Goal: Communication & Community: Answer question/provide support

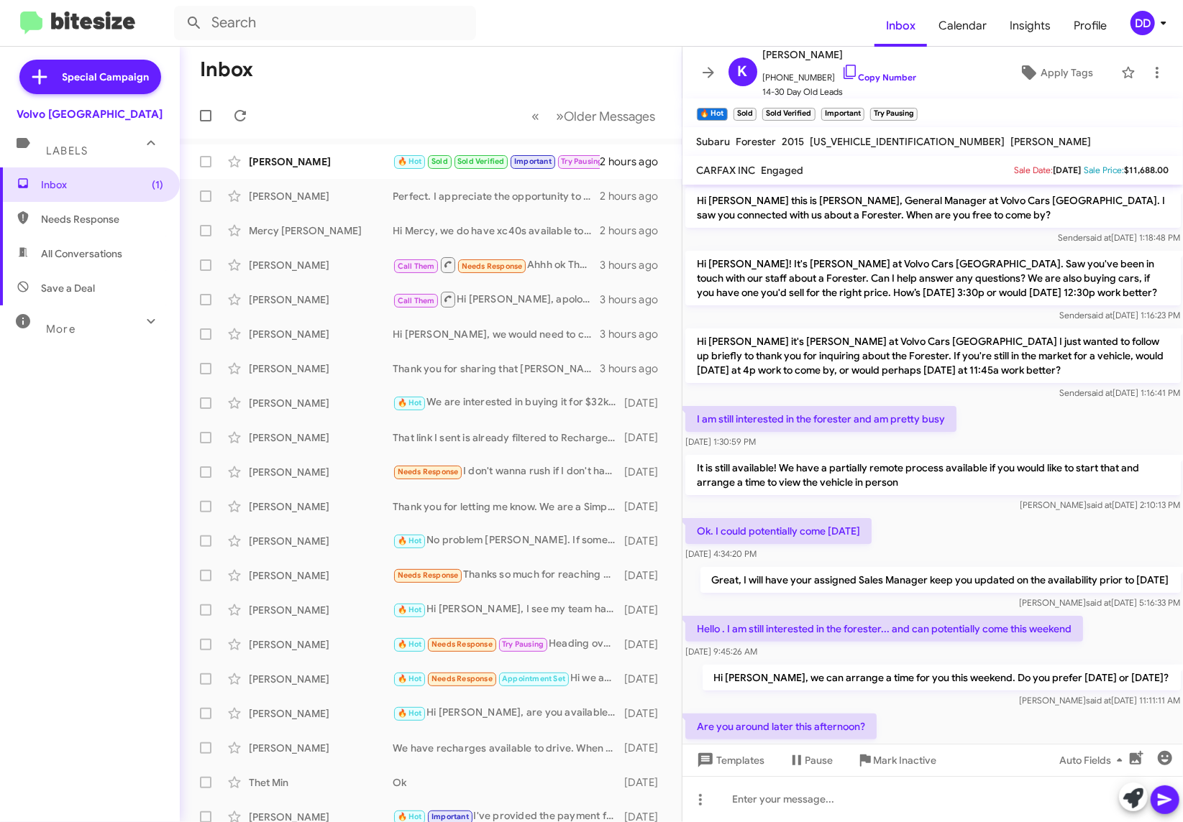
scroll to position [1193, 0]
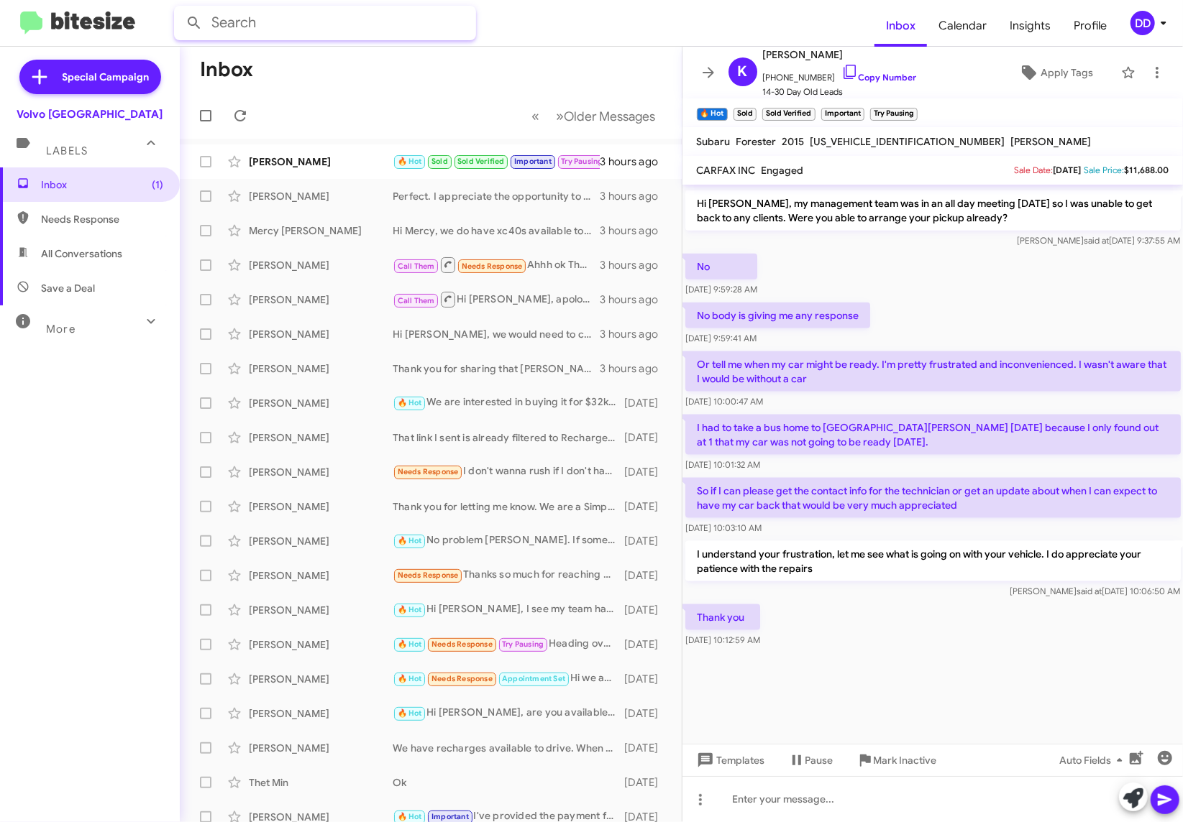
click at [365, 33] on input "text" at bounding box center [325, 23] width 302 height 35
type input "X"
click at [180, 9] on button at bounding box center [194, 23] width 29 height 29
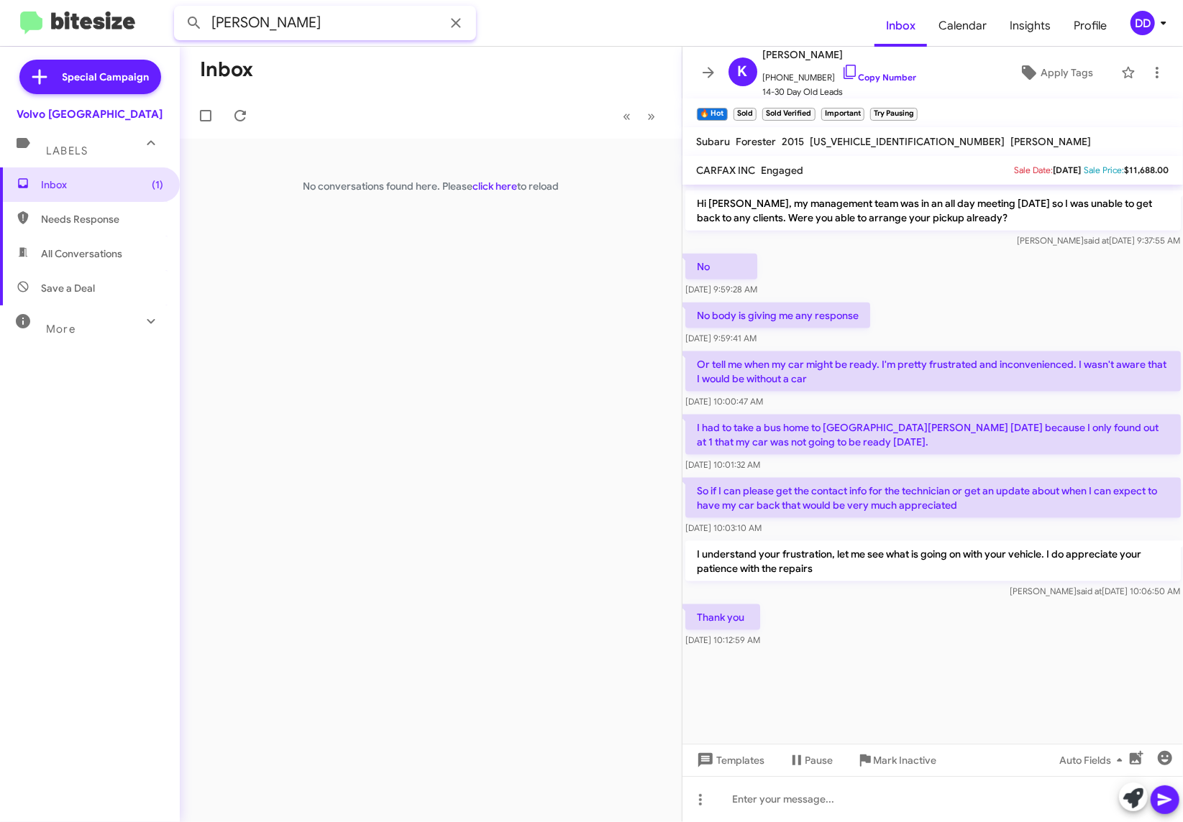
type input "GOPI"
click at [180, 9] on button at bounding box center [194, 23] width 29 height 29
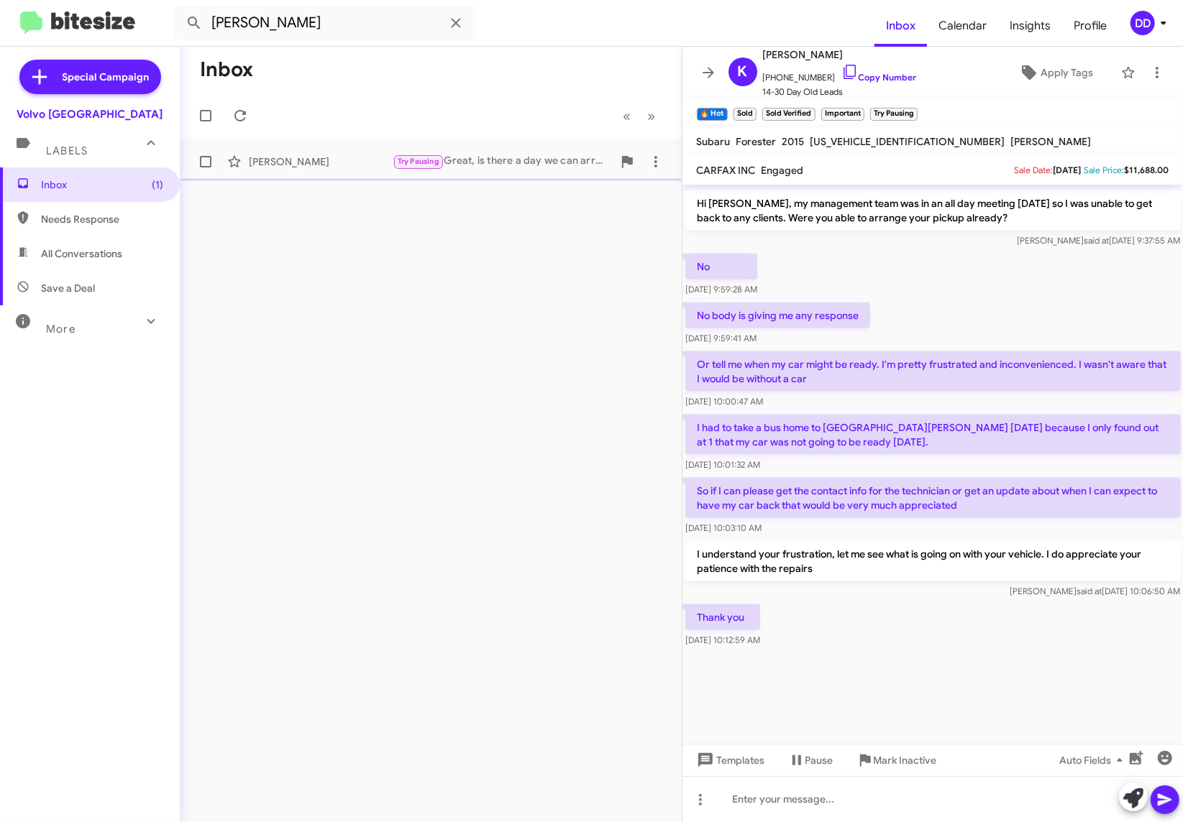
click at [536, 170] on div "Gopi Tantod Try Pausing Great, is there a day we can arrange a drive for you so…" at bounding box center [430, 161] width 479 height 29
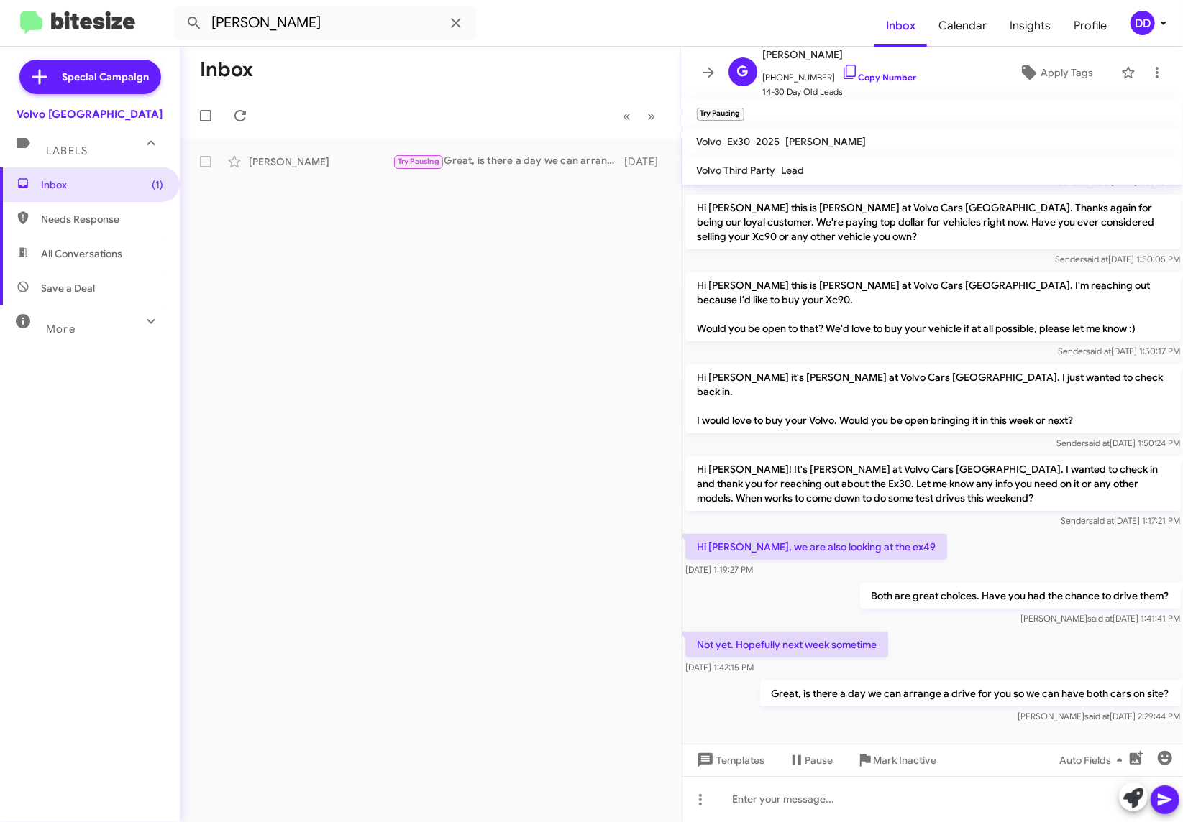
scroll to position [101, 0]
click at [460, 21] on icon at bounding box center [455, 22] width 17 height 17
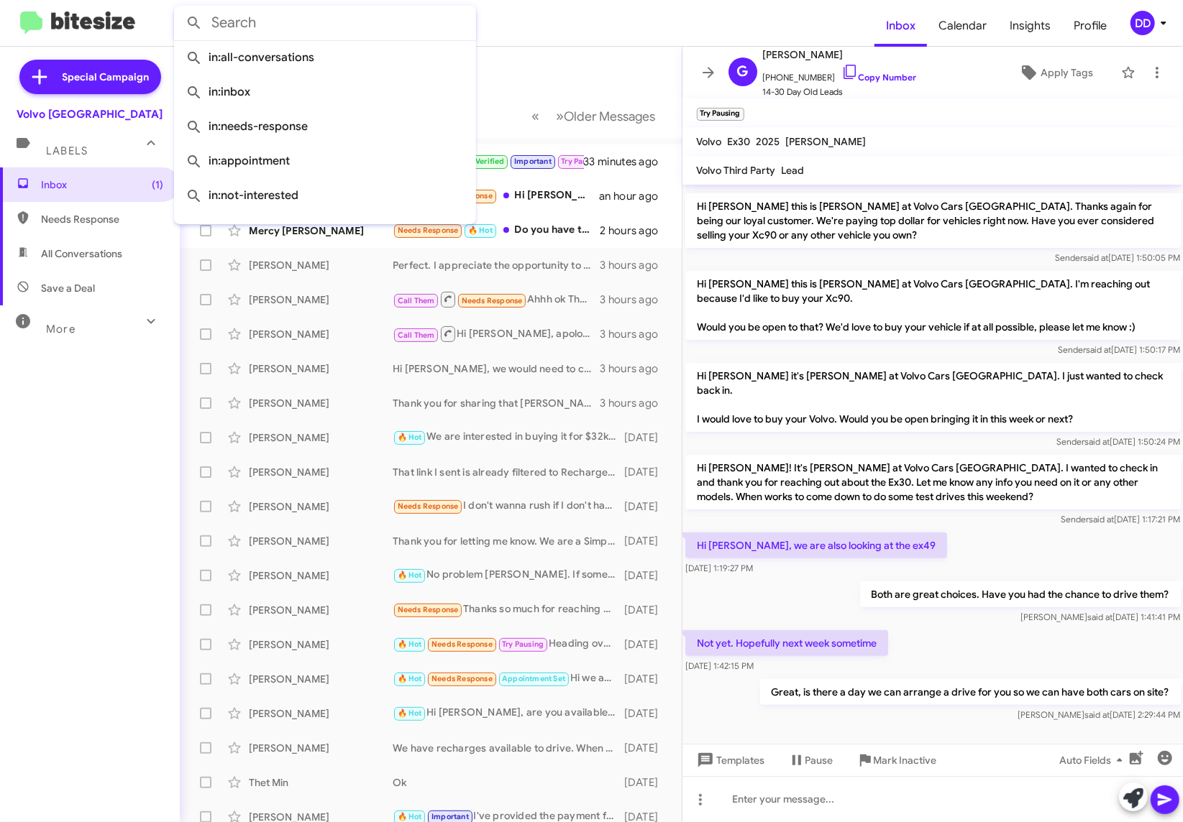
click at [946, 531] on div "Hi David, we are also looking at the ex49 Sep 18, 2025, 1:19:27 PM" at bounding box center [932, 554] width 501 height 49
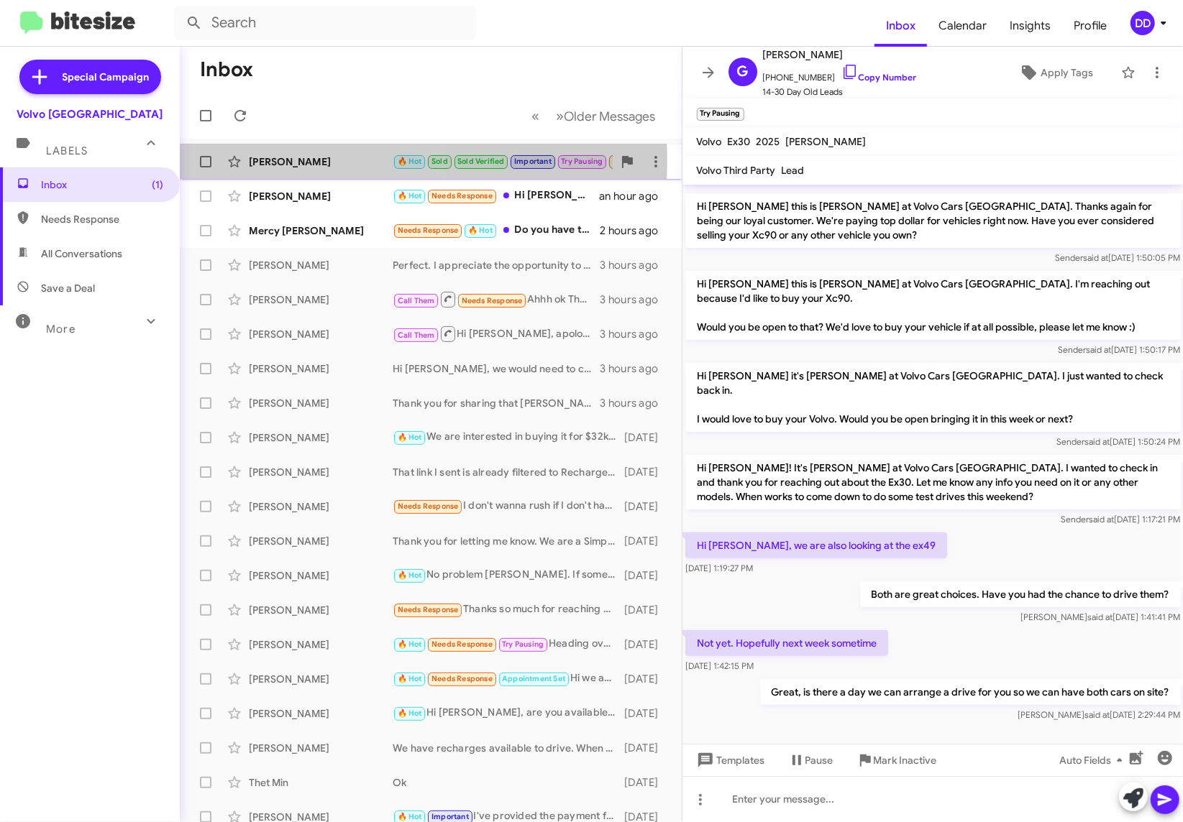
click at [283, 162] on div "[PERSON_NAME]" at bounding box center [321, 162] width 144 height 14
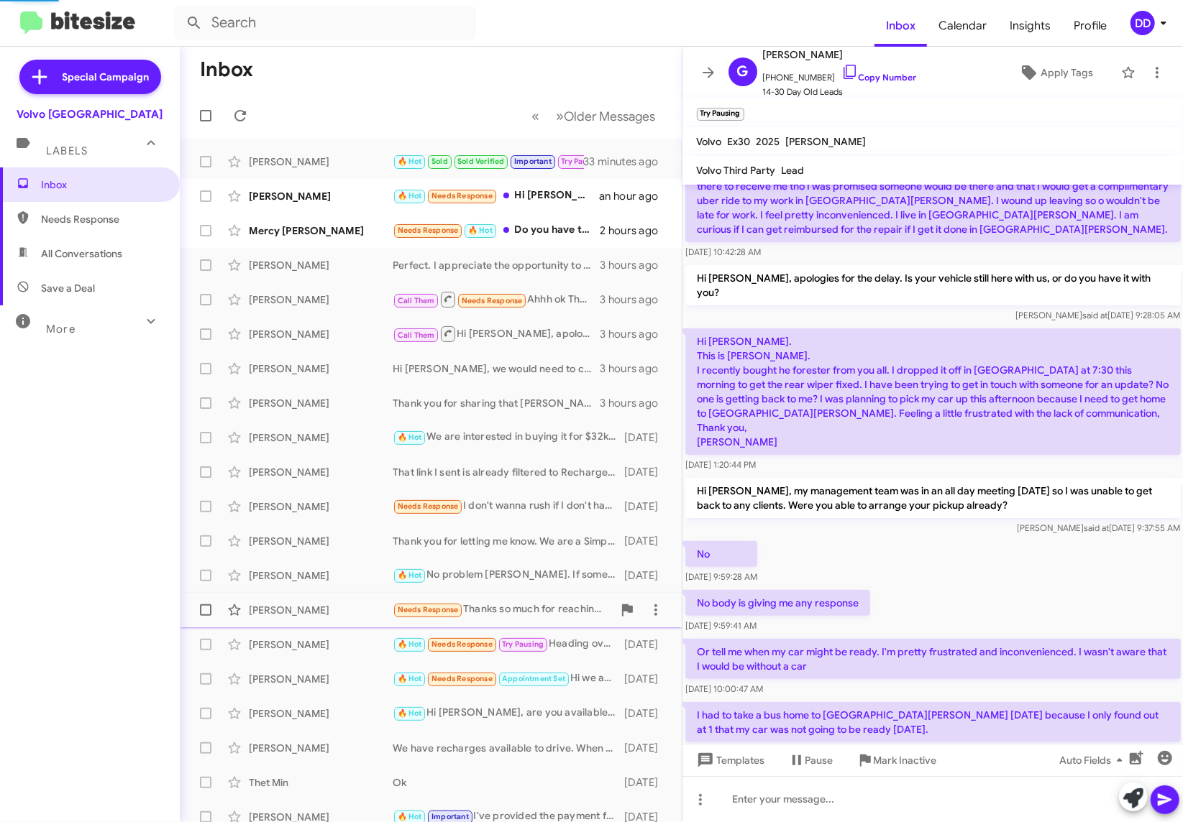
scroll to position [372, 0]
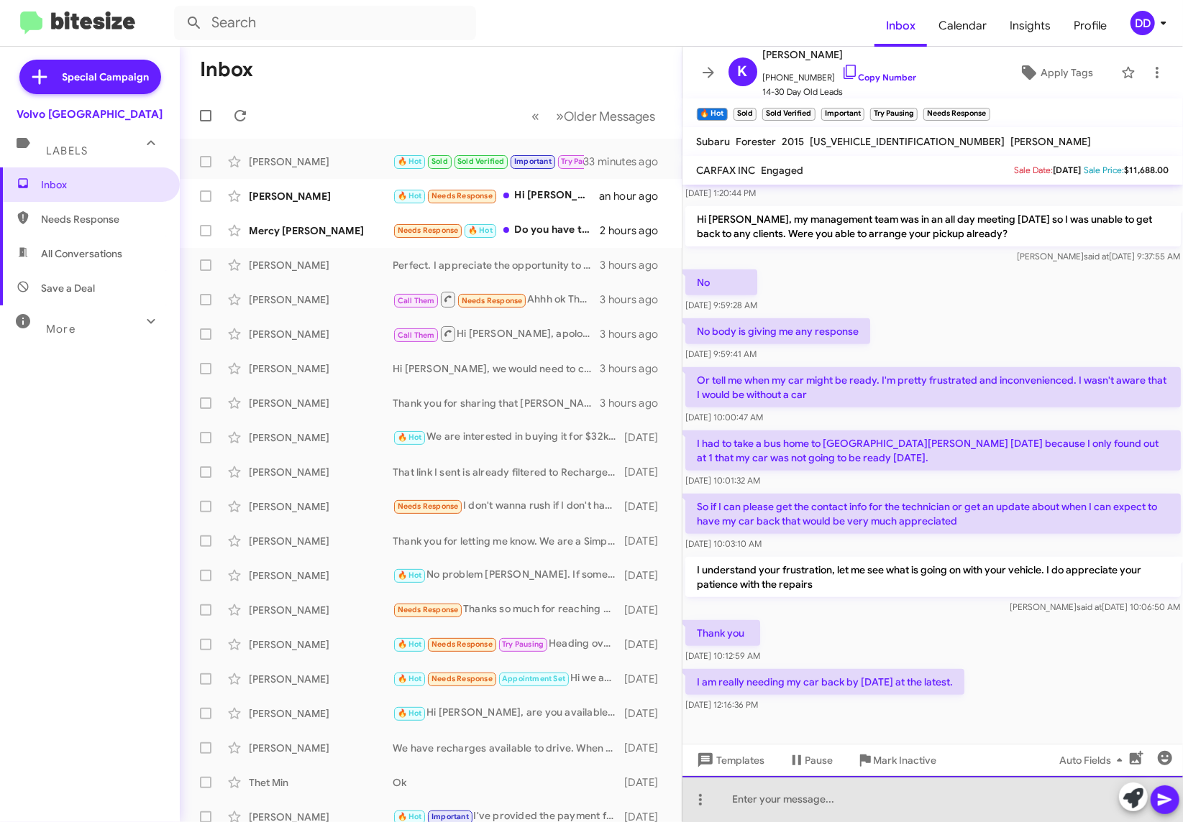
click at [955, 803] on div at bounding box center [932, 799] width 501 height 46
click at [904, 802] on div at bounding box center [932, 799] width 501 height 46
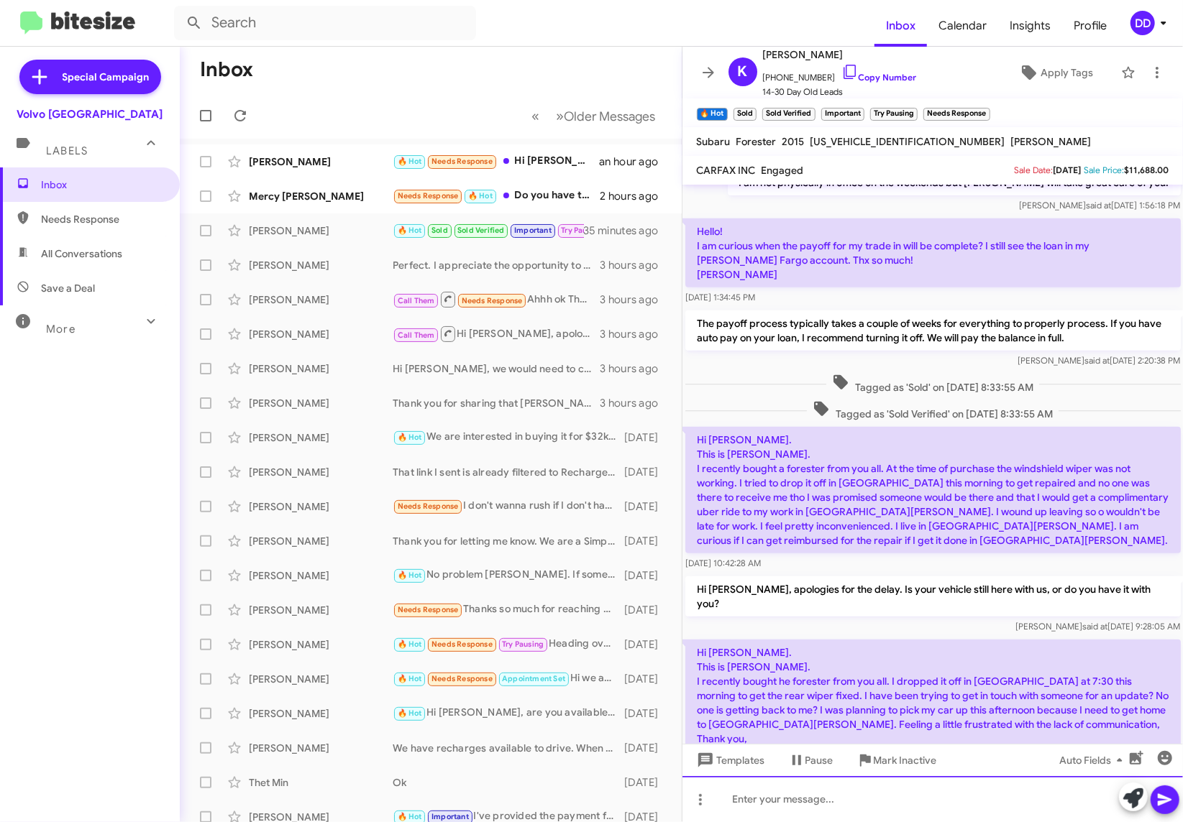
scroll to position [1326, 0]
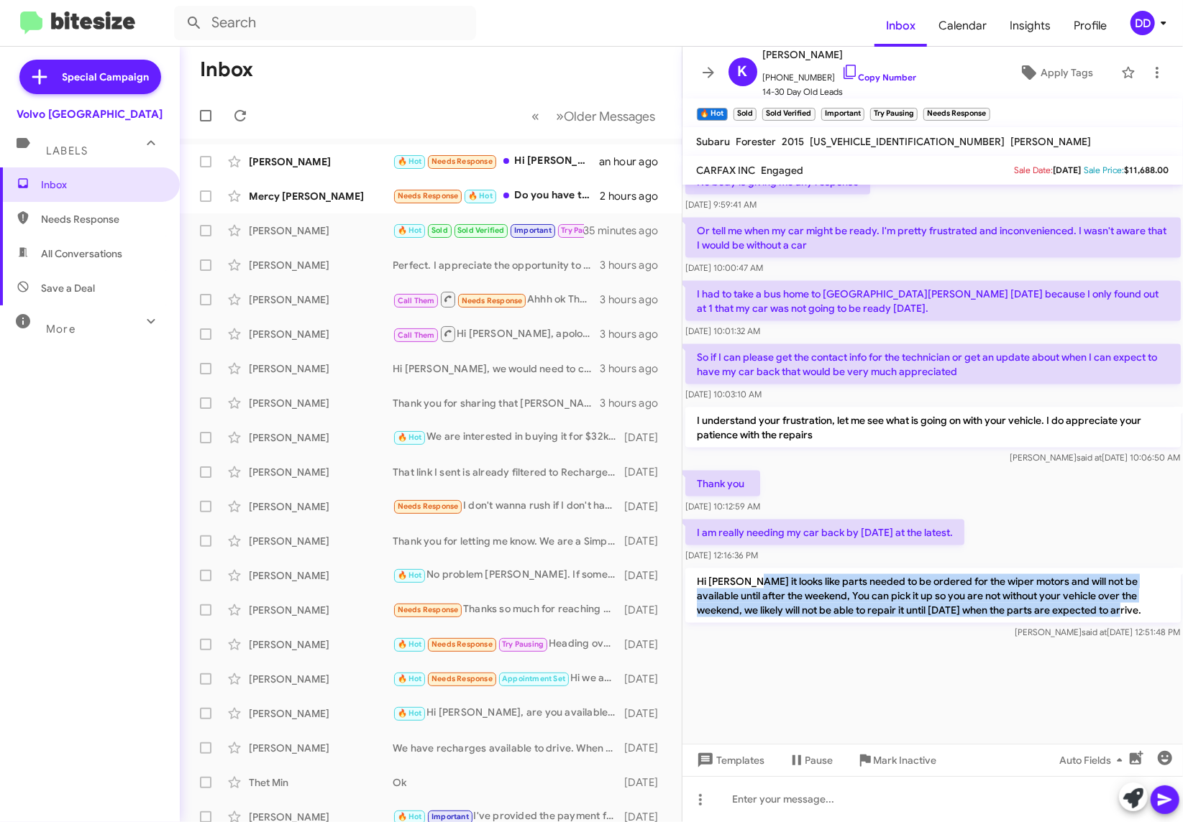
drag, startPoint x: 1116, startPoint y: 611, endPoint x: 746, endPoint y: 579, distance: 370.9
click at [746, 579] on p "Hi [PERSON_NAME] it looks like parts needed to be ordered for the wiper motors …" at bounding box center [932, 596] width 495 height 55
copy p "t looks like parts needed to be ordered for the wiper motors and will not be av…"
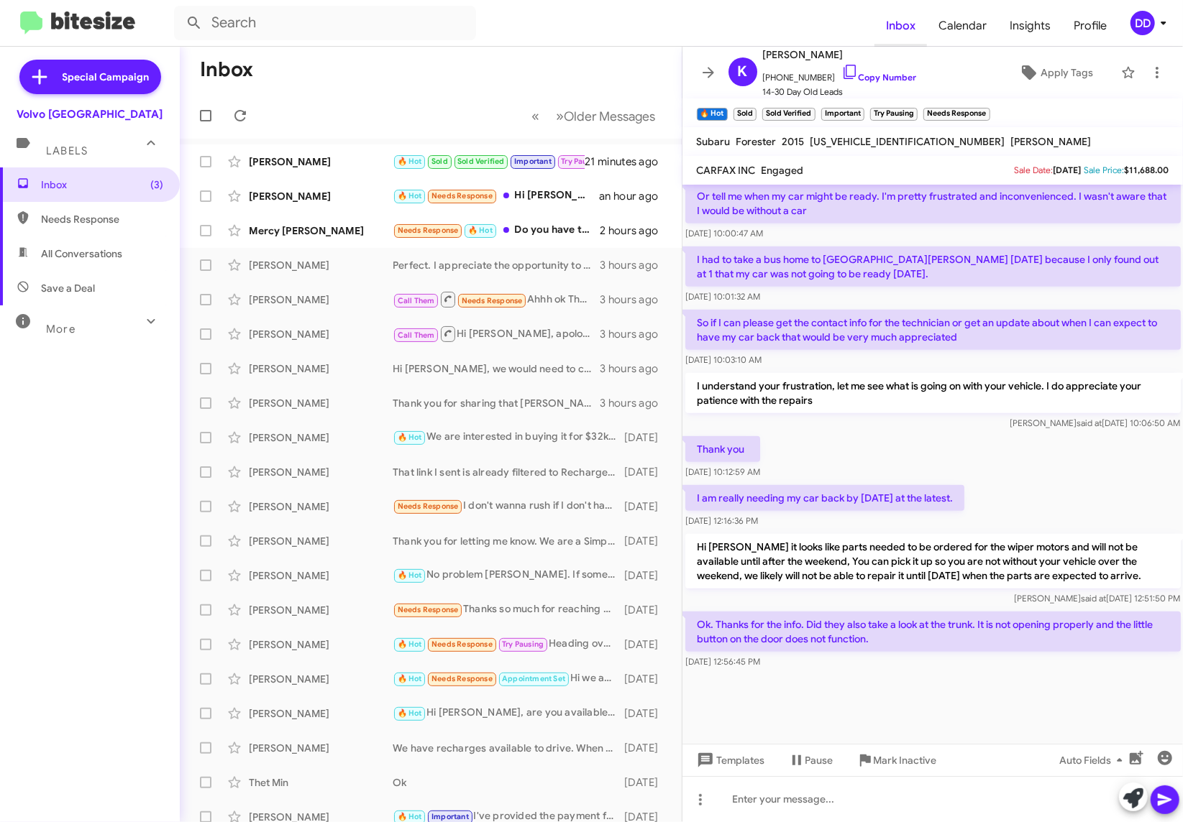
scroll to position [820, 0]
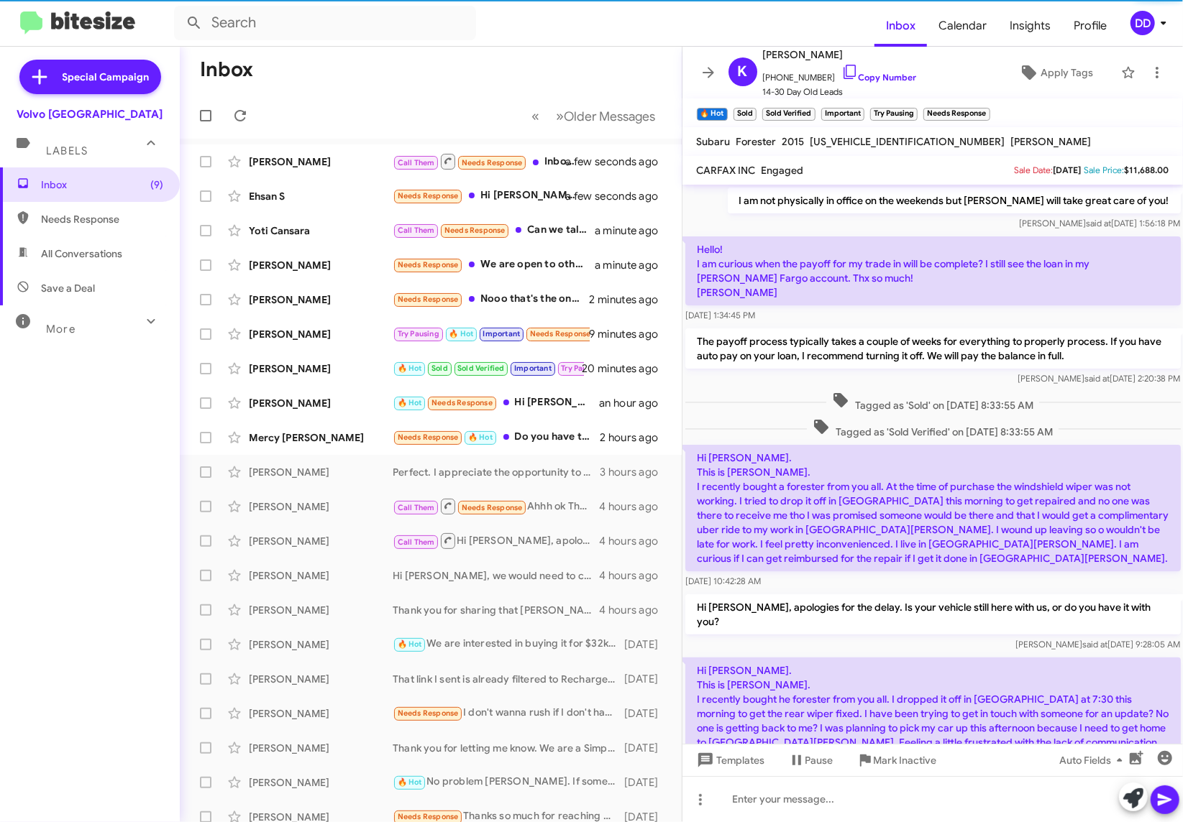
scroll to position [806, 0]
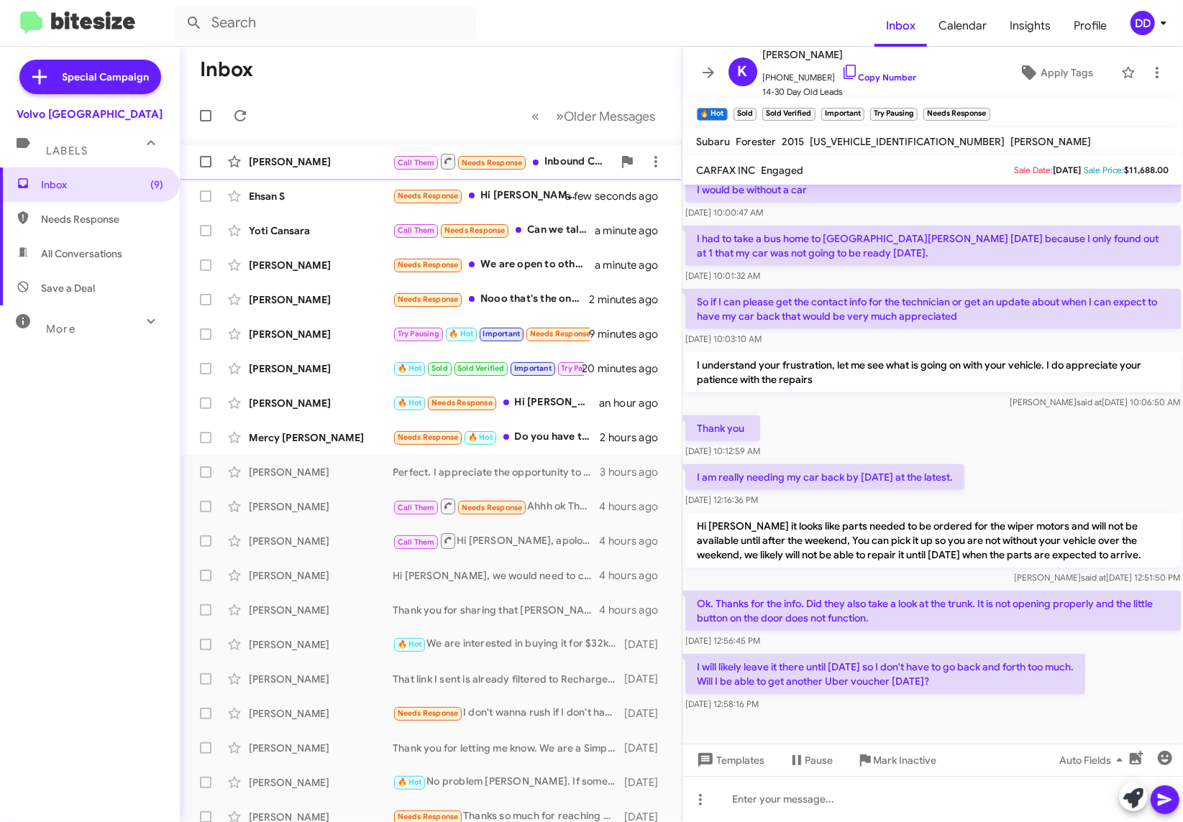
click at [294, 161] on div "[PERSON_NAME]" at bounding box center [321, 162] width 144 height 14
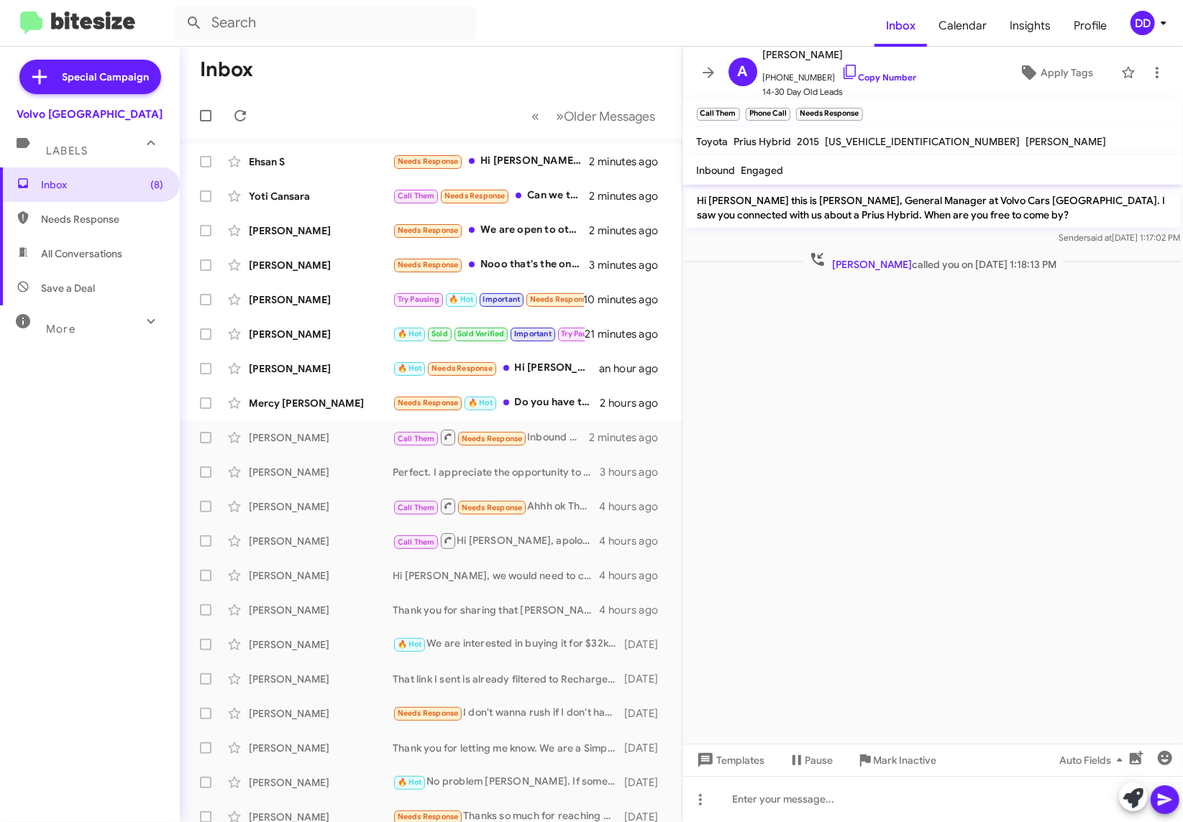
click at [883, 383] on cdk-virtual-scroll-viewport "Hi [PERSON_NAME] this is [PERSON_NAME], General Manager at Volvo Cars [GEOGRAPH…" at bounding box center [932, 464] width 501 height 559
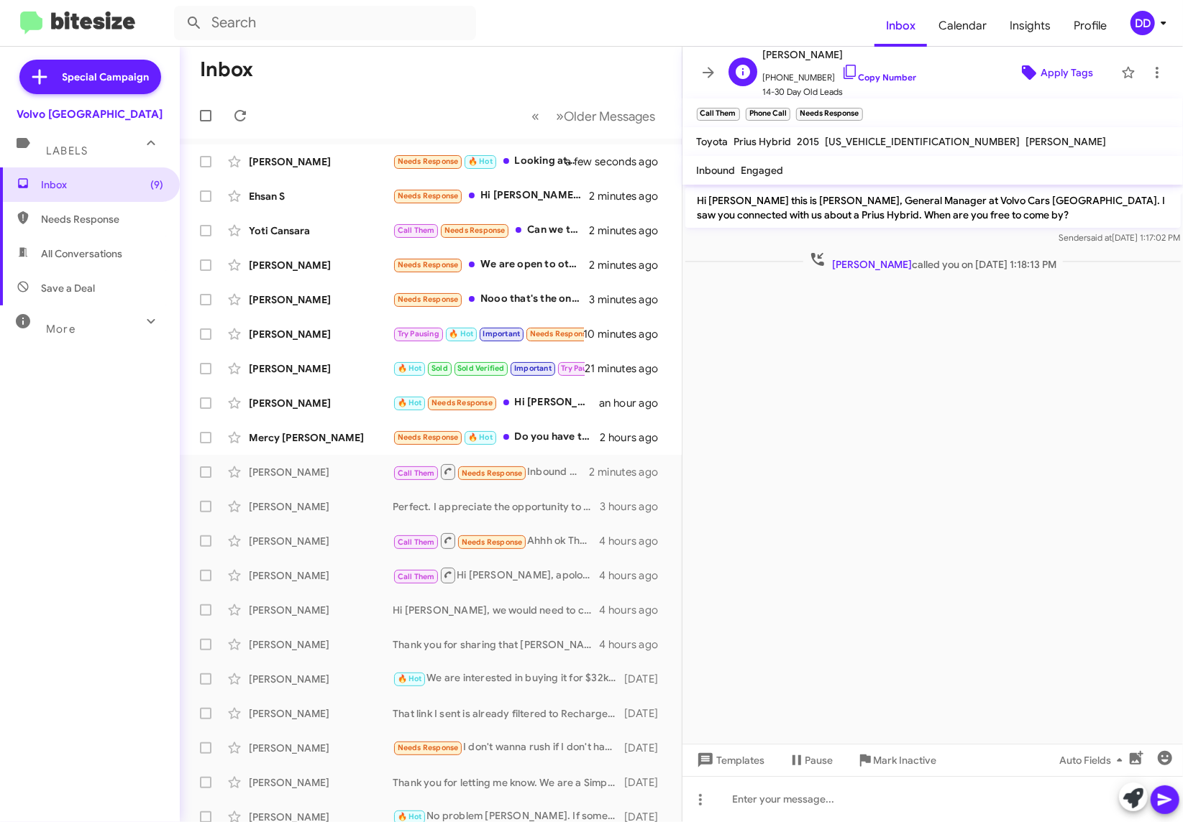
click at [1040, 73] on span "Apply Tags" at bounding box center [1066, 73] width 52 height 26
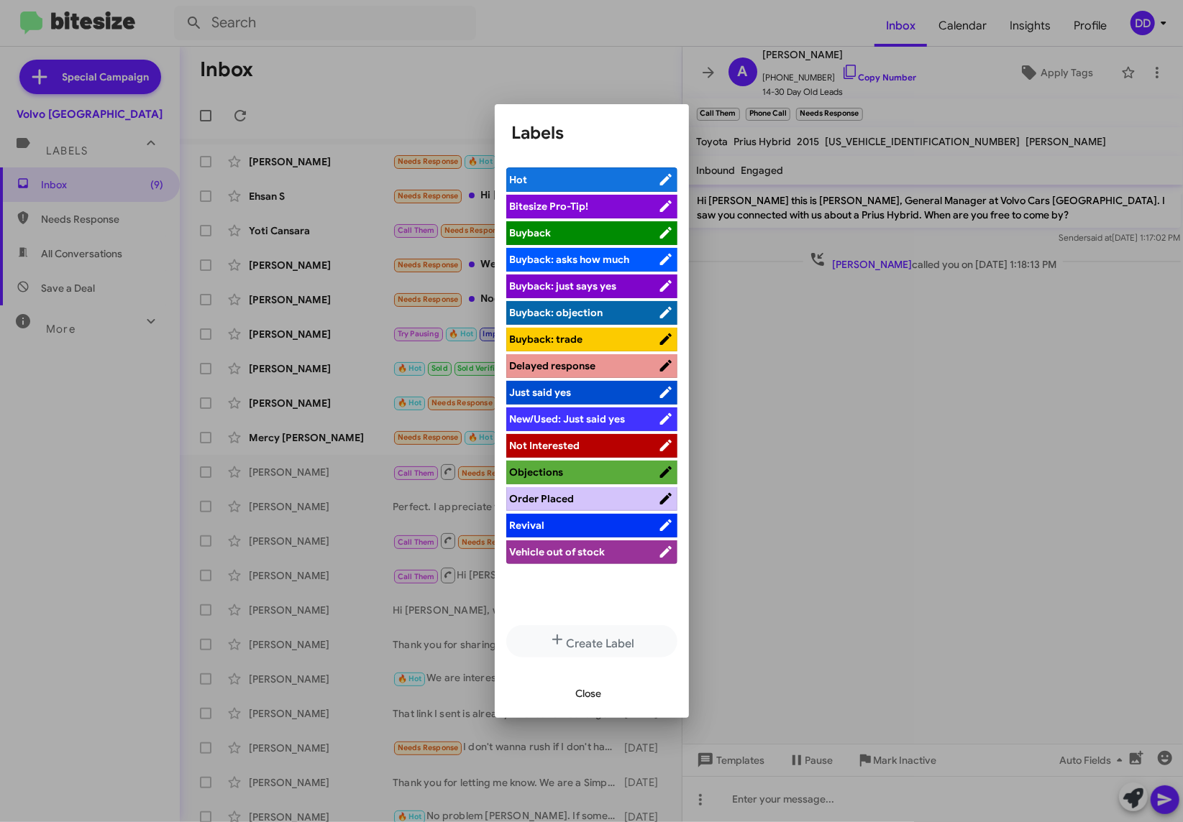
click at [582, 696] on span "Close" at bounding box center [589, 694] width 26 height 26
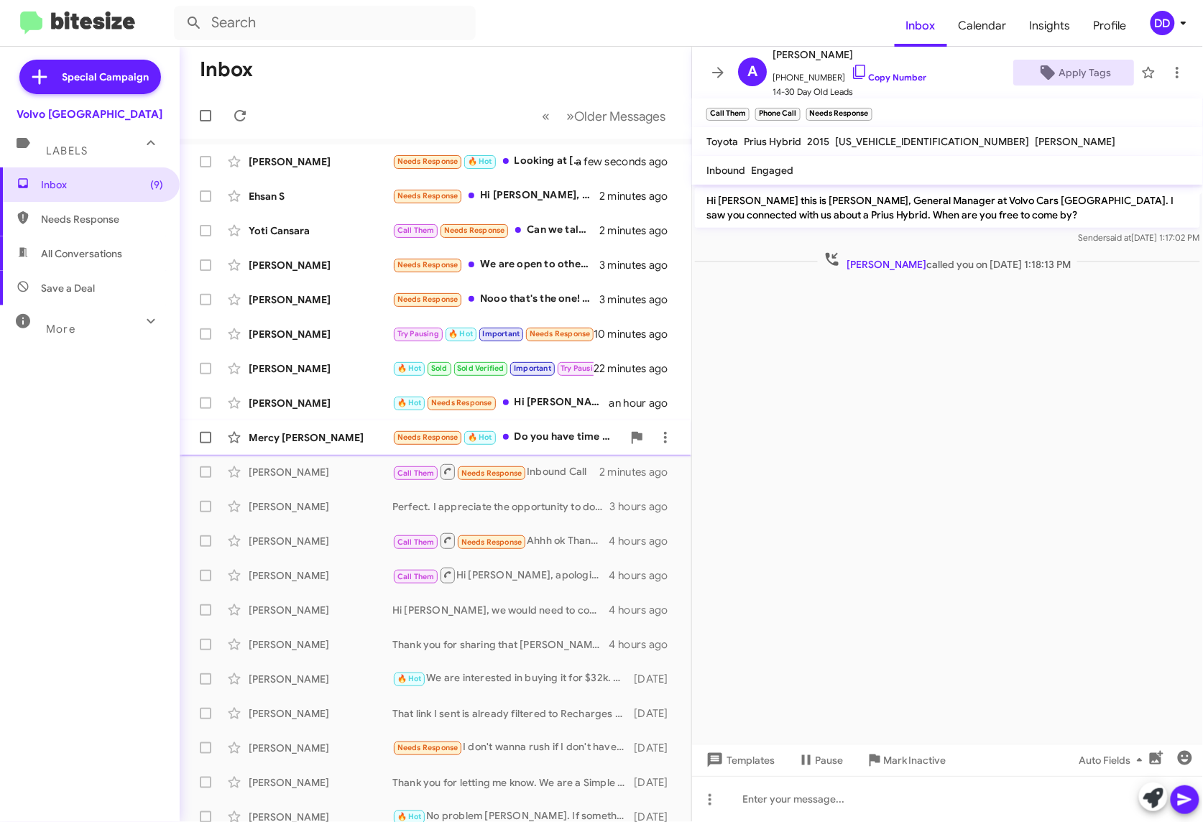
click at [533, 438] on div "Needs Response 🔥 Hot Do you have time at 4 pm [DATE]?" at bounding box center [508, 437] width 230 height 17
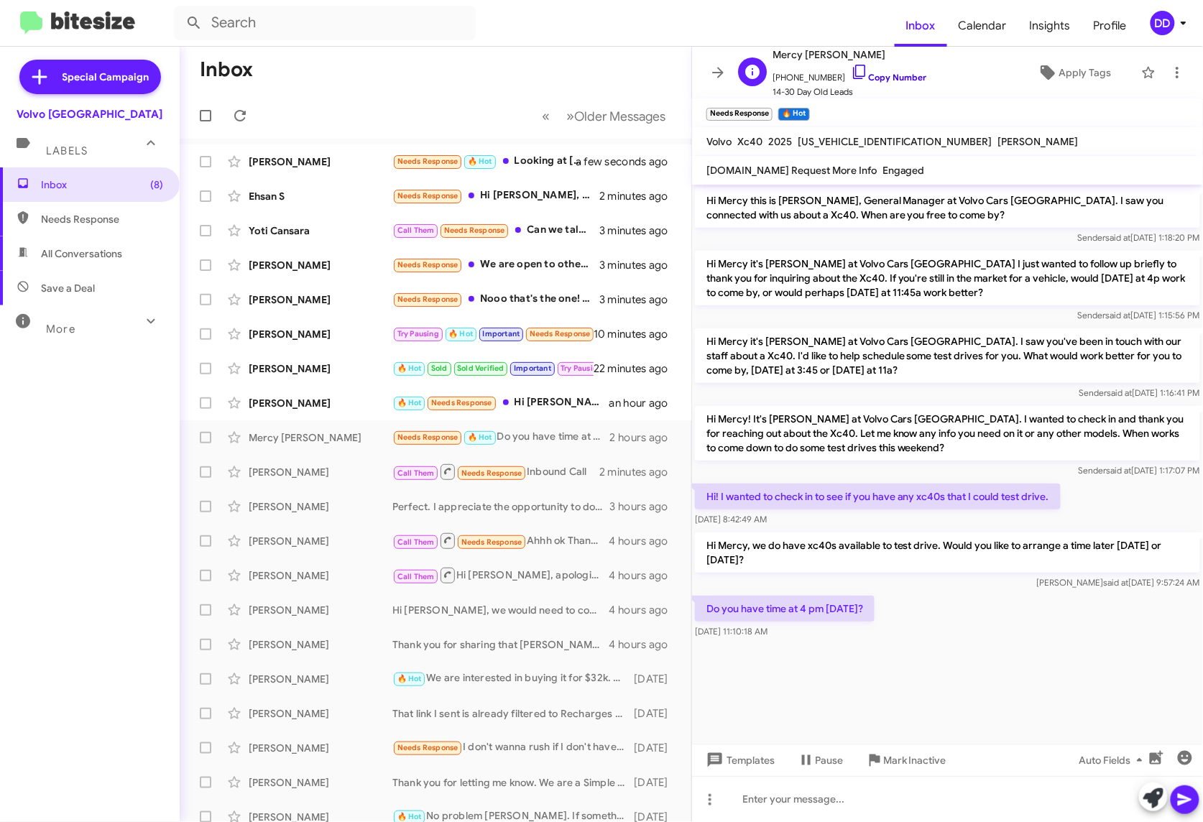
click at [895, 73] on link "Copy Number" at bounding box center [888, 77] width 75 height 11
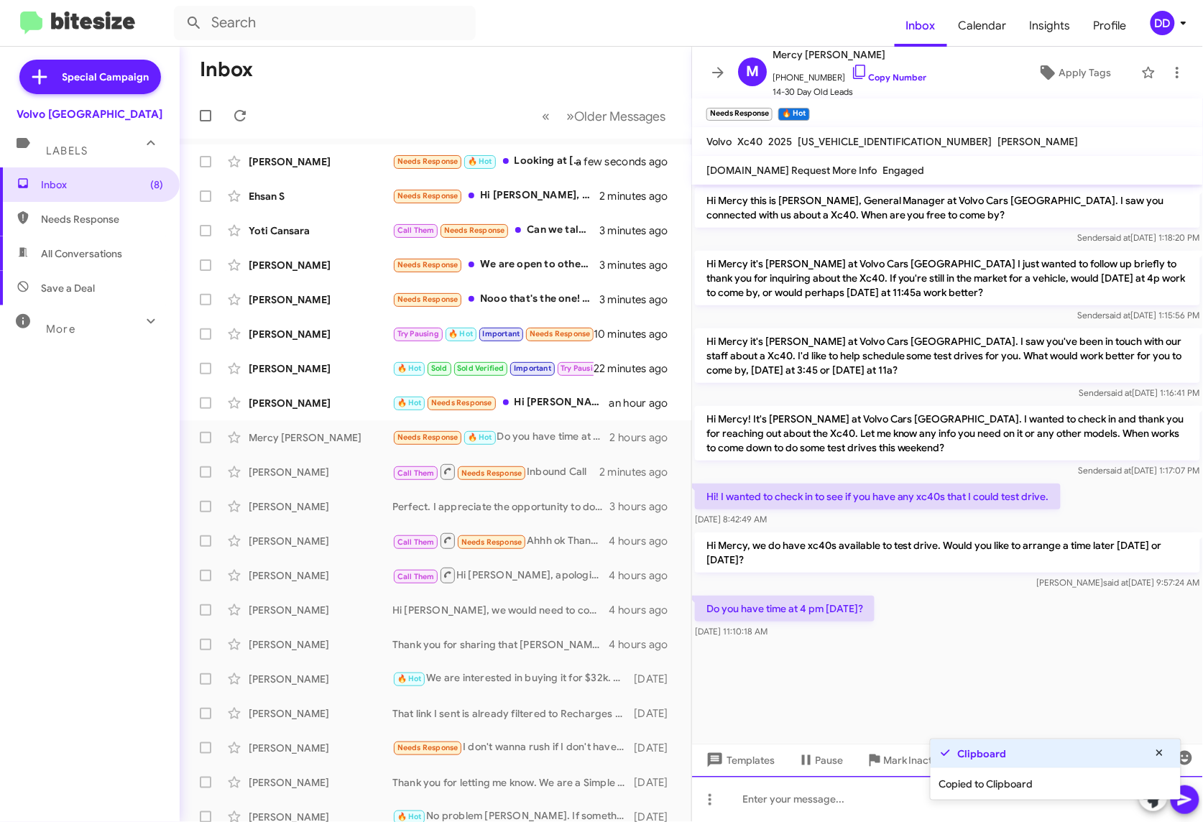
click at [854, 794] on div at bounding box center [947, 799] width 511 height 46
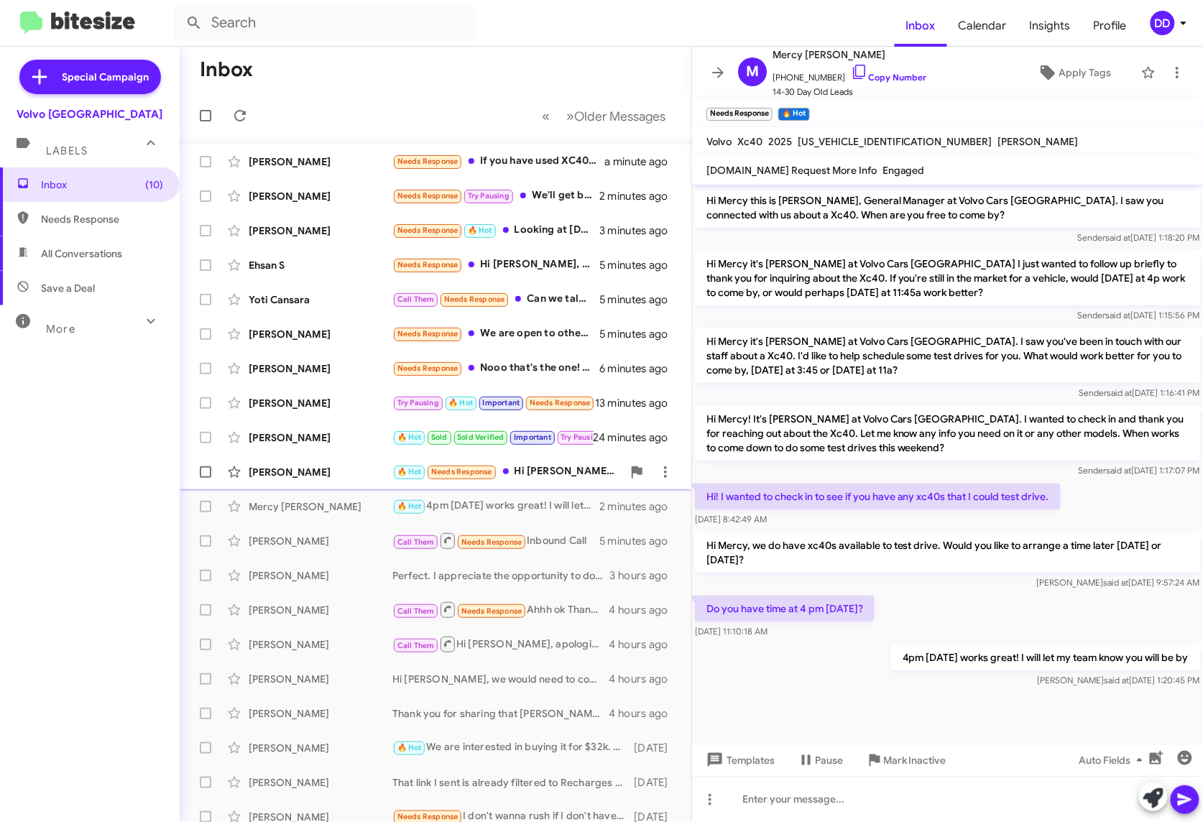
click at [518, 467] on div "🔥 Hot Needs Response Hi [PERSON_NAME], Yes, I've been trying to get hold of som…" at bounding box center [508, 472] width 230 height 17
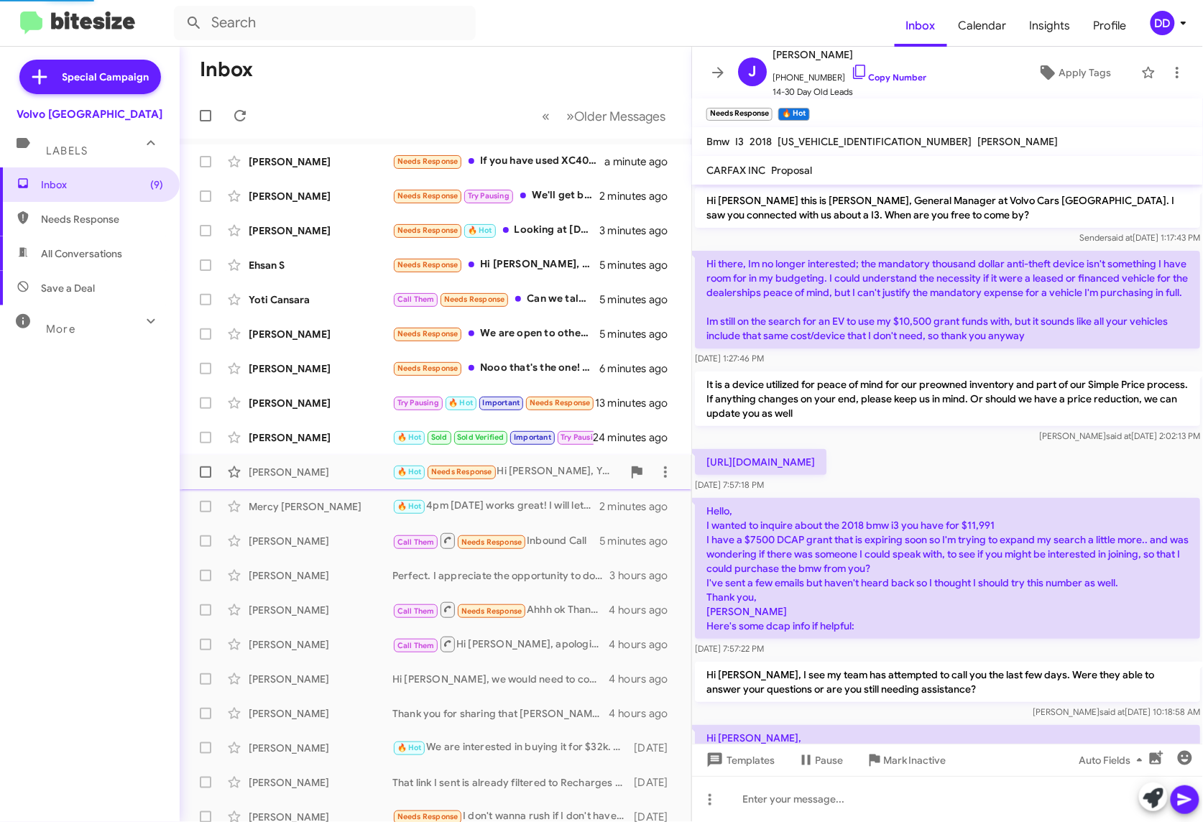
scroll to position [153, 0]
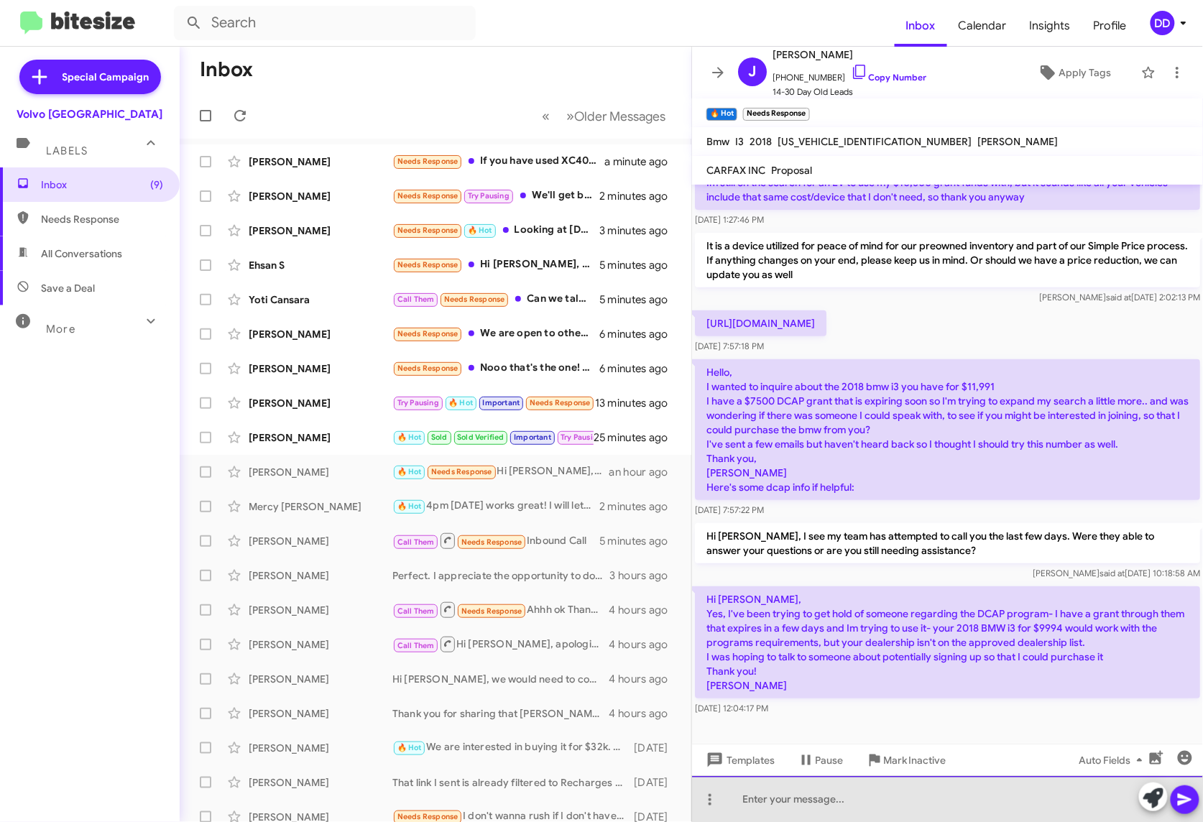
click at [978, 809] on div at bounding box center [947, 799] width 511 height 46
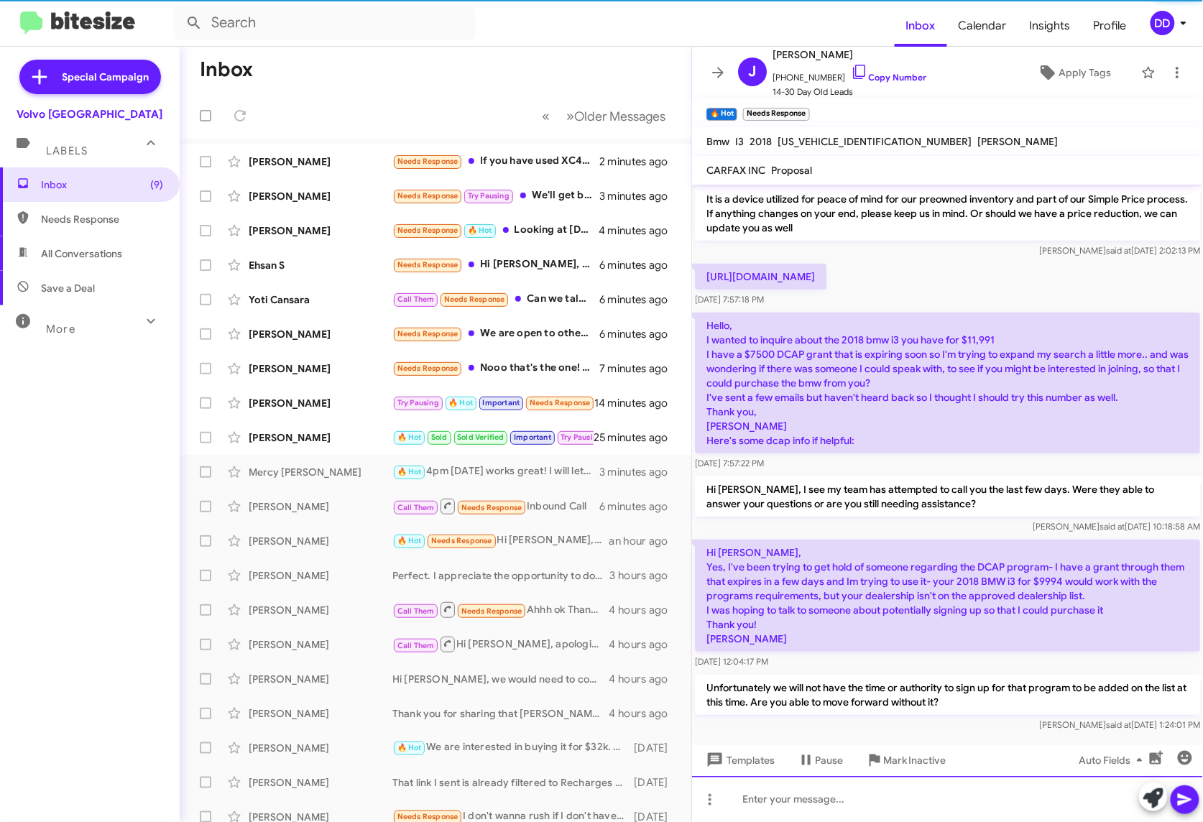
scroll to position [220, 0]
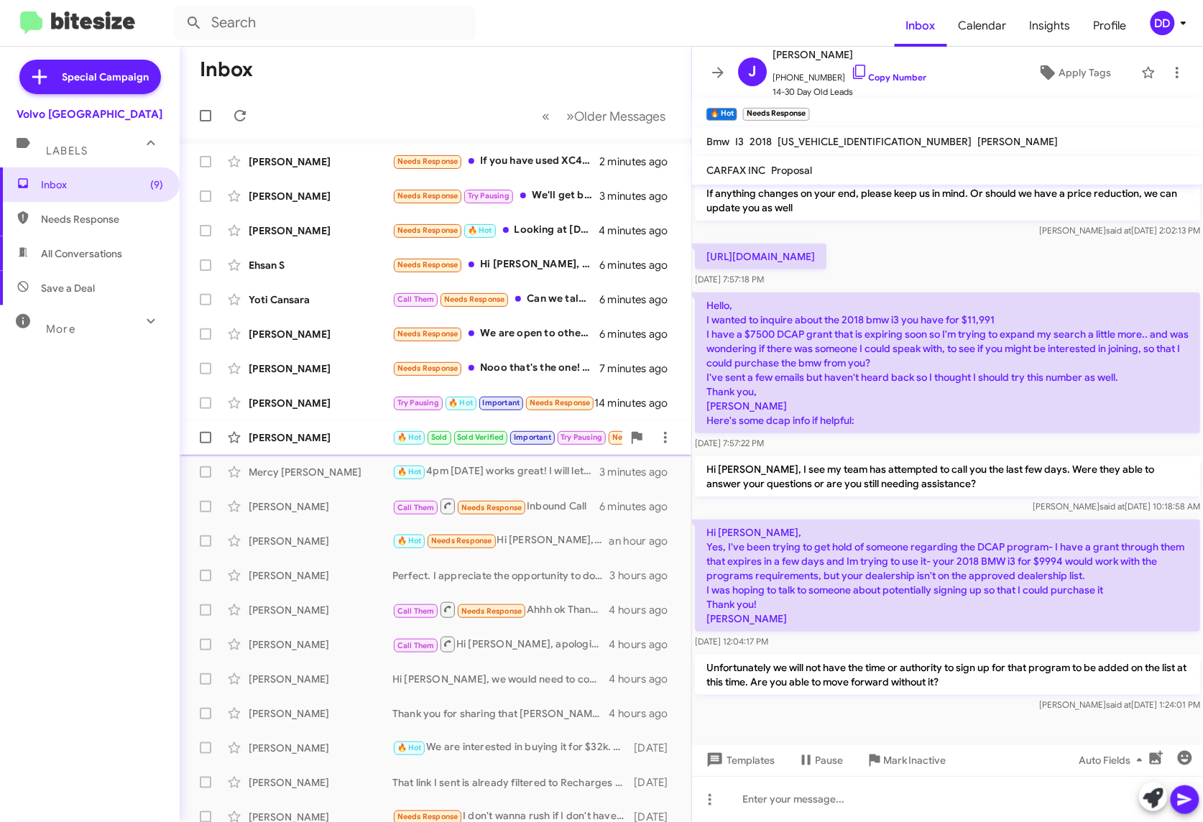
click at [311, 432] on div "[PERSON_NAME]" at bounding box center [321, 438] width 144 height 14
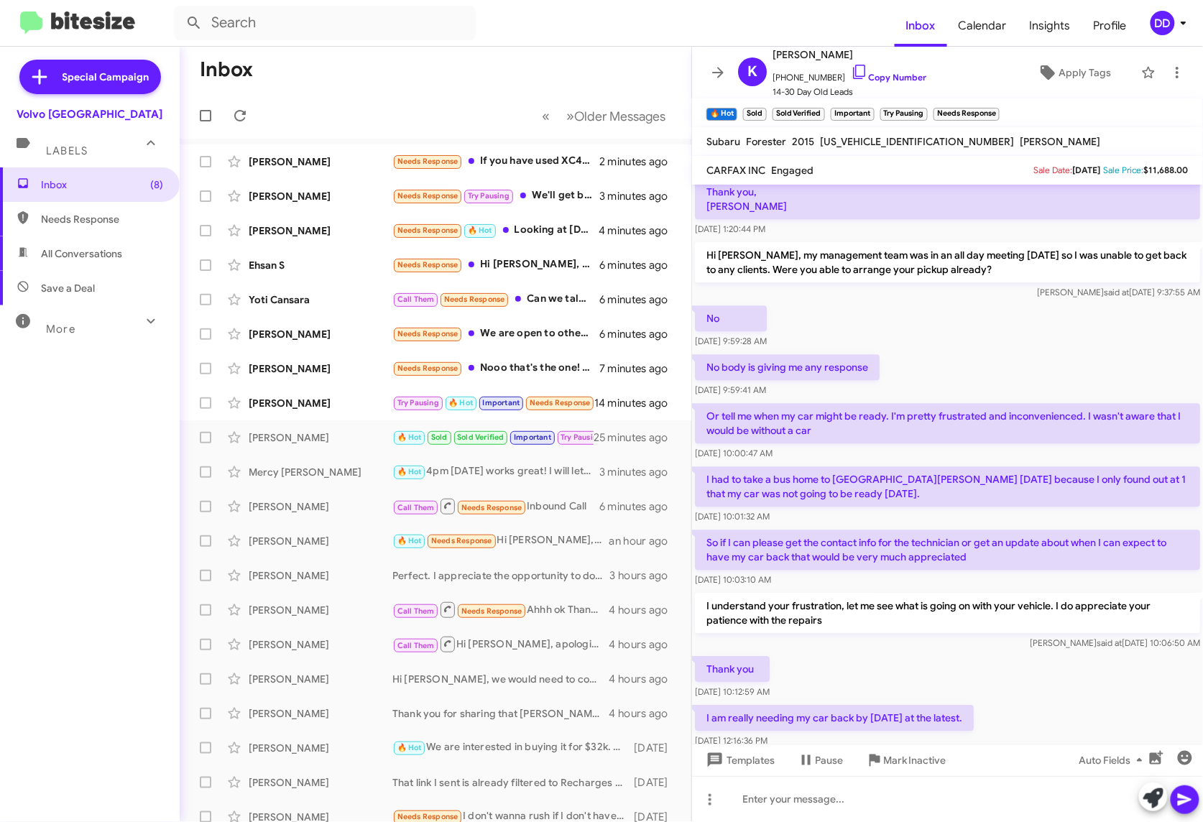
scroll to position [1446, 0]
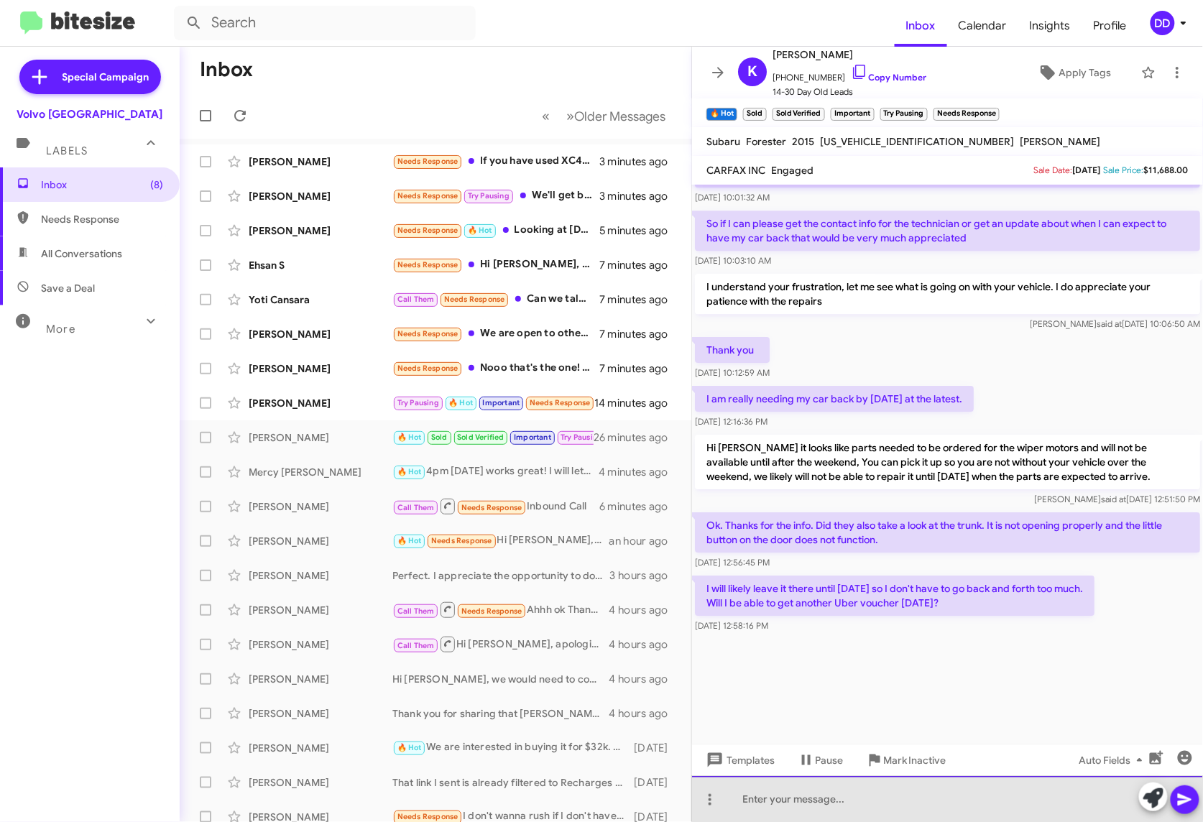
click at [920, 789] on div at bounding box center [947, 799] width 511 height 46
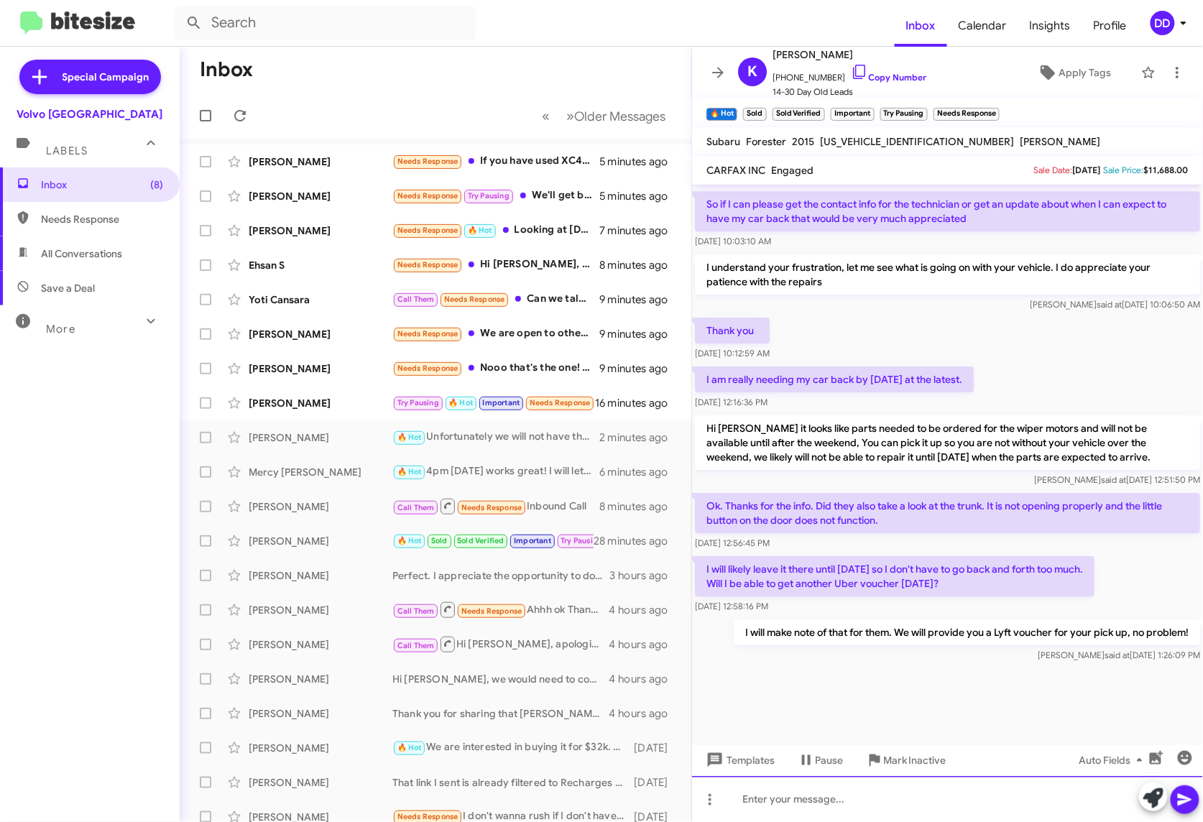
scroll to position [1498, 0]
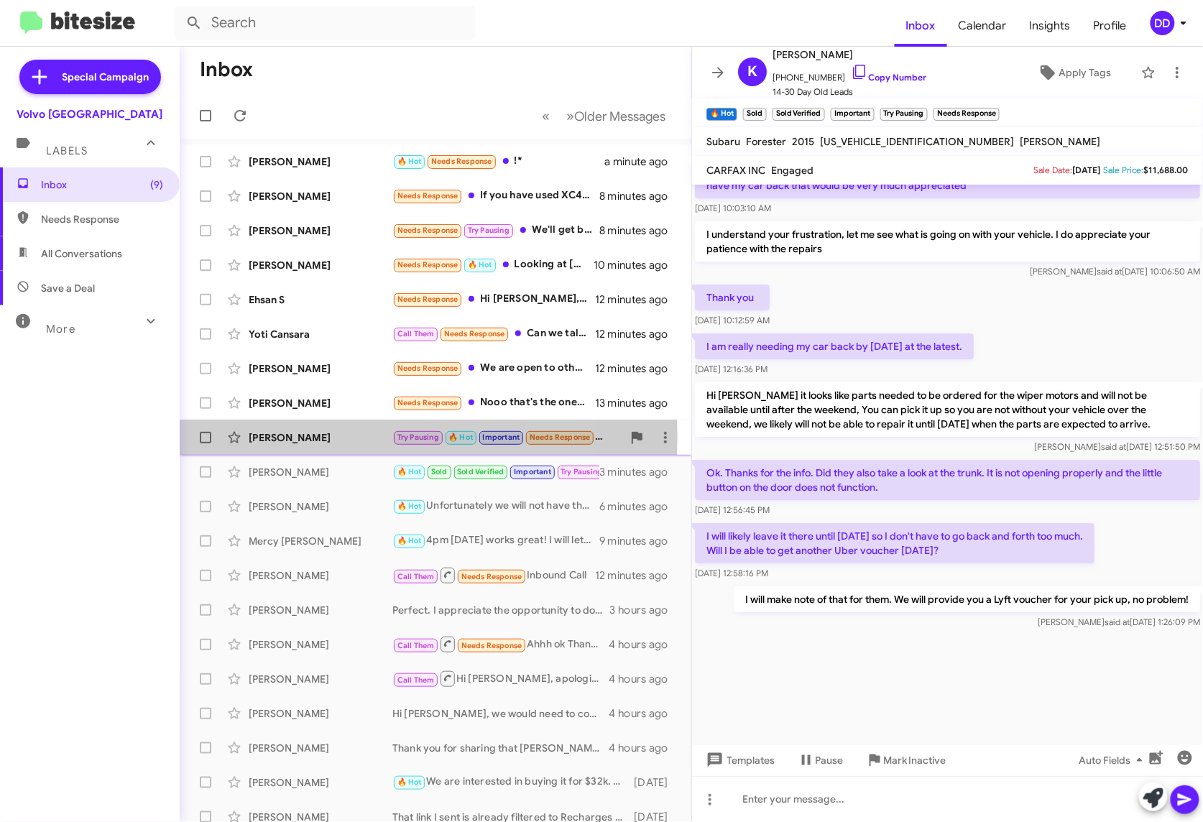
click at [272, 437] on div "[PERSON_NAME]" at bounding box center [321, 438] width 144 height 14
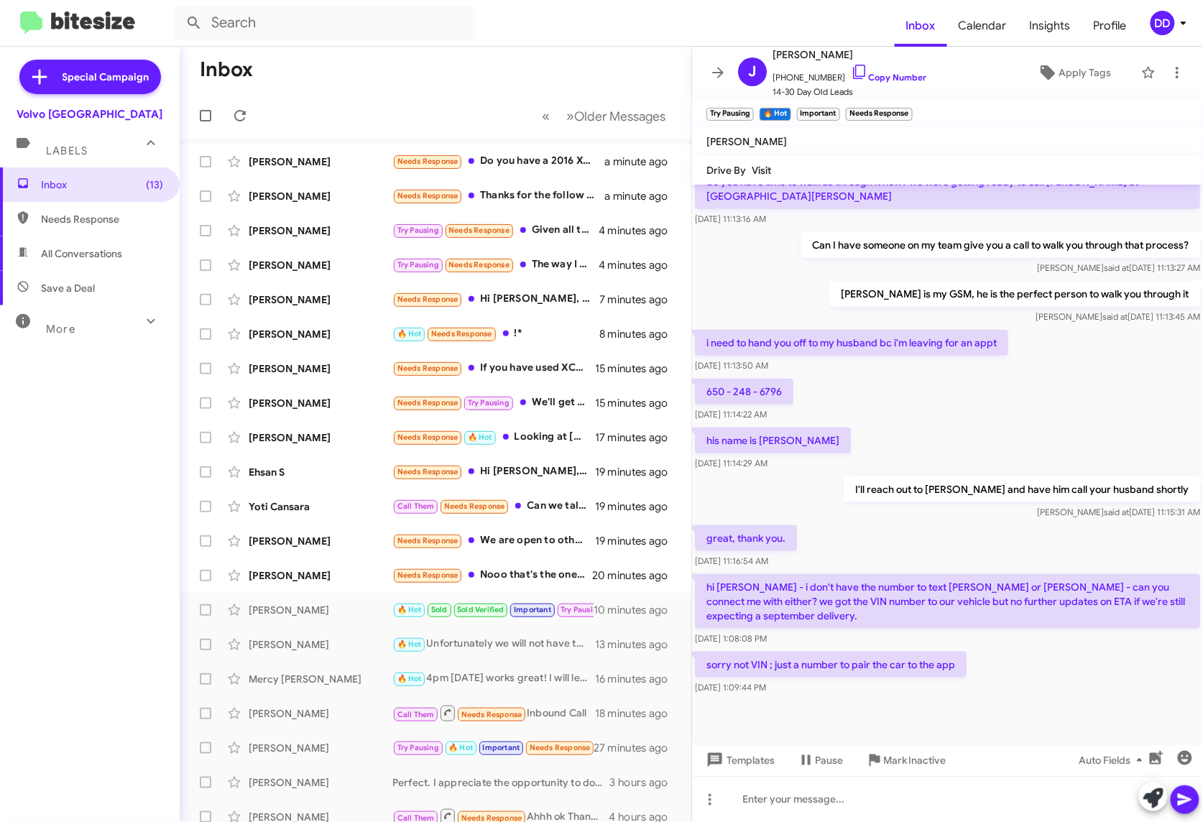
scroll to position [377, 0]
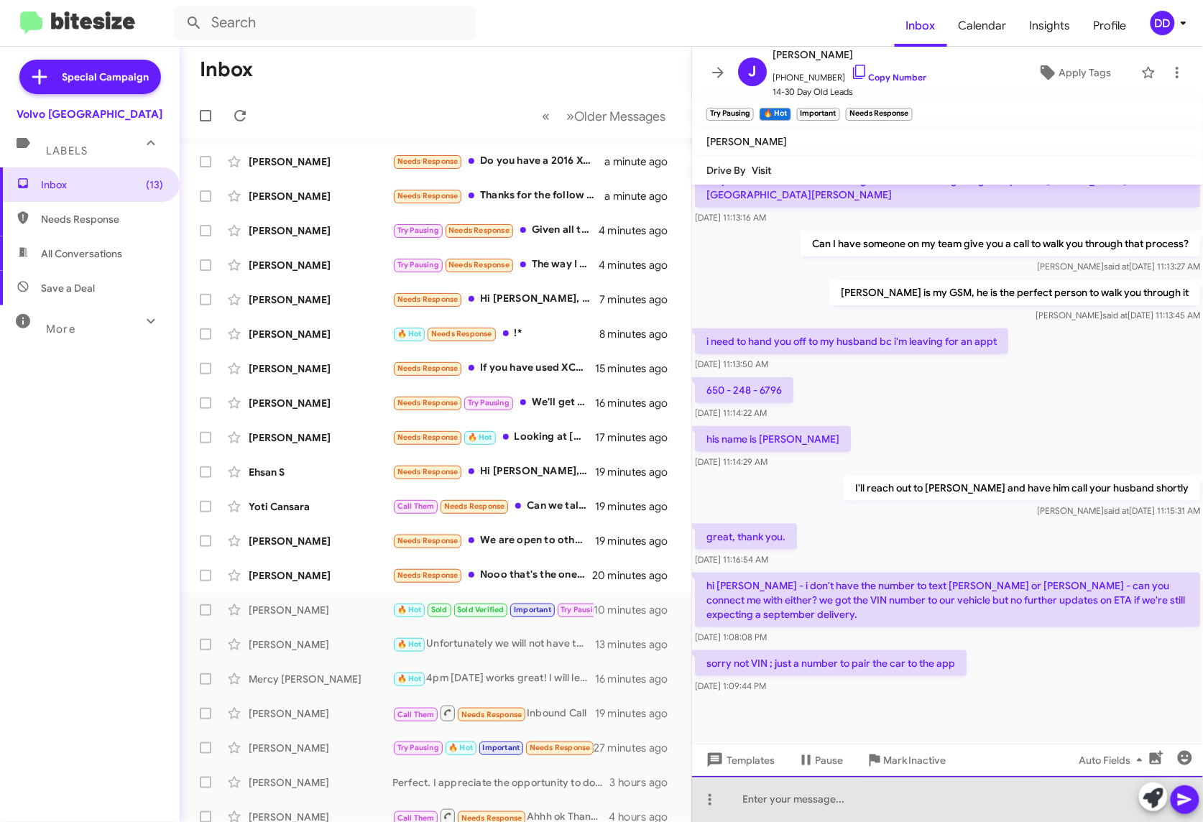
click at [942, 794] on div at bounding box center [947, 799] width 511 height 46
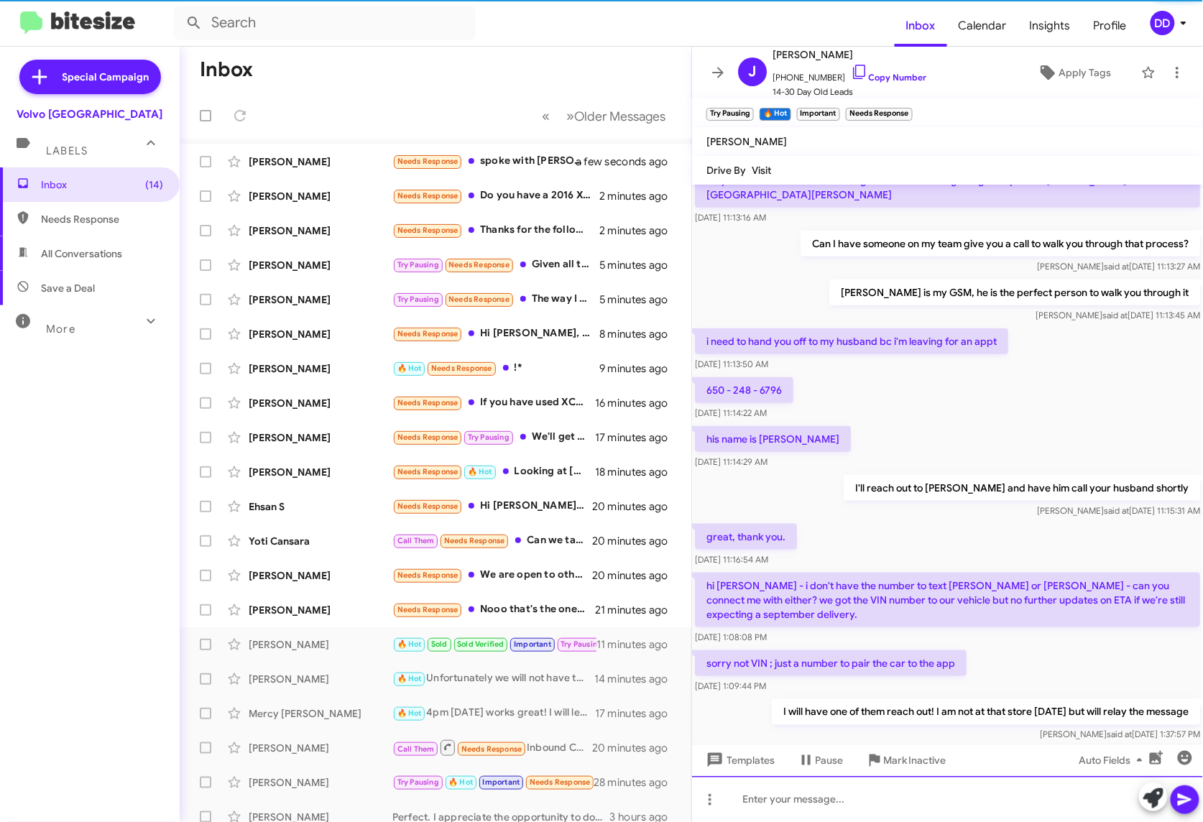
scroll to position [0, 0]
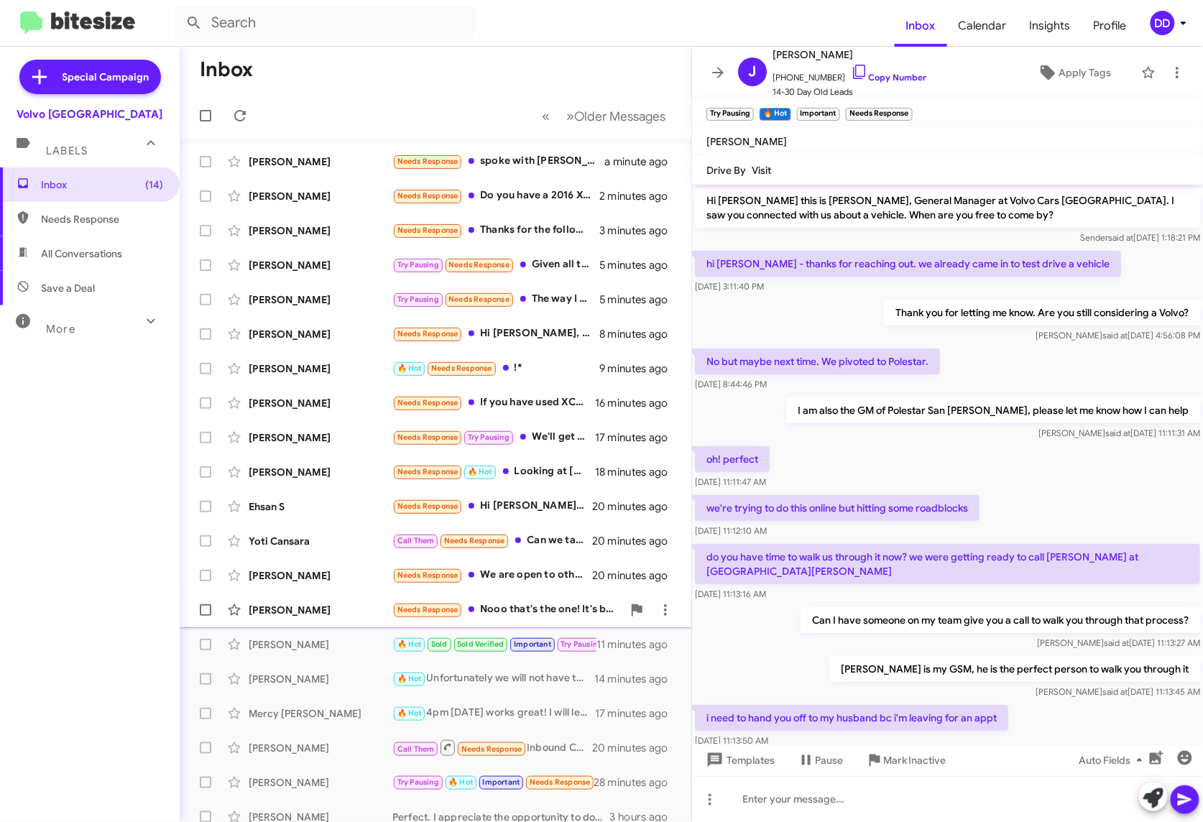
click at [515, 613] on div "Needs Response Nooo that's the one! It's between that and a Cadillac vistiq! I'…" at bounding box center [508, 610] width 230 height 17
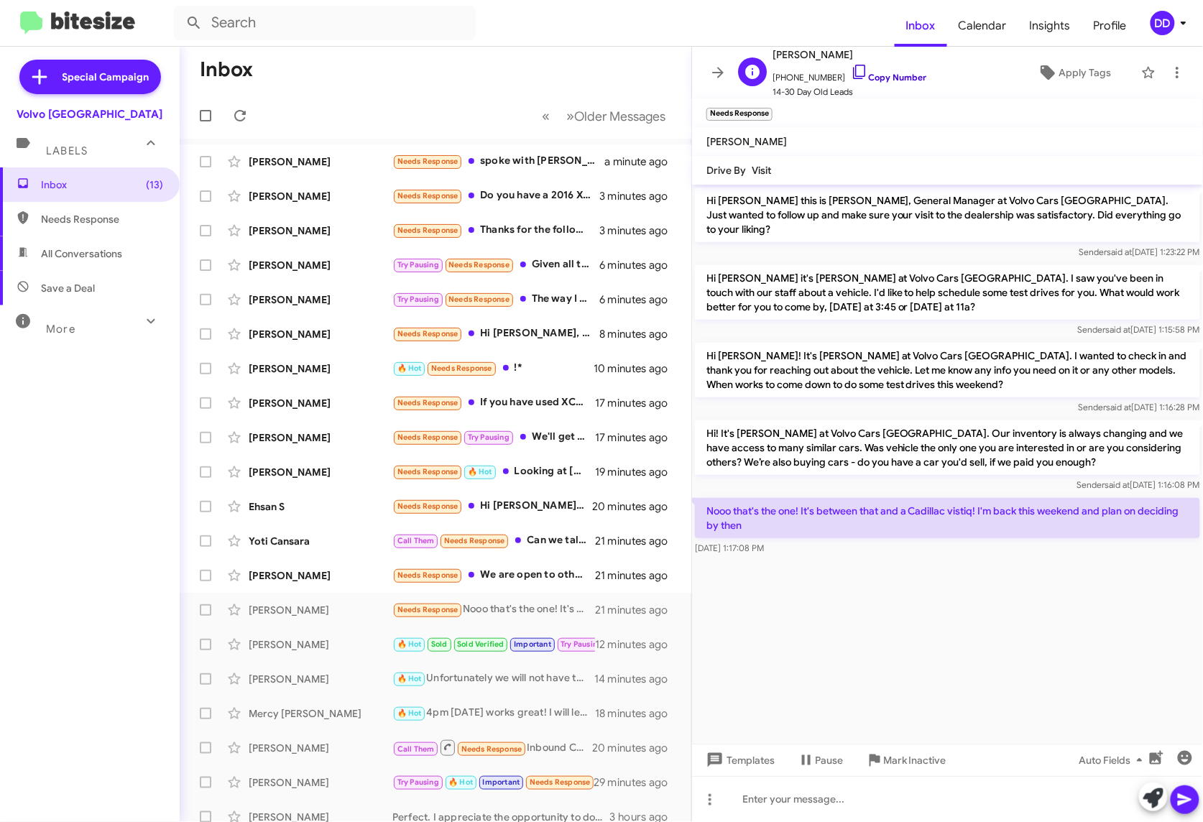
click at [880, 81] on link "Copy Number" at bounding box center [888, 77] width 75 height 11
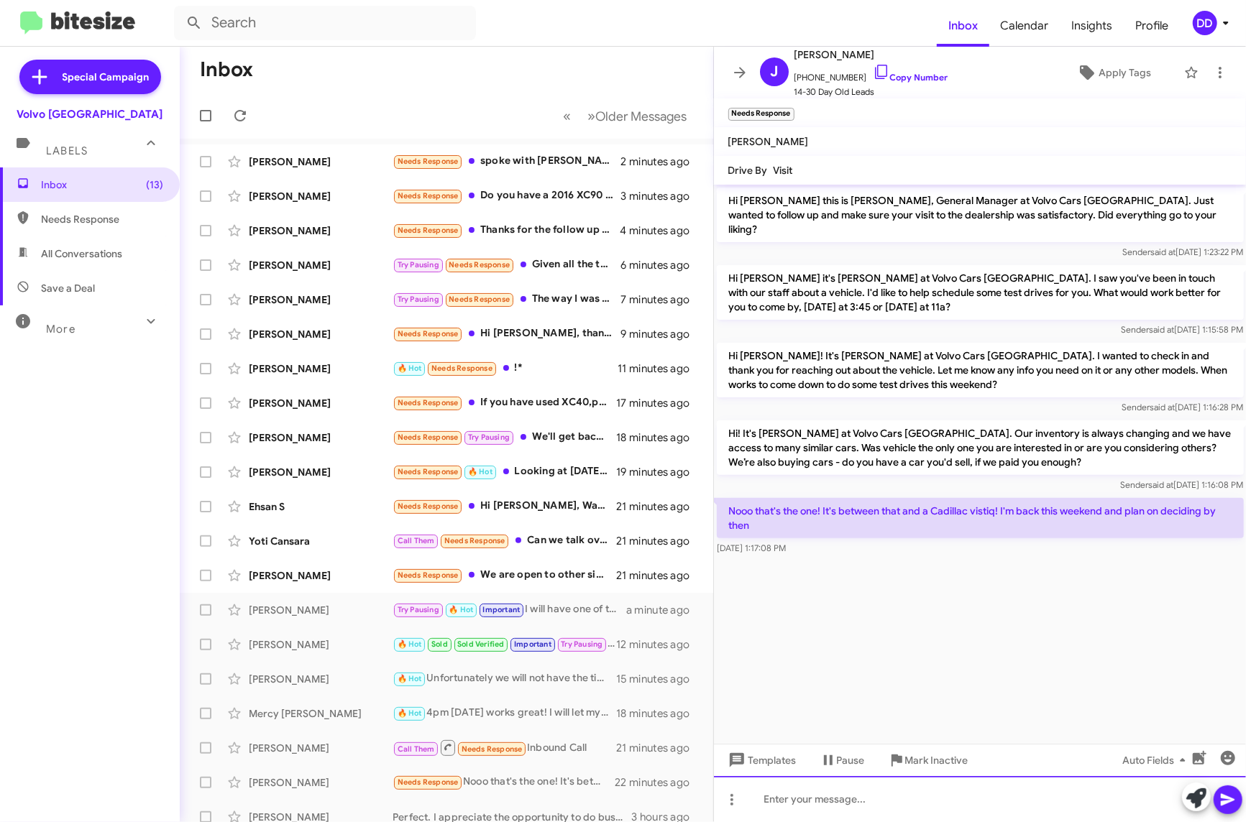
click at [962, 794] on div at bounding box center [980, 799] width 533 height 46
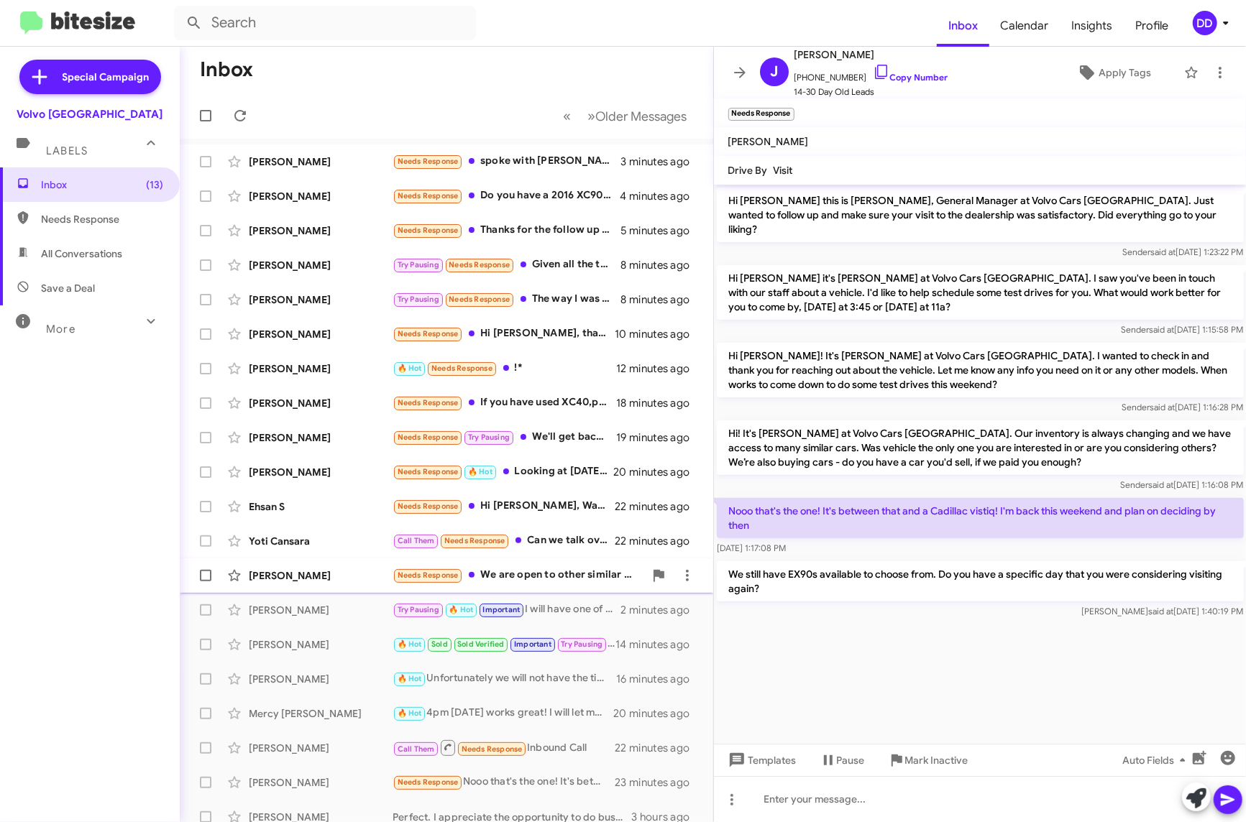
click at [352, 579] on div "[PERSON_NAME]" at bounding box center [321, 576] width 144 height 14
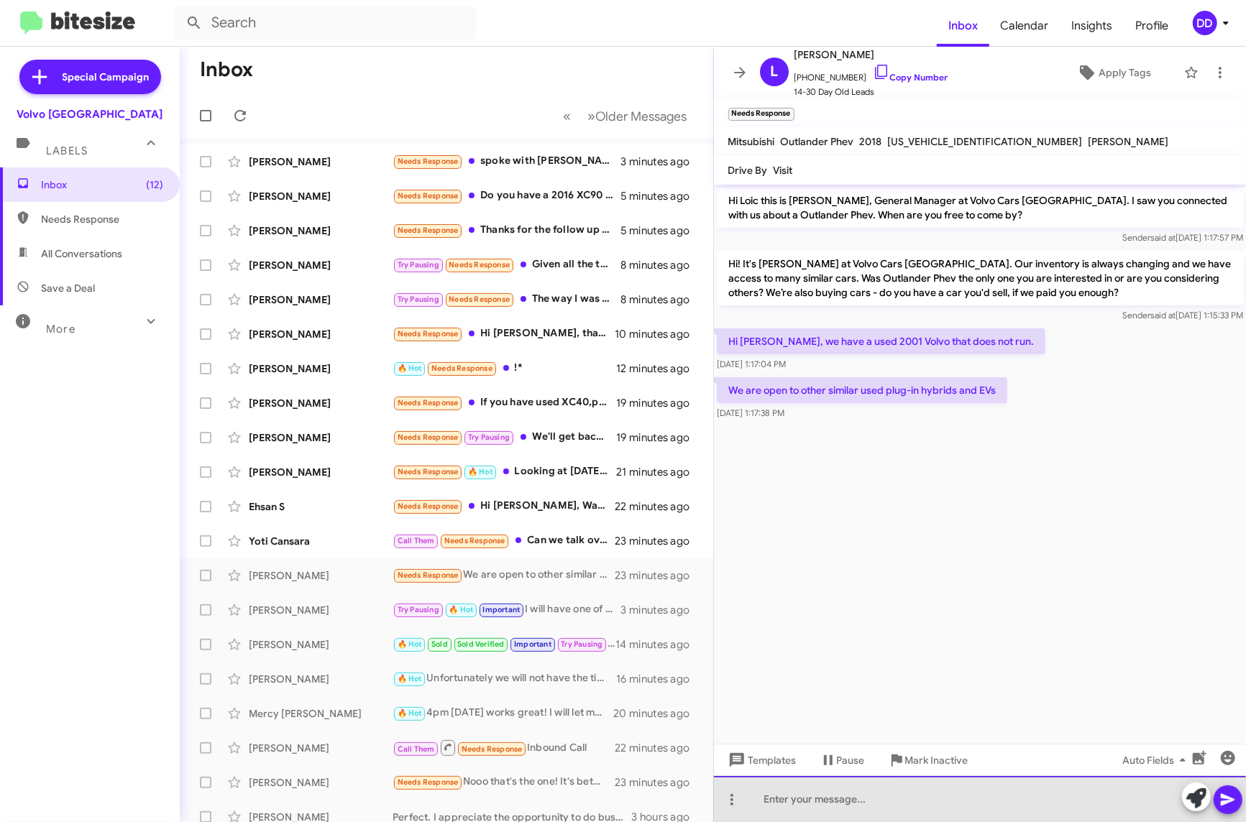
click at [1028, 801] on div at bounding box center [980, 799] width 533 height 46
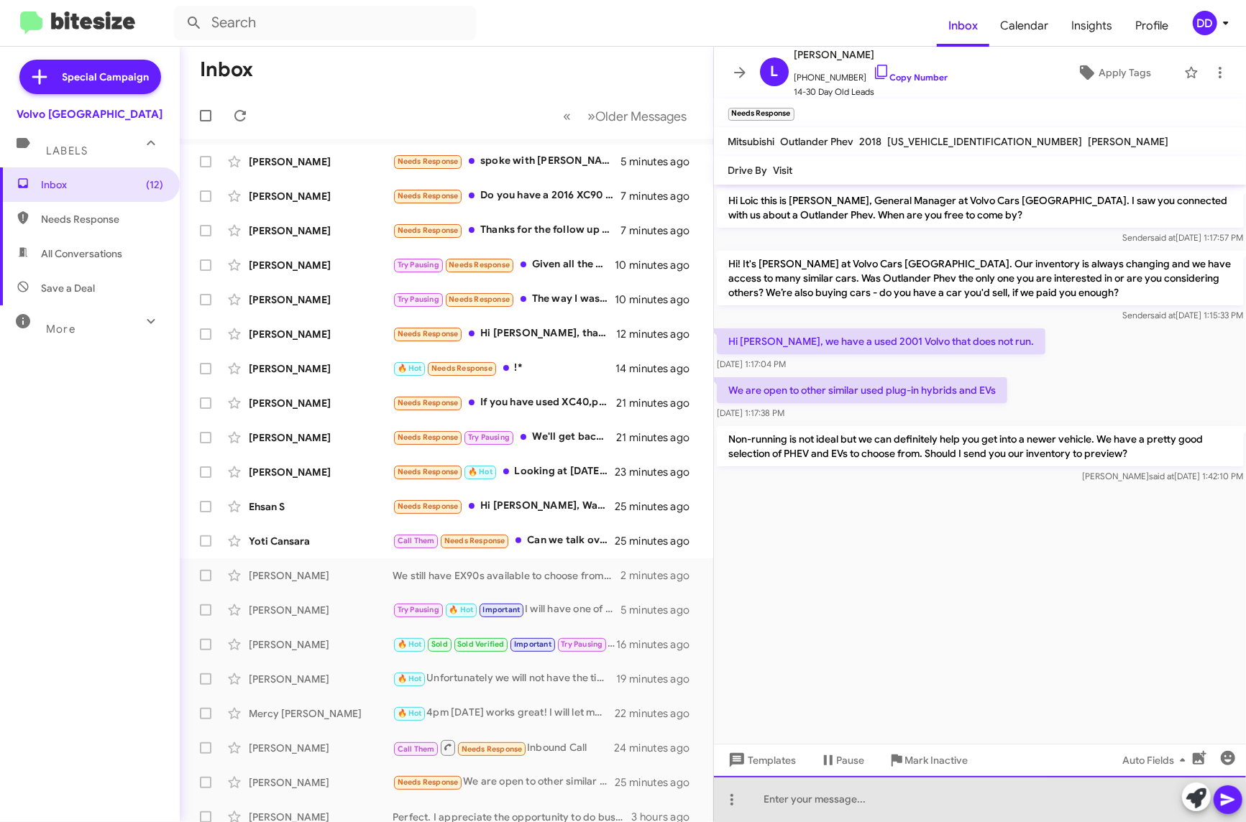
click at [873, 803] on div at bounding box center [980, 799] width 533 height 46
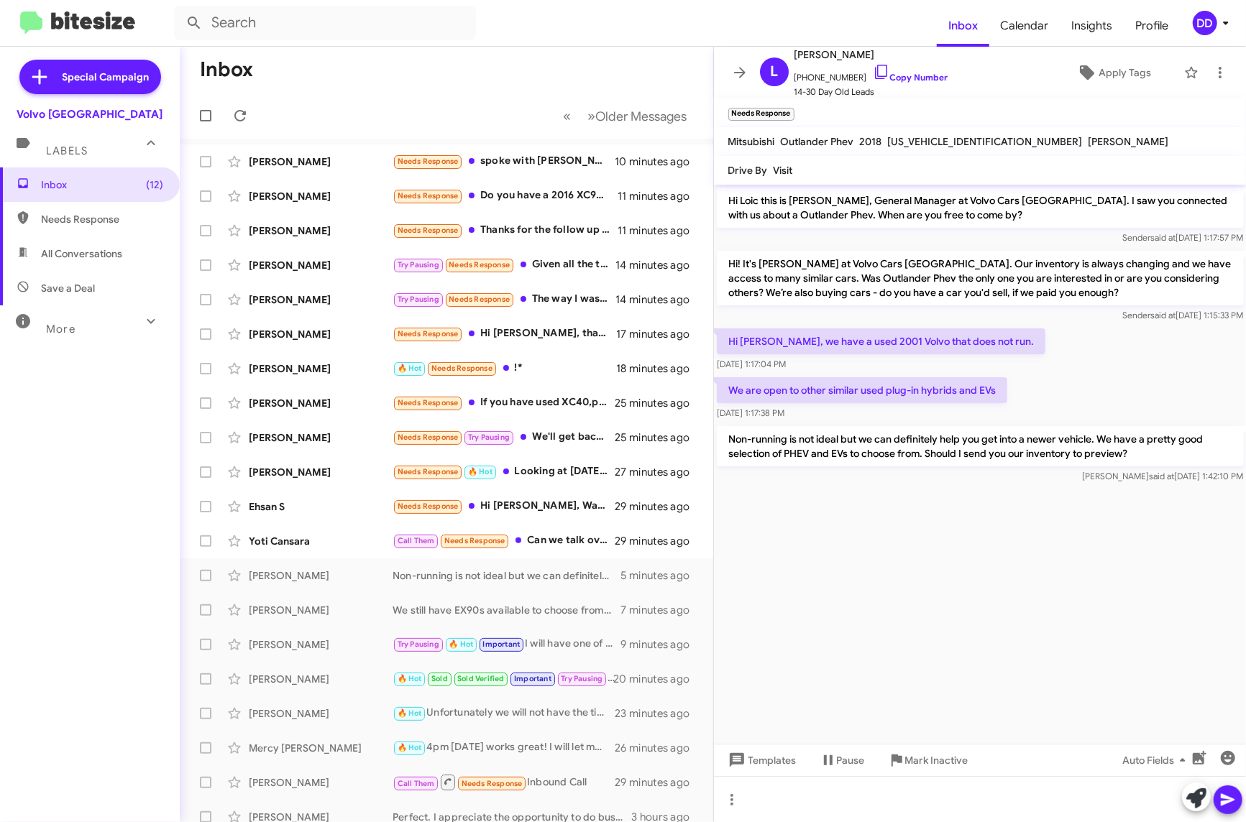
drag, startPoint x: 963, startPoint y: 666, endPoint x: 971, endPoint y: 660, distance: 9.2
click at [963, 666] on cdk-virtual-scroll-viewport "Hi Loic this is [PERSON_NAME], General Manager at Volvo Cars [GEOGRAPHIC_DATA].…" at bounding box center [980, 464] width 533 height 559
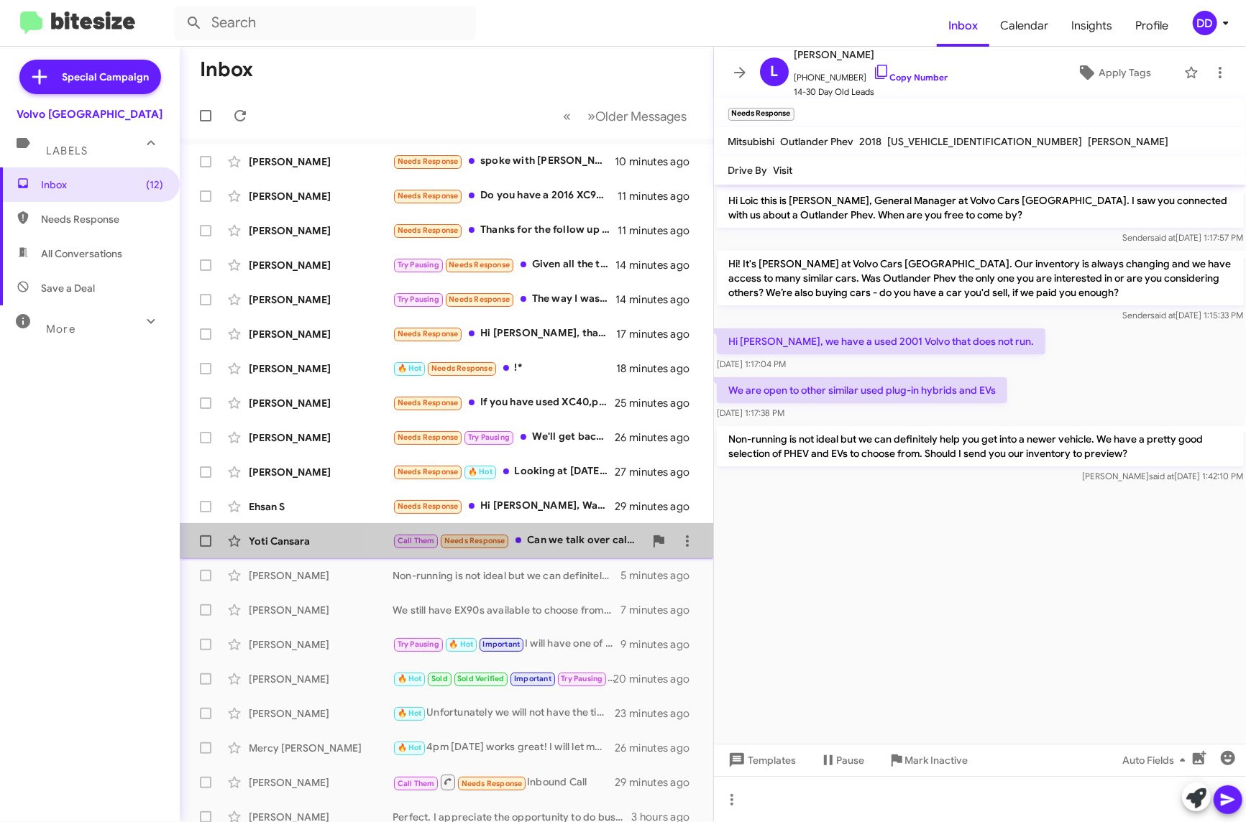
click at [536, 544] on div "Call Them Needs Response Can we talk over call before I come by?" at bounding box center [519, 541] width 252 height 17
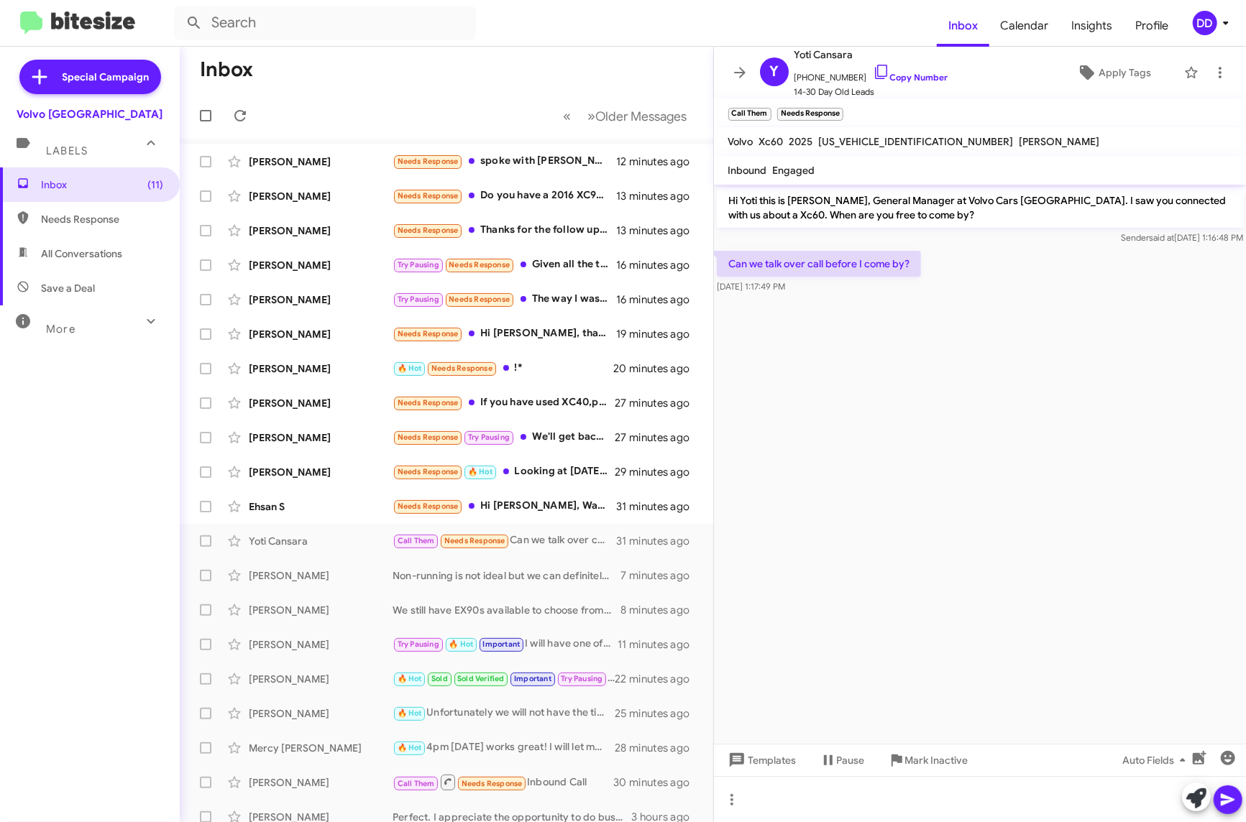
drag, startPoint x: 976, startPoint y: 369, endPoint x: 984, endPoint y: 368, distance: 7.9
click at [984, 368] on cdk-virtual-scroll-viewport "Hi Yoti this is [PERSON_NAME], General Manager at Volvo Cars [GEOGRAPHIC_DATA].…" at bounding box center [980, 464] width 533 height 559
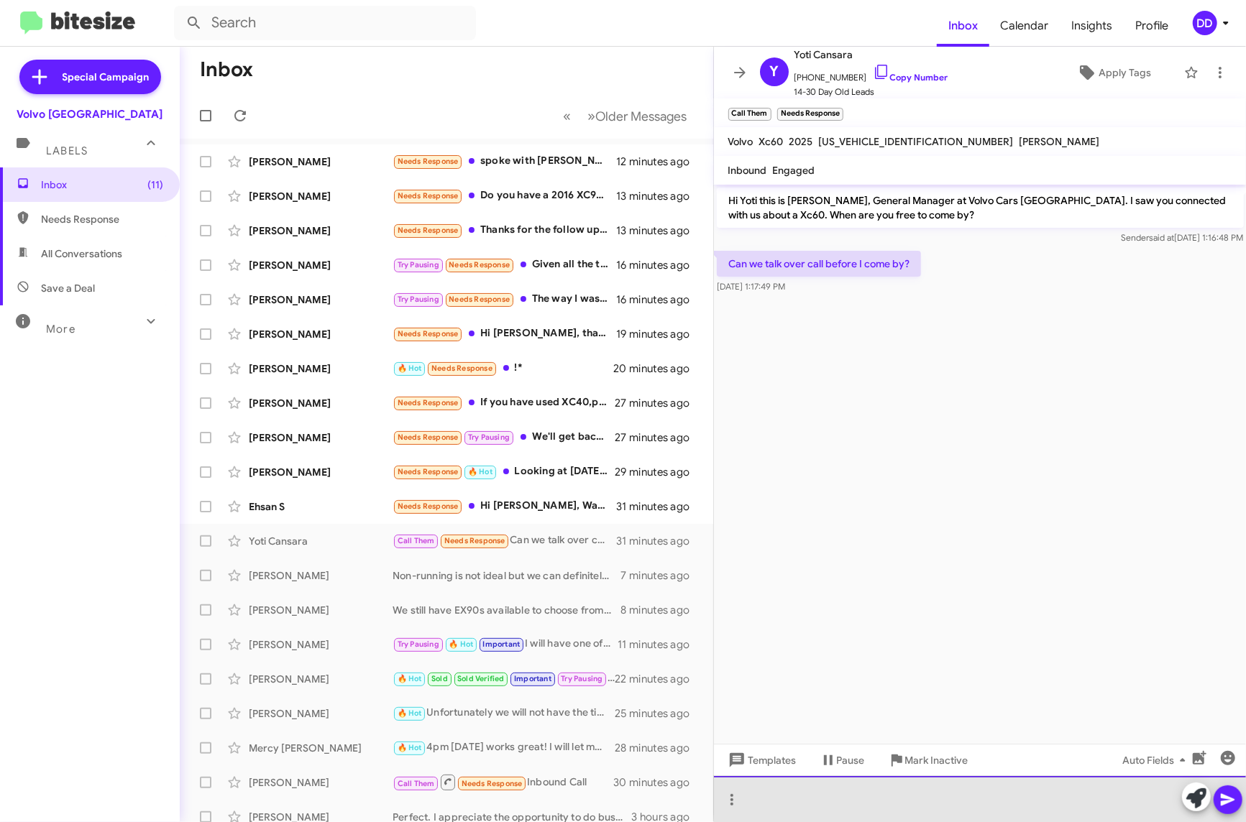
click at [994, 794] on div at bounding box center [980, 799] width 533 height 46
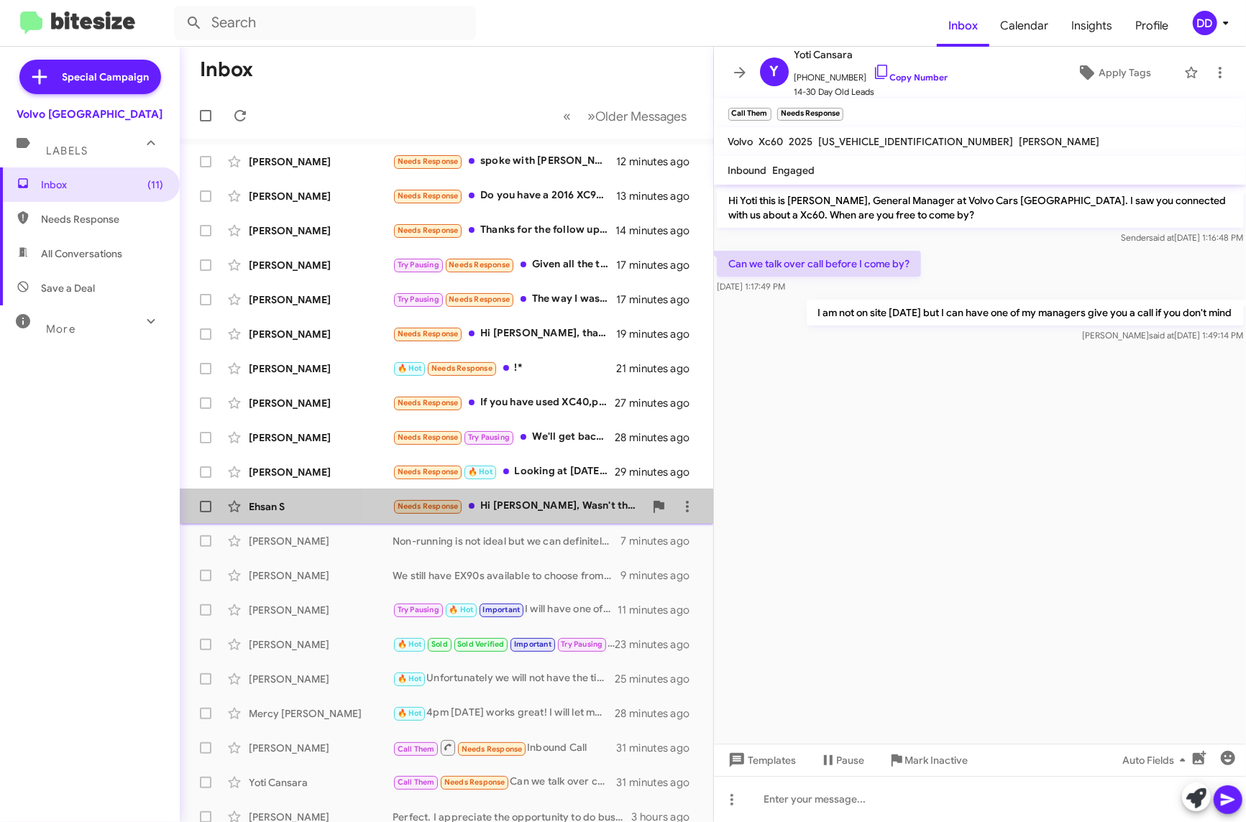
click at [541, 503] on div "Needs Response Hi [PERSON_NAME], Wasn't that stock sold?" at bounding box center [519, 506] width 252 height 17
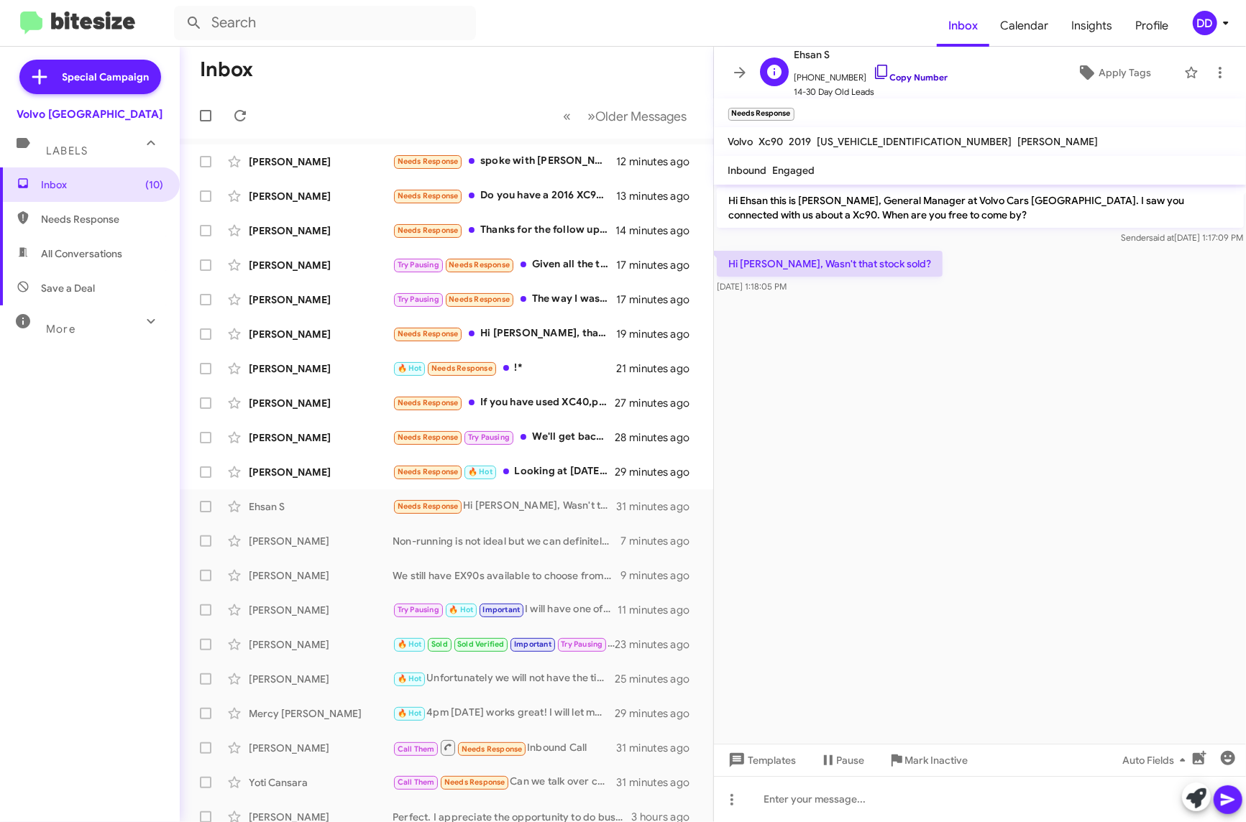
click at [916, 73] on link "Copy Number" at bounding box center [910, 77] width 75 height 11
drag, startPoint x: 917, startPoint y: 139, endPoint x: 874, endPoint y: 142, distance: 43.2
click at [874, 142] on span "[US_VEHICLE_IDENTIFICATION_NUMBER]" at bounding box center [914, 141] width 195 height 13
copy span "K1502957"
click at [1159, 543] on cdk-virtual-scroll-viewport "Hi Ehsan this is [PERSON_NAME], General Manager at Volvo Cars [GEOGRAPHIC_DATA]…" at bounding box center [980, 464] width 533 height 559
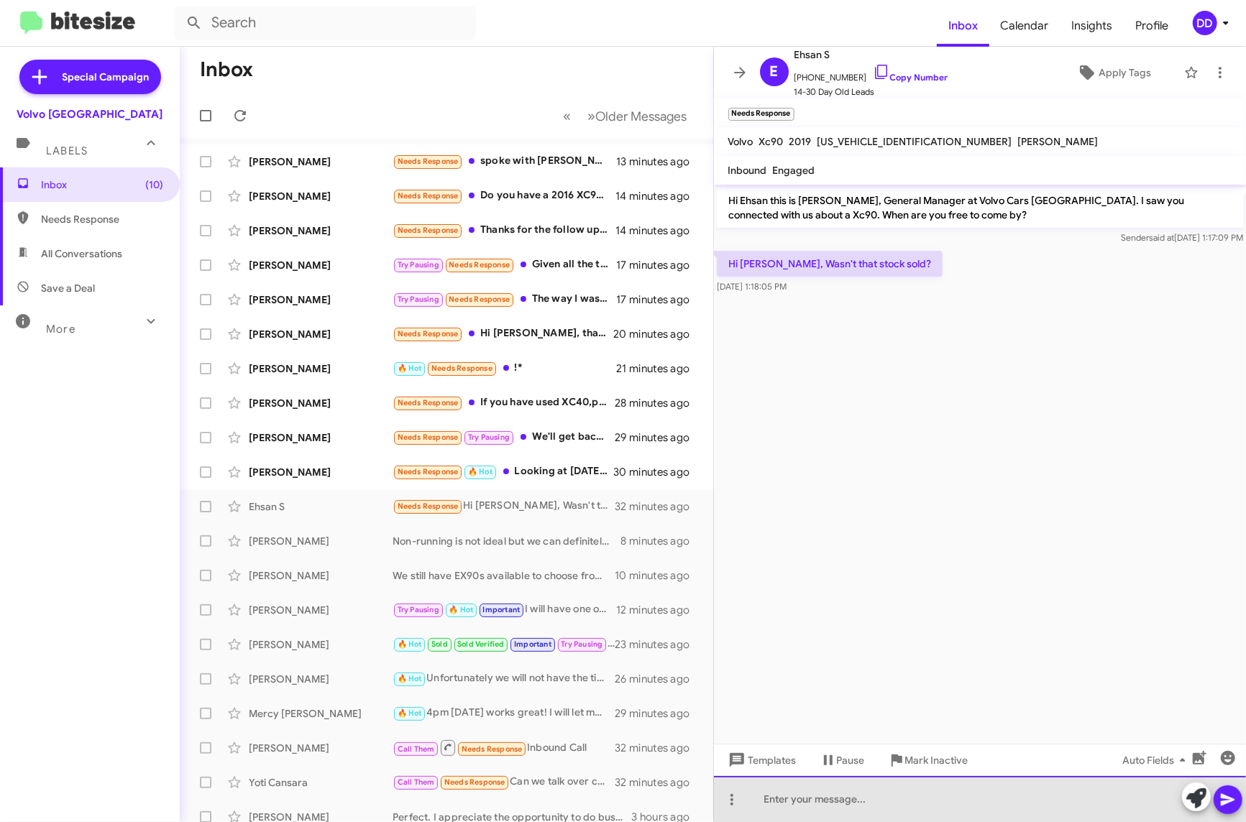
click at [1004, 789] on div at bounding box center [980, 799] width 533 height 46
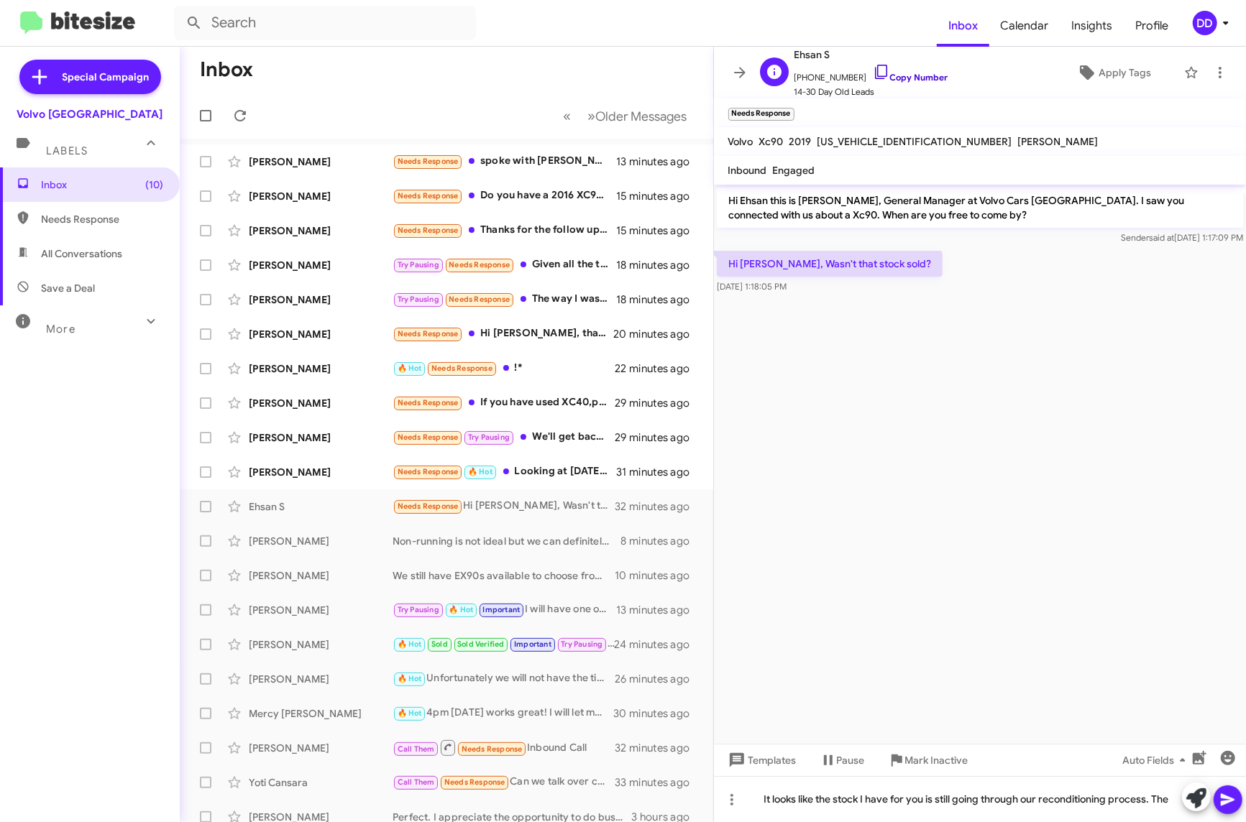
click at [907, 81] on link "Copy Number" at bounding box center [910, 77] width 75 height 11
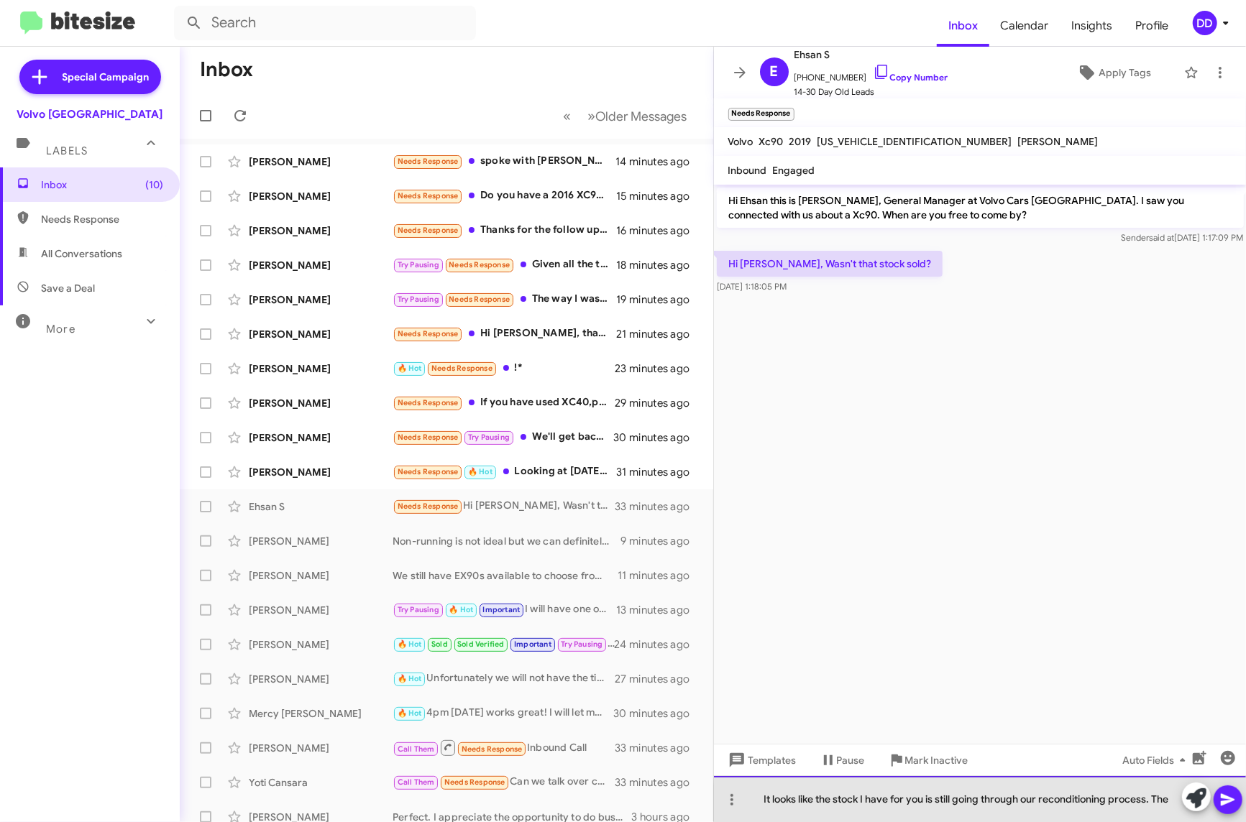
click at [1110, 809] on div "It looks like the stock I have for you is still going through our reconditionin…" at bounding box center [980, 799] width 533 height 46
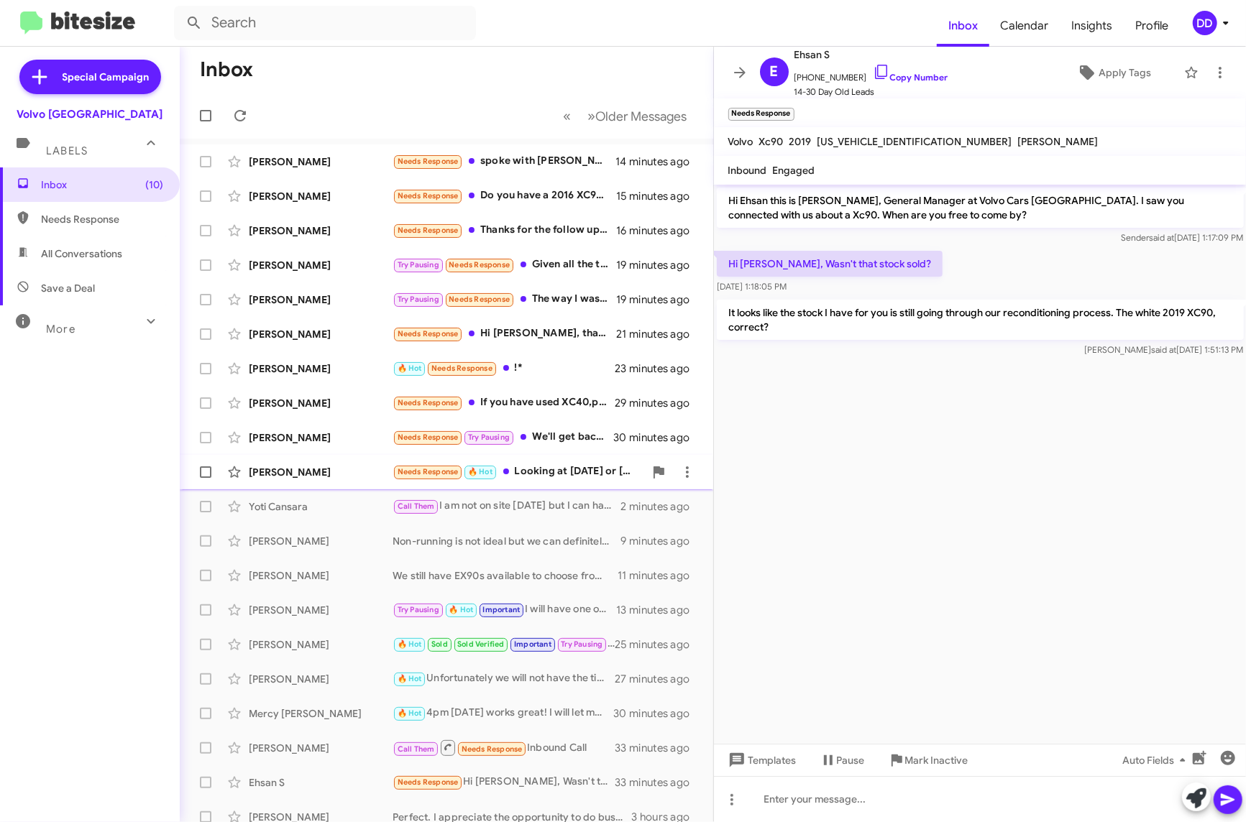
click at [316, 473] on div "[PERSON_NAME]" at bounding box center [321, 472] width 144 height 14
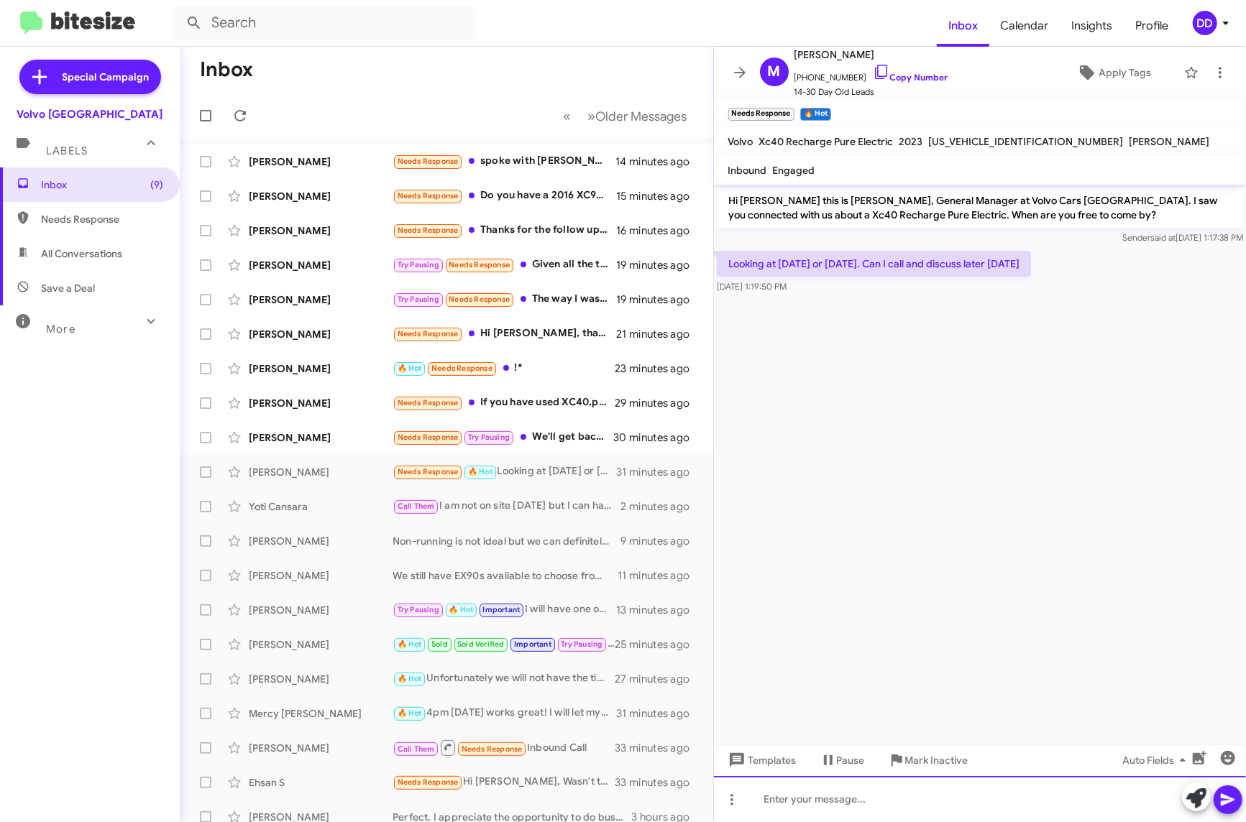
click at [994, 797] on div at bounding box center [980, 799] width 533 height 46
click at [501, 502] on div "Call Them I am not on site [DATE] but I can have one of my managers give you a …" at bounding box center [519, 506] width 252 height 17
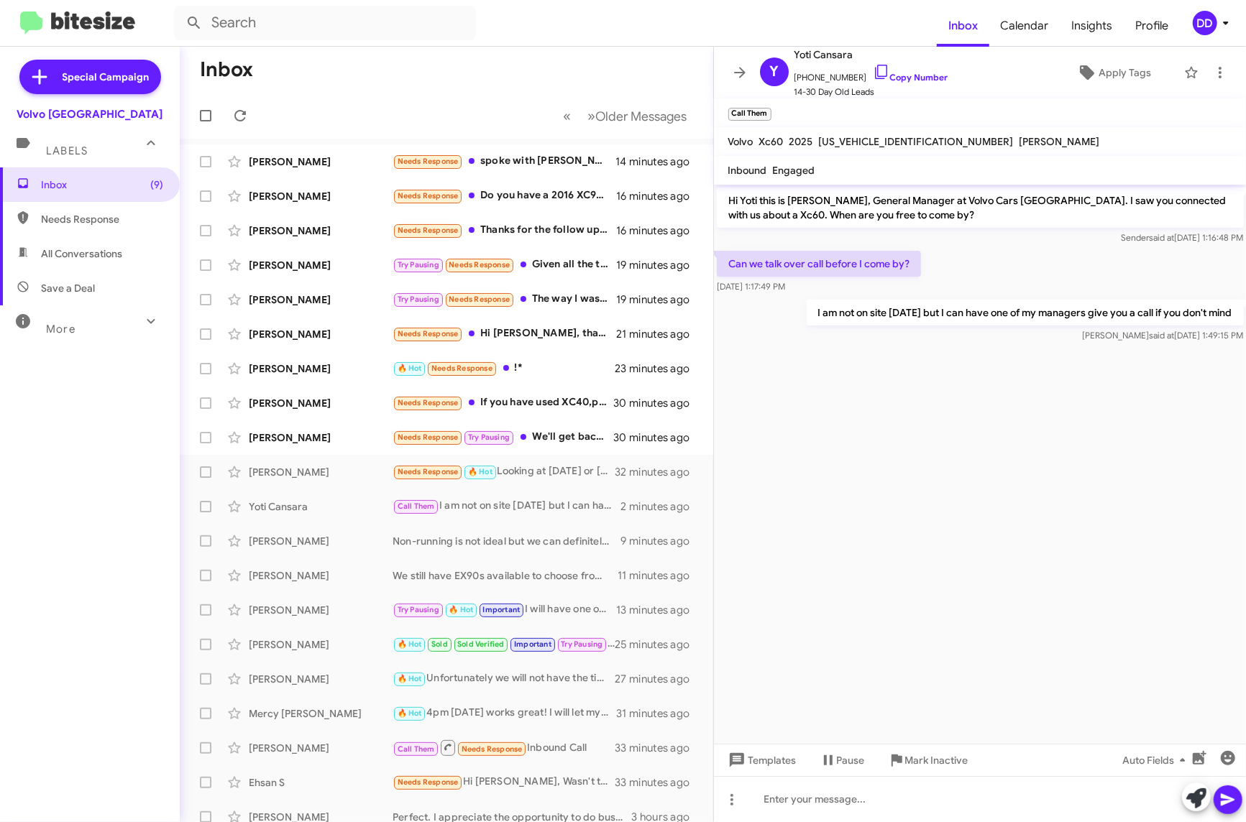
click at [976, 306] on p "I am not on site [DATE] but I can have one of my managers give you a call if yo…" at bounding box center [1024, 313] width 437 height 26
copy p "I am not on site [DATE] but I can have one of my managers give you a call if yo…"
click at [532, 478] on div "Needs Response 🔥 Hot Looking at [DATE] or [DATE]. Can I call and discuss later …" at bounding box center [519, 472] width 252 height 17
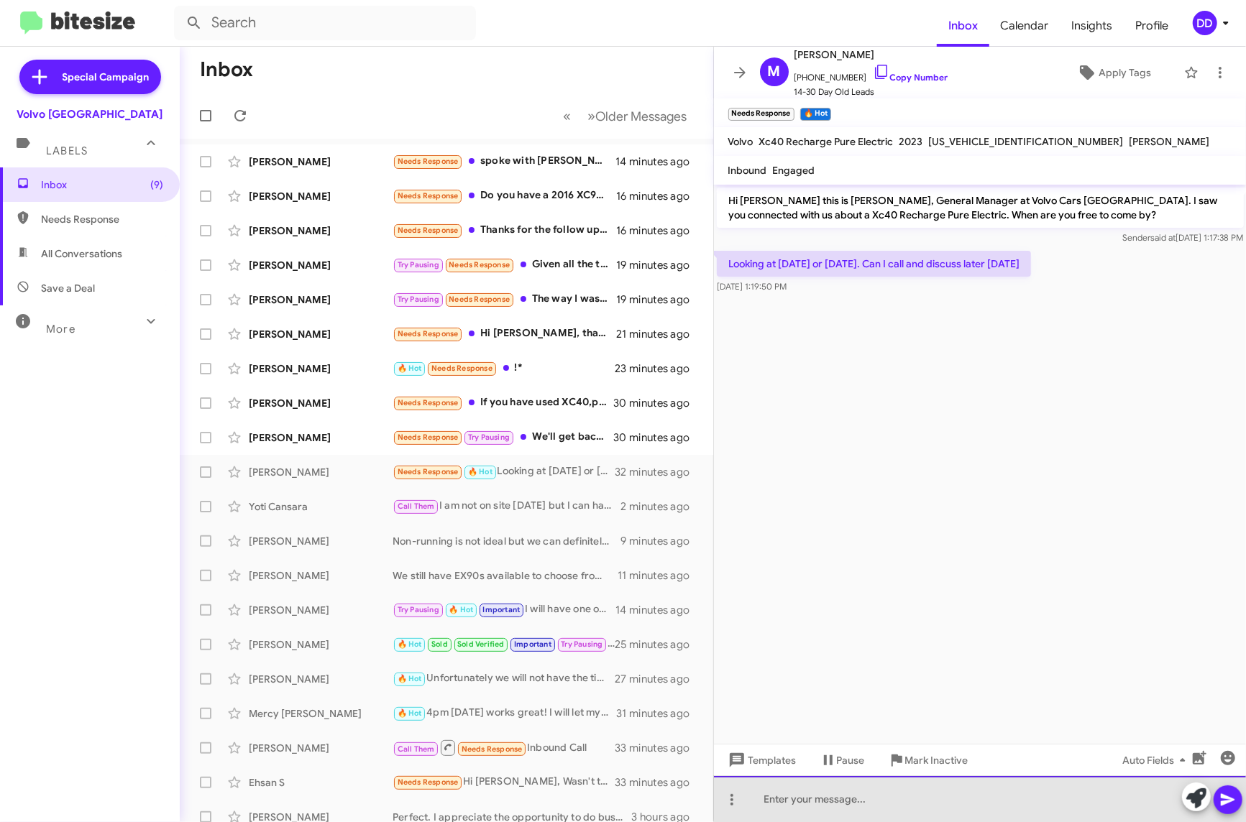
click at [1017, 789] on div at bounding box center [980, 799] width 533 height 46
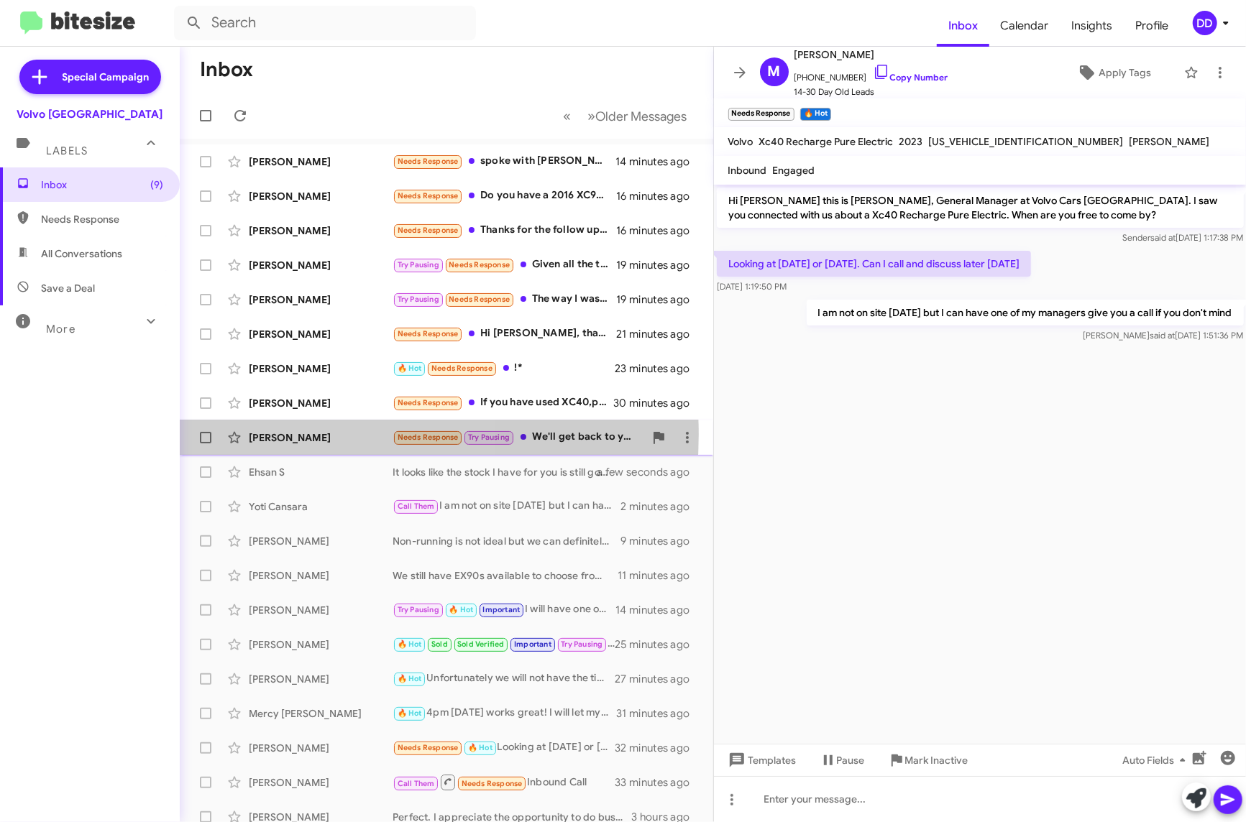
click at [323, 435] on div "[PERSON_NAME]" at bounding box center [321, 438] width 144 height 14
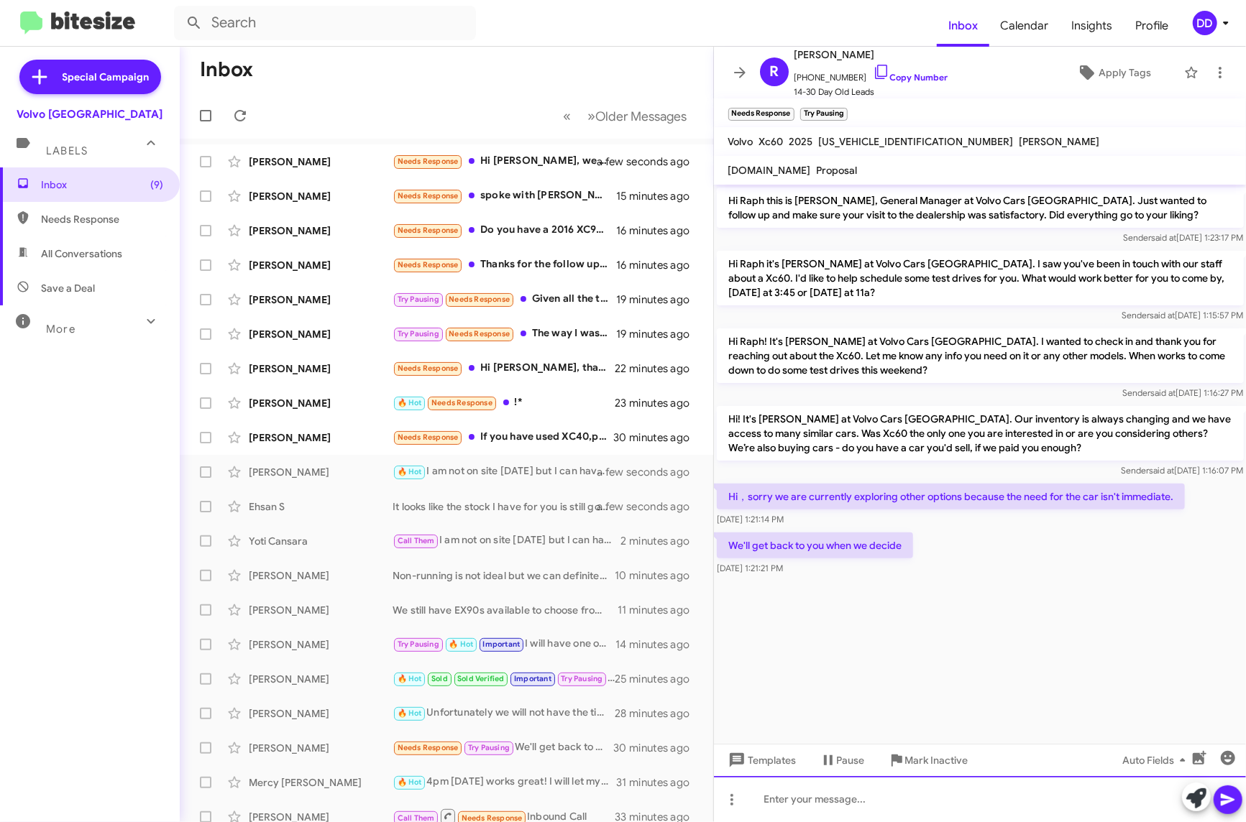
click at [983, 803] on div at bounding box center [980, 799] width 533 height 46
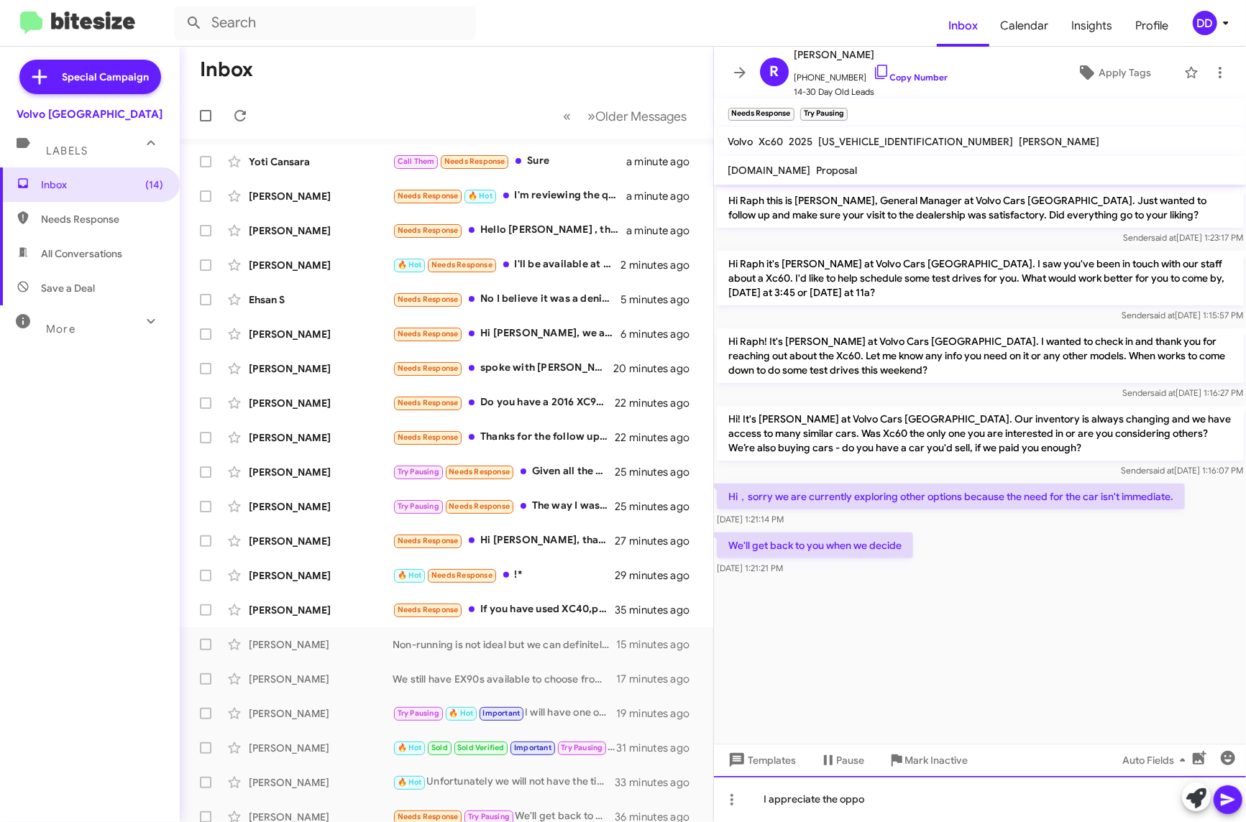
click at [952, 792] on div "I appreciate the oppo" at bounding box center [980, 799] width 533 height 46
click at [1001, 663] on cdk-virtual-scroll-viewport "Hi Raph this is [PERSON_NAME], General Manager at Volvo Cars [GEOGRAPHIC_DATA].…" at bounding box center [980, 464] width 533 height 559
click at [1074, 808] on div "I appreciate the opportunity" at bounding box center [980, 799] width 533 height 46
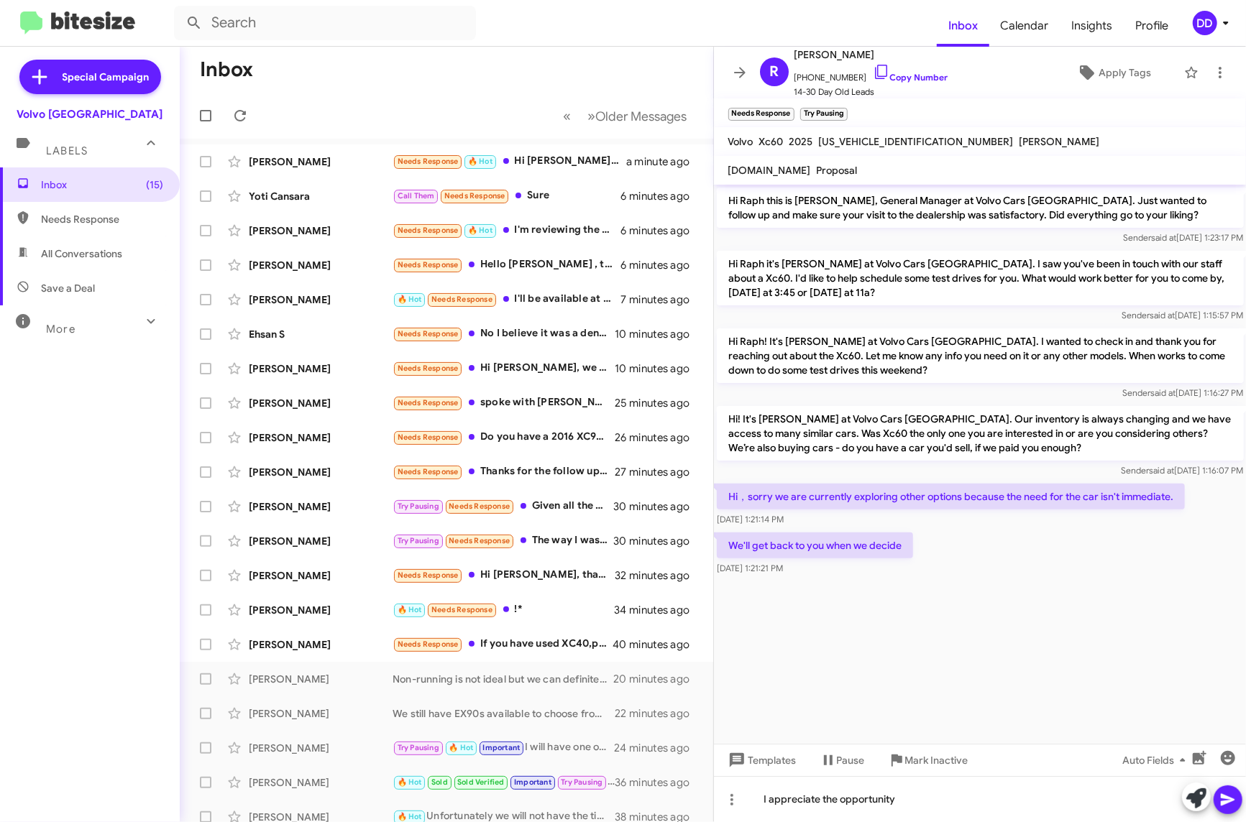
click at [1004, 565] on div "We'll get back to you when we decide [DATE] 1:21:21 PM" at bounding box center [980, 554] width 533 height 49
click at [1039, 809] on div "I appreciate the opportunity" at bounding box center [980, 799] width 533 height 46
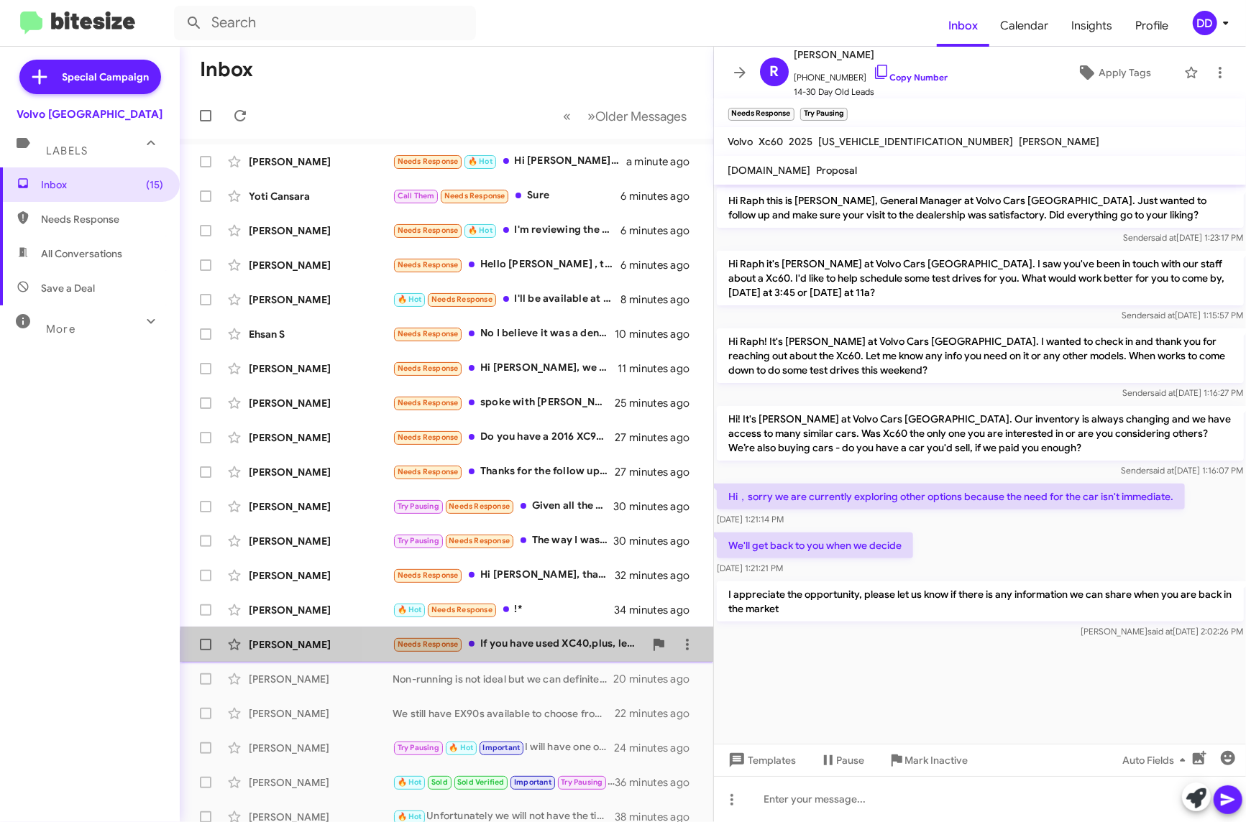
click at [529, 653] on div "[PERSON_NAME] Needs Response If you have used XC40,plus, less than 10k miles, n…" at bounding box center [446, 644] width 510 height 29
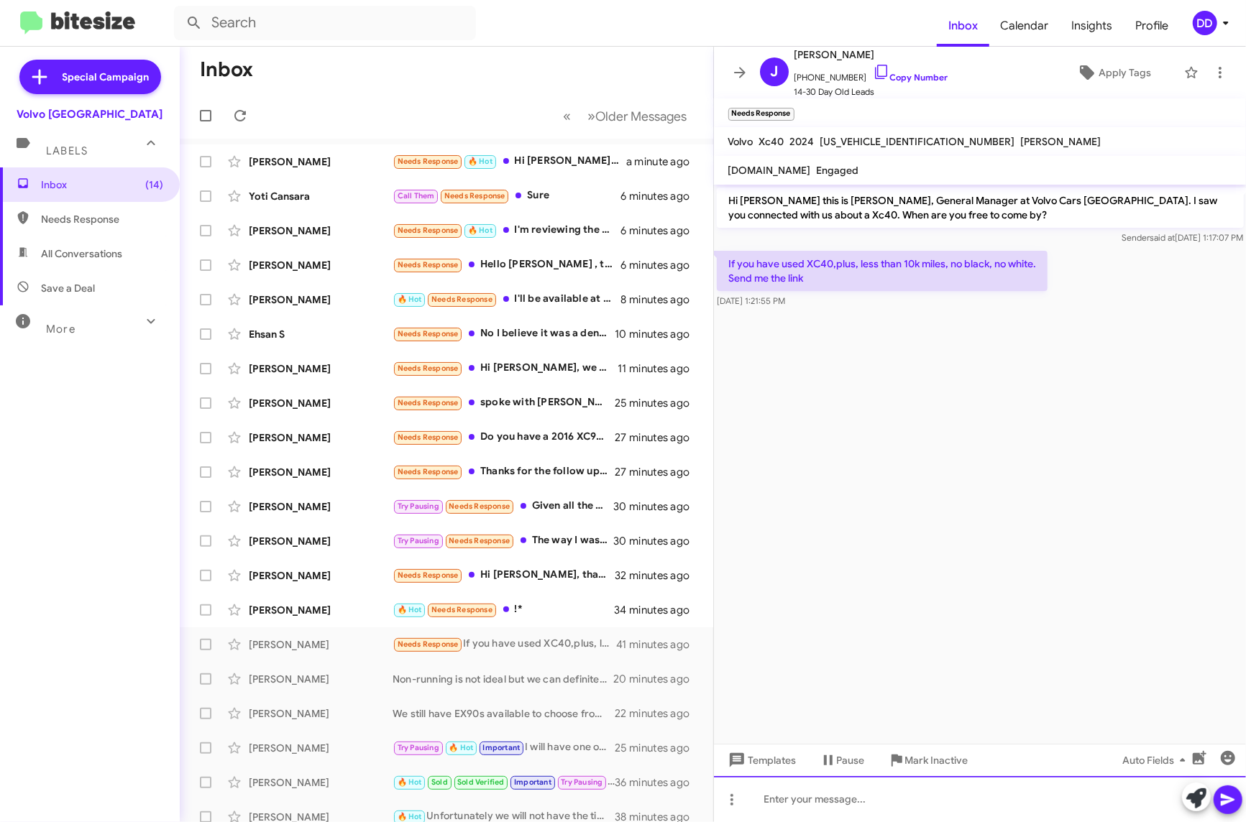
click at [973, 791] on div at bounding box center [980, 799] width 533 height 46
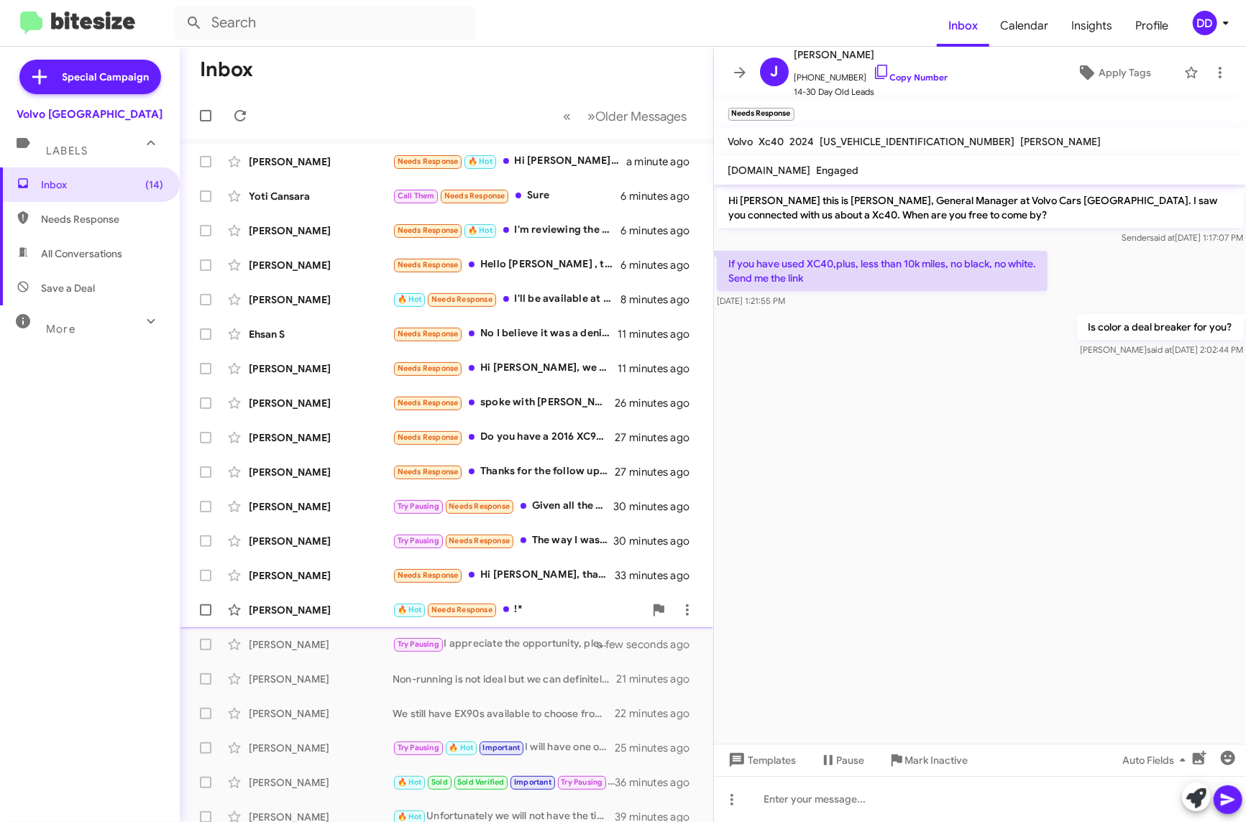
click at [335, 607] on div "[PERSON_NAME]" at bounding box center [321, 610] width 144 height 14
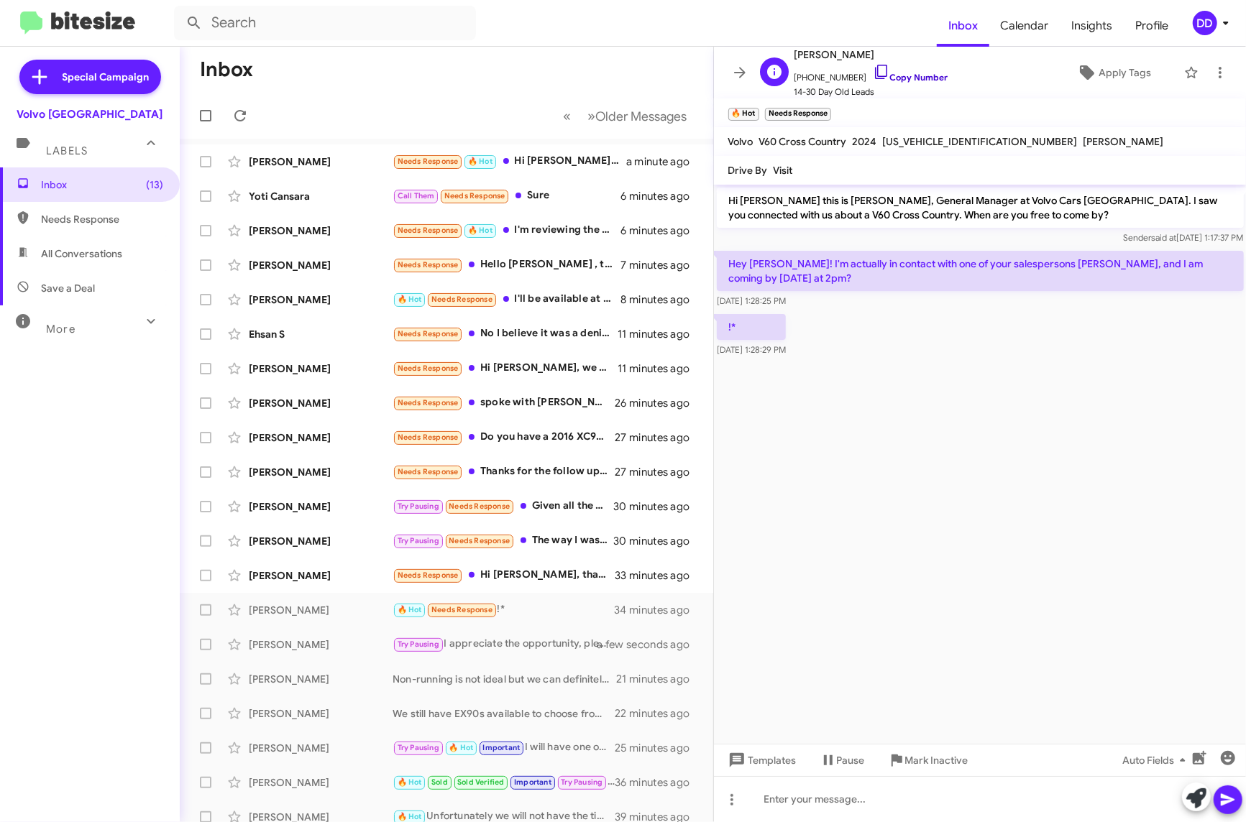
click at [894, 78] on link "Copy Number" at bounding box center [910, 77] width 75 height 11
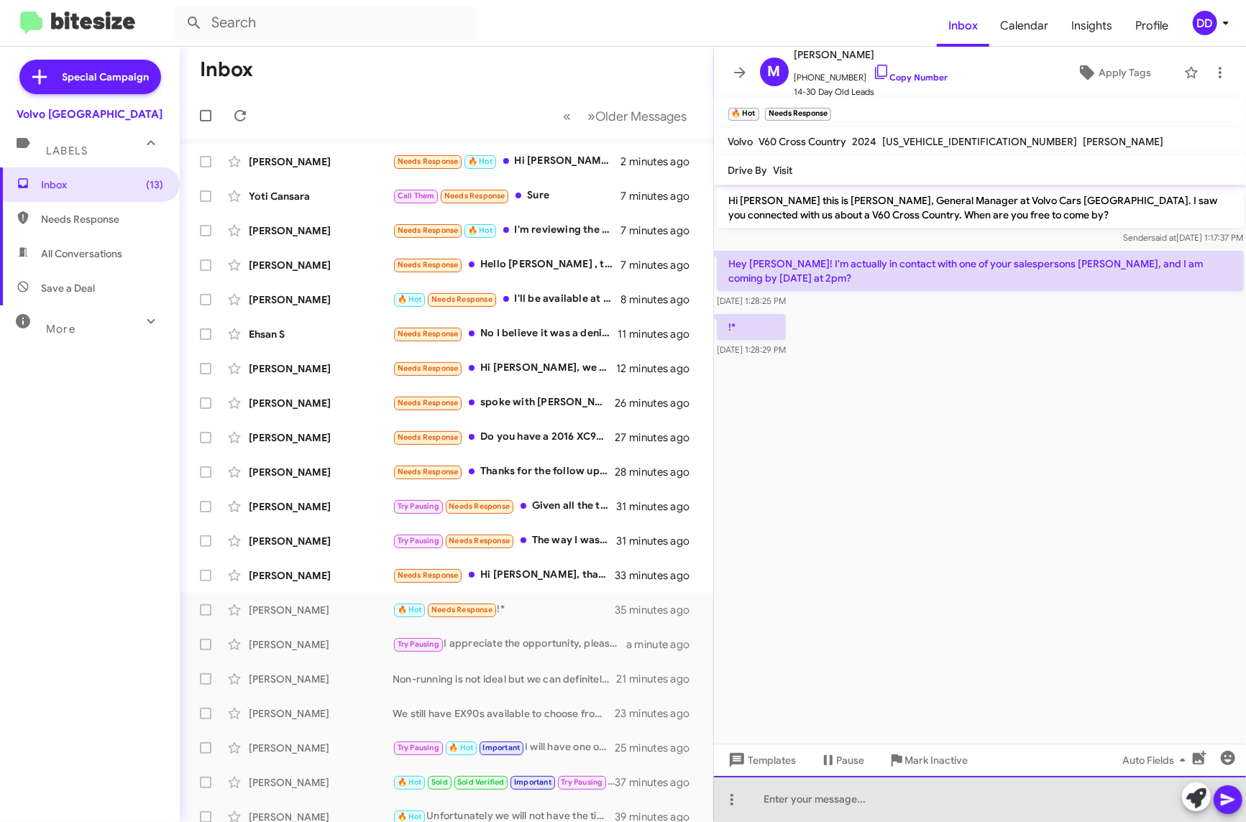
click at [1006, 809] on div at bounding box center [980, 799] width 533 height 46
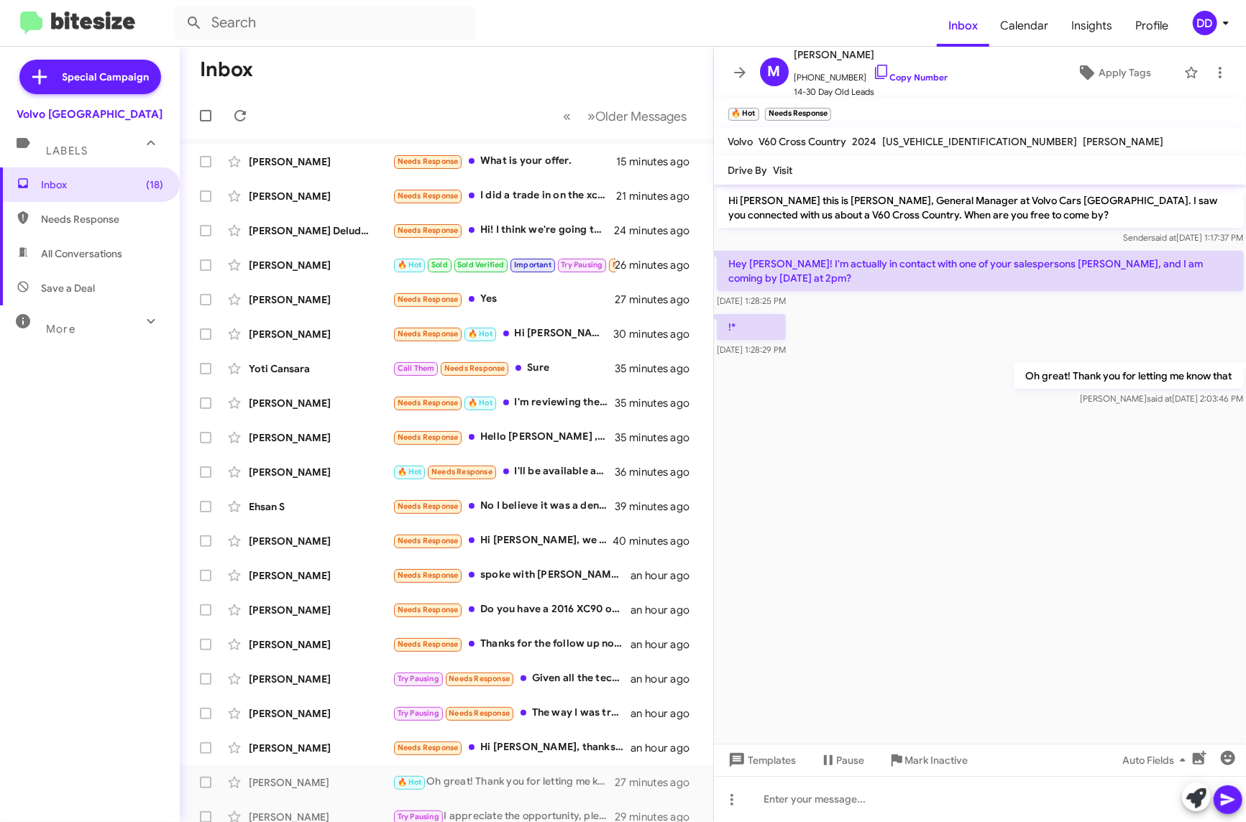
click at [946, 608] on cdk-virtual-scroll-viewport "Hi [PERSON_NAME] this is [PERSON_NAME], General Manager at Volvo Cars [GEOGRAPH…" at bounding box center [980, 464] width 533 height 559
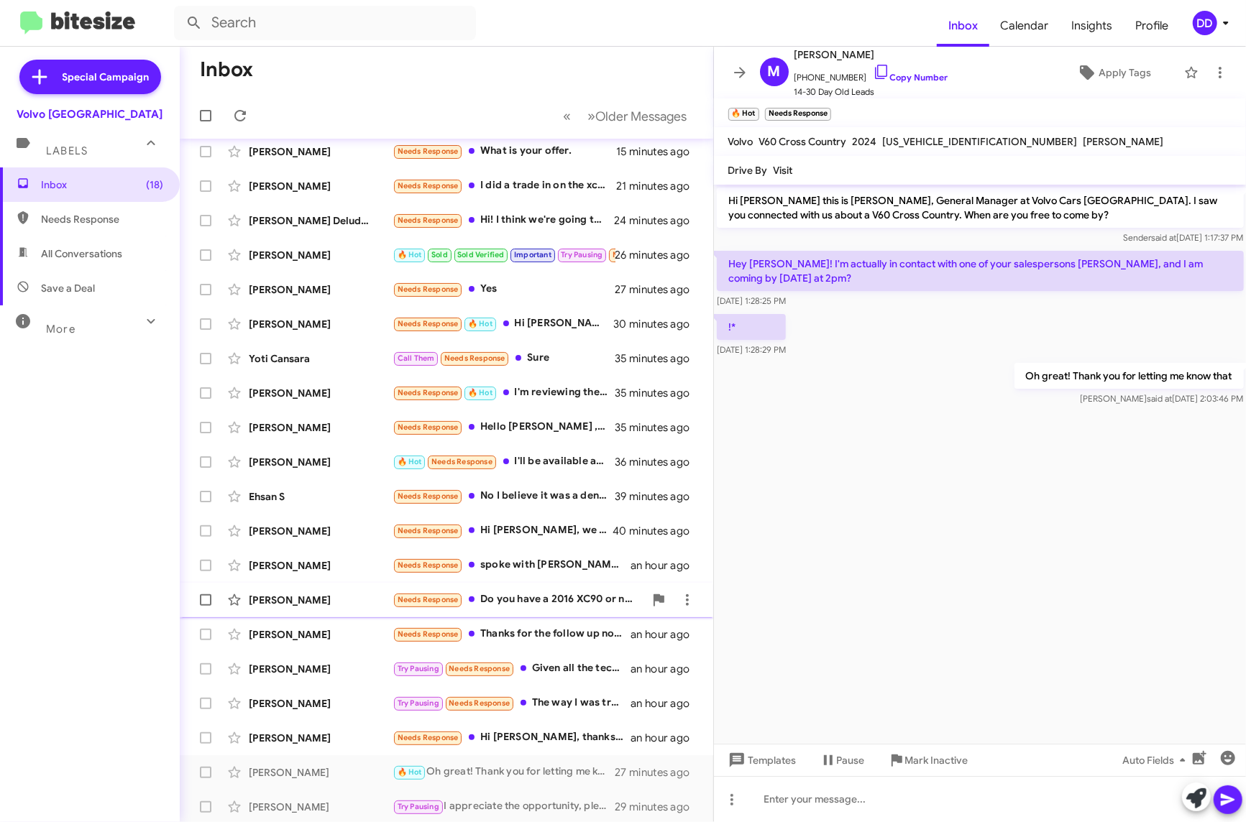
scroll to position [12, 0]
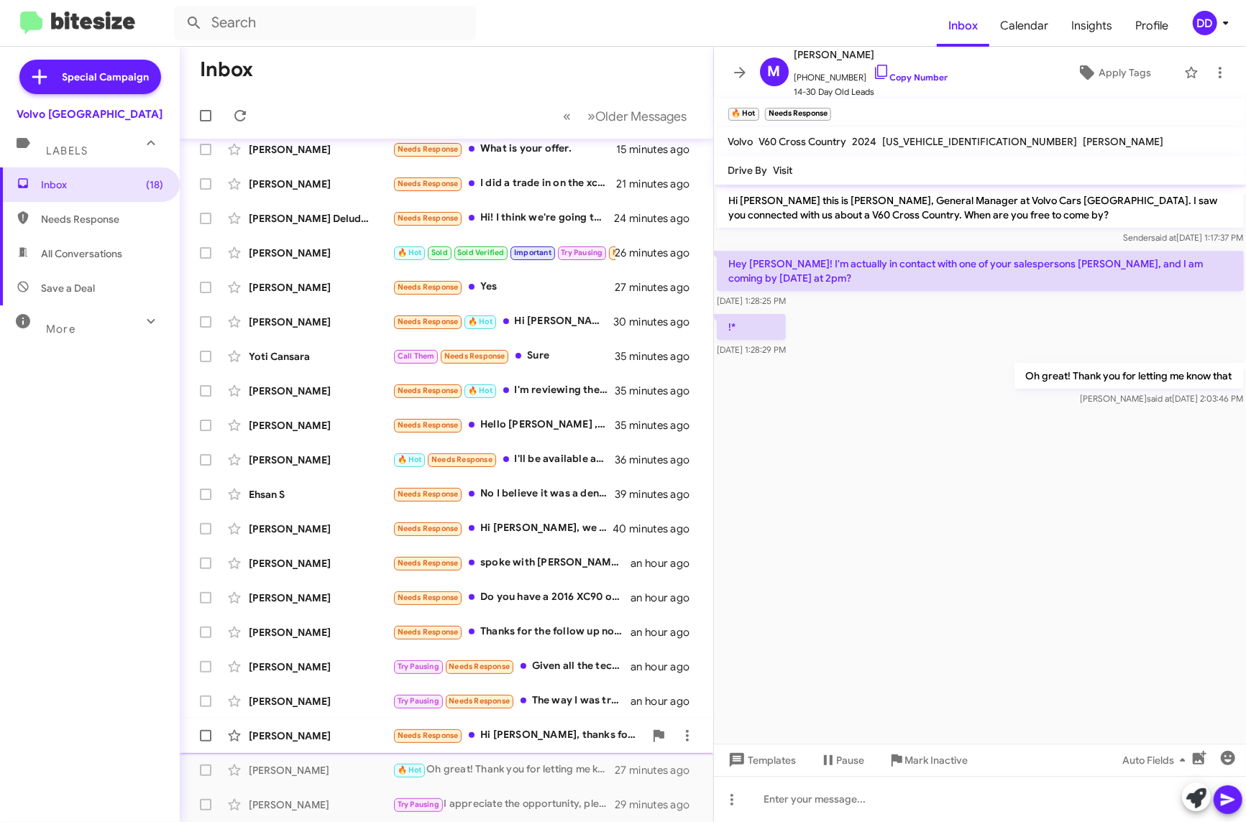
click at [510, 737] on div "Needs Response Hi [PERSON_NAME], thanks for reaching out - I just purchased a v…" at bounding box center [519, 736] width 252 height 17
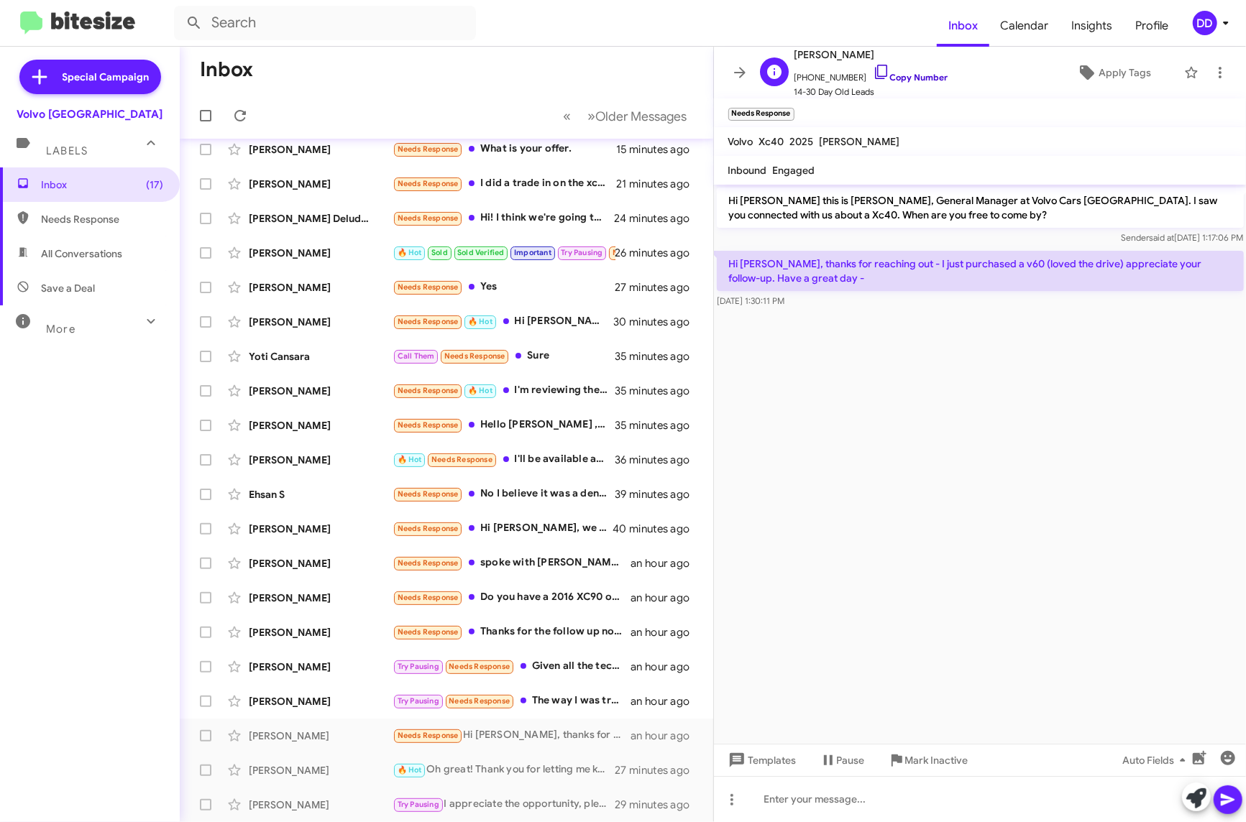
click at [909, 73] on link "Copy Number" at bounding box center [910, 77] width 75 height 11
click at [555, 702] on div "Try Pausing Needs Response The way I was treated by [PERSON_NAME] and your deal…" at bounding box center [519, 701] width 252 height 17
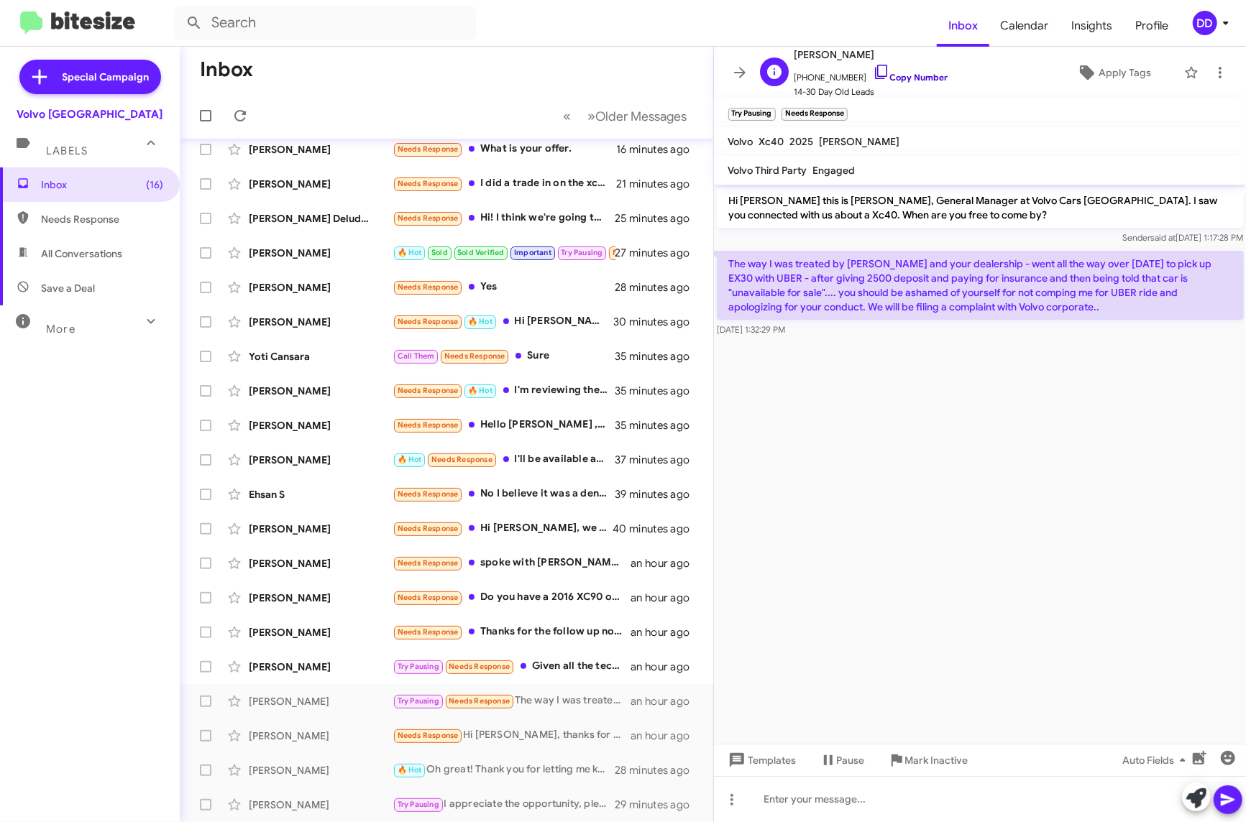
click at [889, 72] on link "Copy Number" at bounding box center [910, 77] width 75 height 11
click at [932, 480] on cdk-virtual-scroll-viewport "Hi [PERSON_NAME] this is [PERSON_NAME], General Manager at Volvo Cars [GEOGRAPH…" at bounding box center [980, 464] width 533 height 559
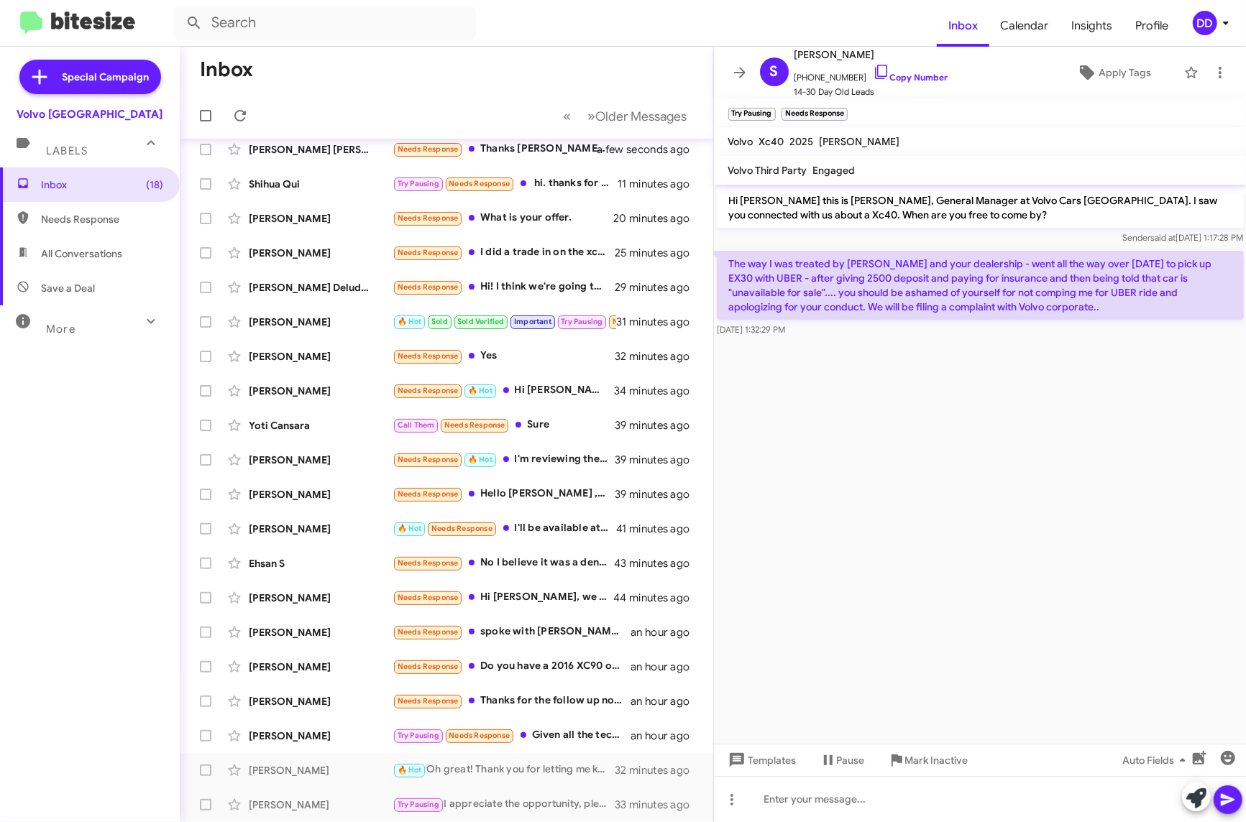
click at [981, 469] on cdk-virtual-scroll-viewport "Hi [PERSON_NAME] this is [PERSON_NAME], General Manager at Volvo Cars [GEOGRAPH…" at bounding box center [980, 464] width 533 height 559
click at [1014, 798] on div at bounding box center [980, 799] width 533 height 46
click at [1109, 79] on span "Apply Tags" at bounding box center [1124, 73] width 52 height 26
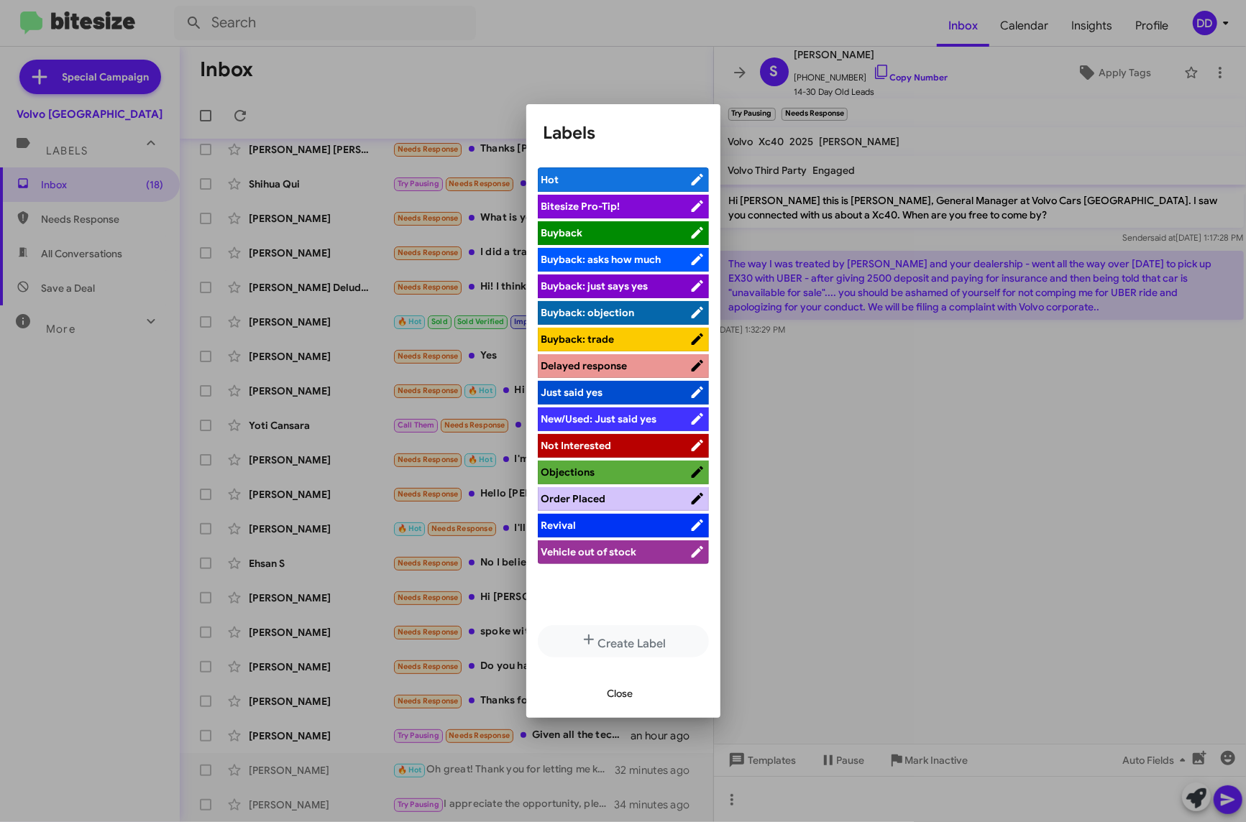
click at [594, 443] on span "Not Interested" at bounding box center [576, 445] width 70 height 13
click at [623, 697] on span "Close" at bounding box center [620, 694] width 26 height 26
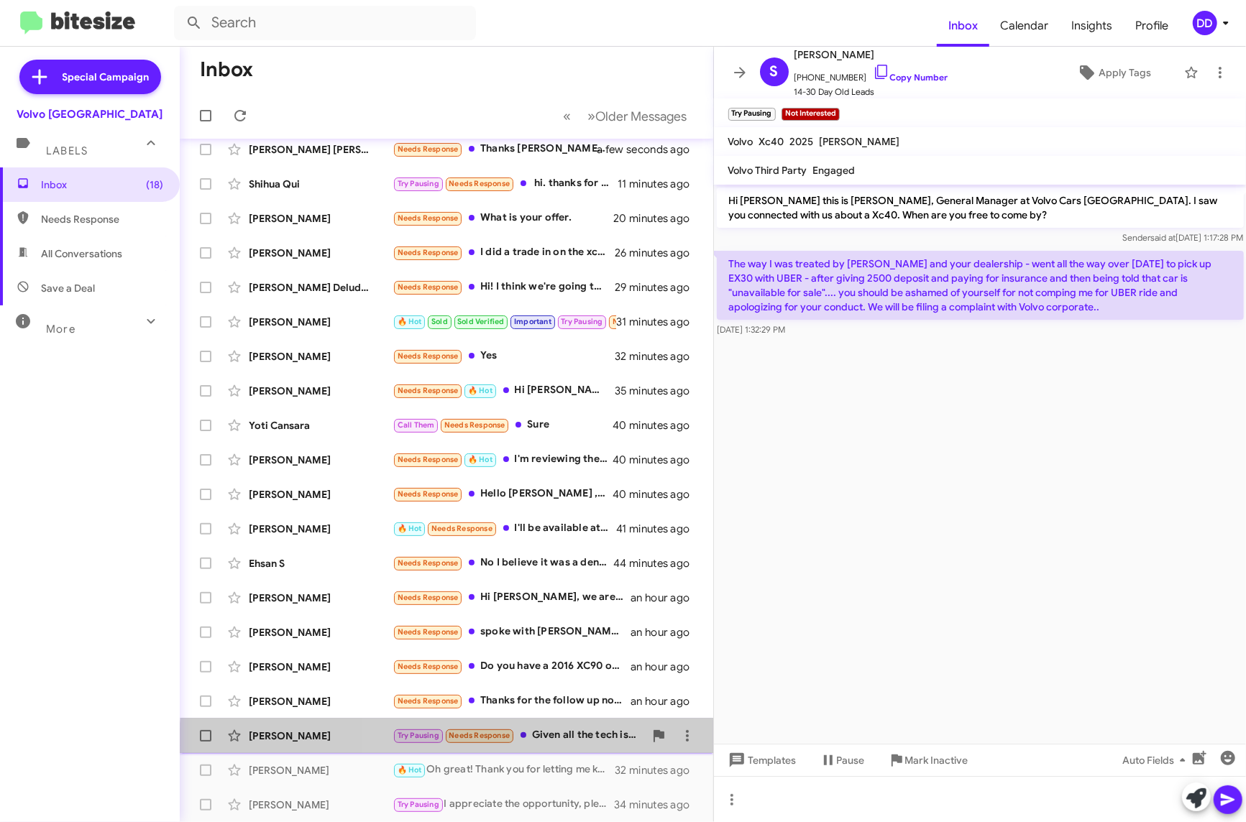
click at [564, 746] on div "[PERSON_NAME] Try Pausing Needs Response Given all the tech issues I've decided…" at bounding box center [446, 736] width 510 height 29
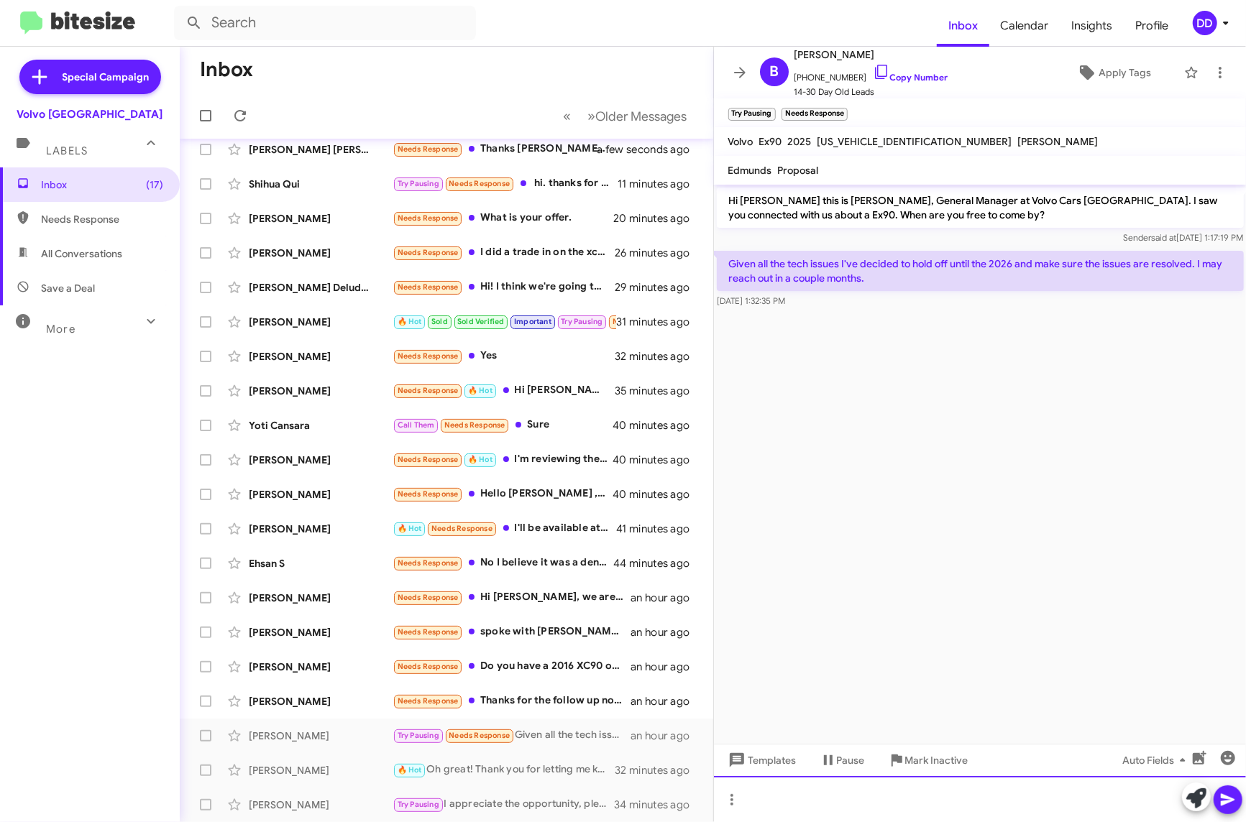
click at [981, 800] on div at bounding box center [980, 799] width 533 height 46
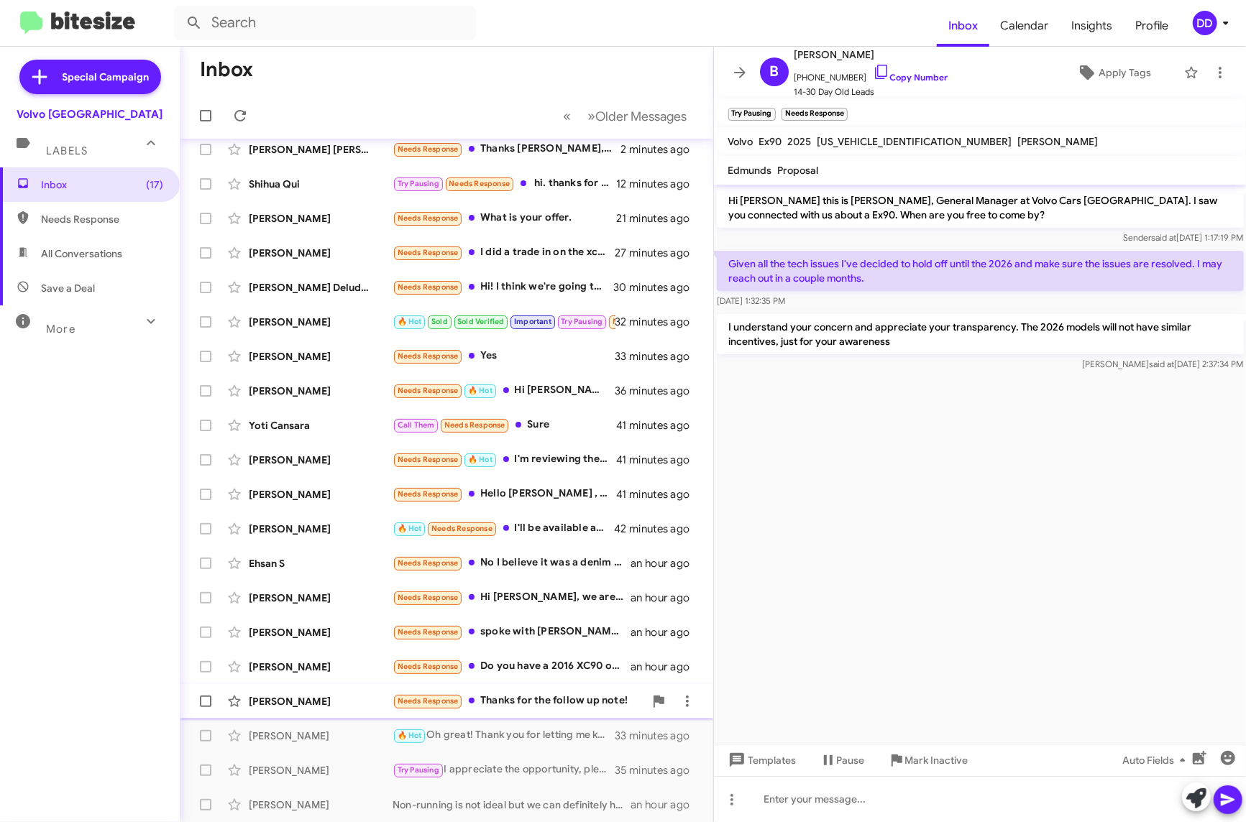
click at [527, 697] on div "Needs Response Thanks for the follow up note!" at bounding box center [519, 701] width 252 height 17
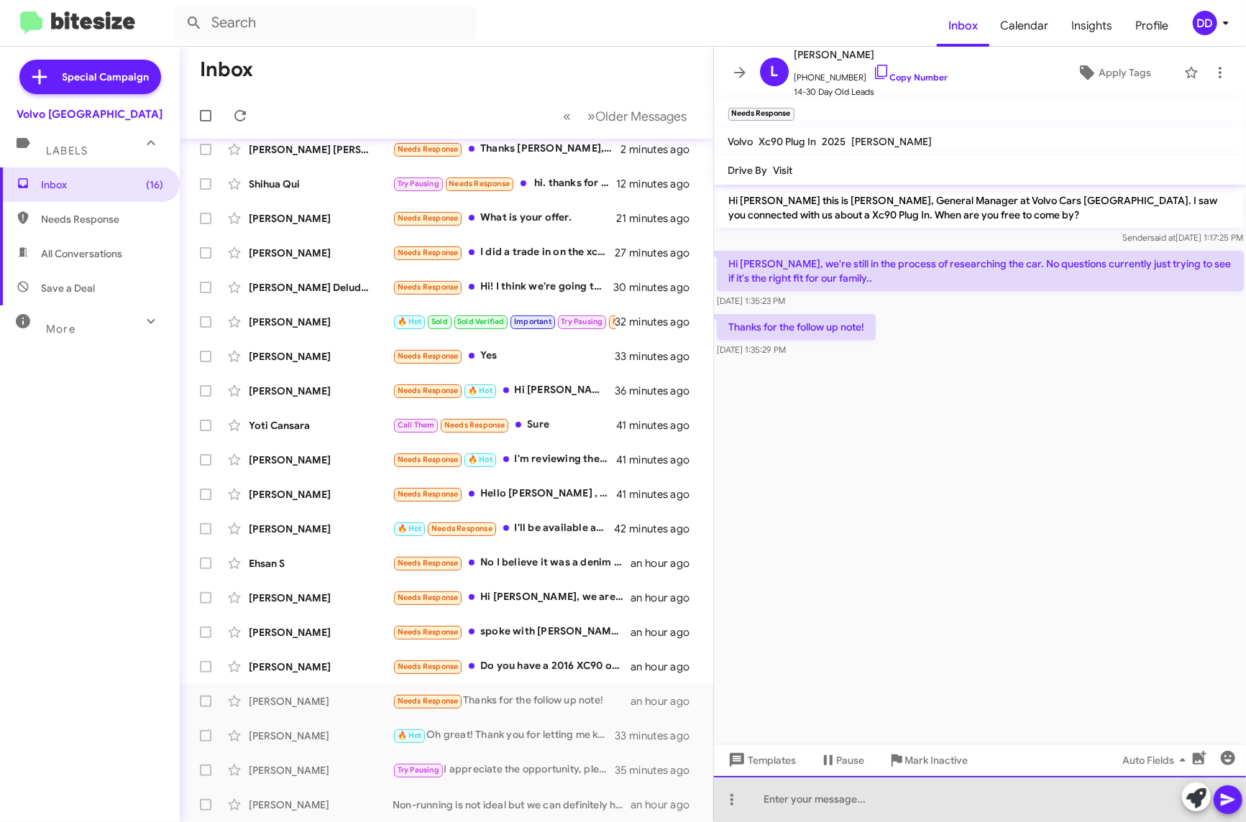
click at [1018, 797] on div at bounding box center [980, 799] width 533 height 46
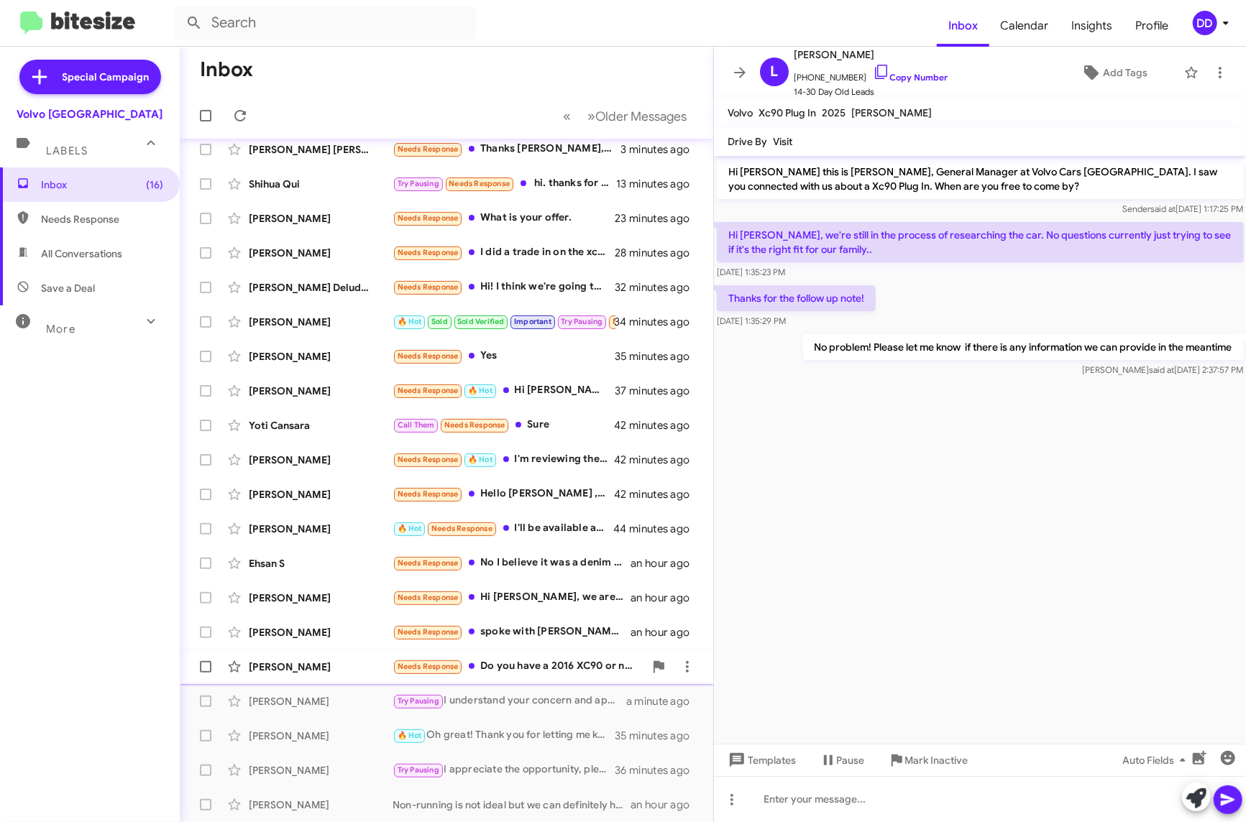
click at [522, 669] on div "Needs Response Do you have a 2016 XC90 or newer, AWD, low miles, with a tow hit…" at bounding box center [519, 667] width 252 height 17
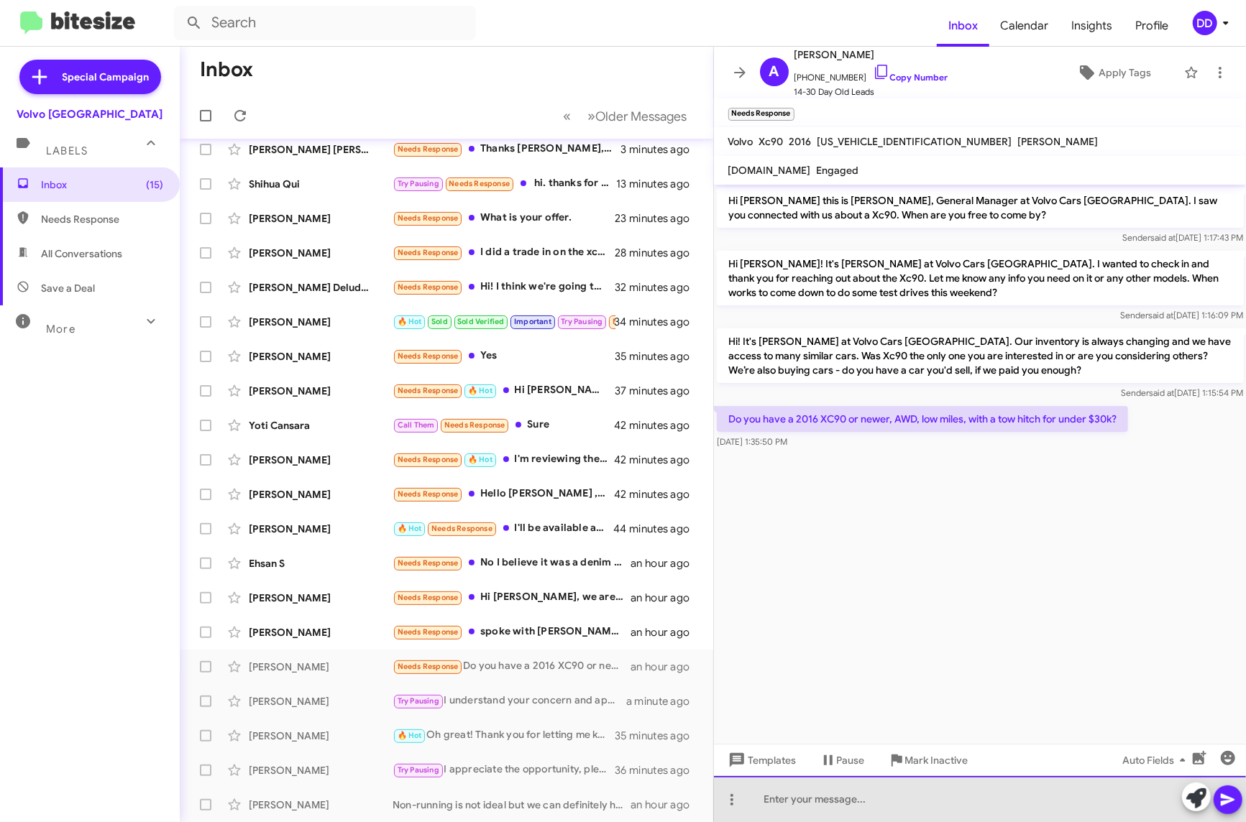
click at [1006, 811] on div at bounding box center [980, 799] width 533 height 46
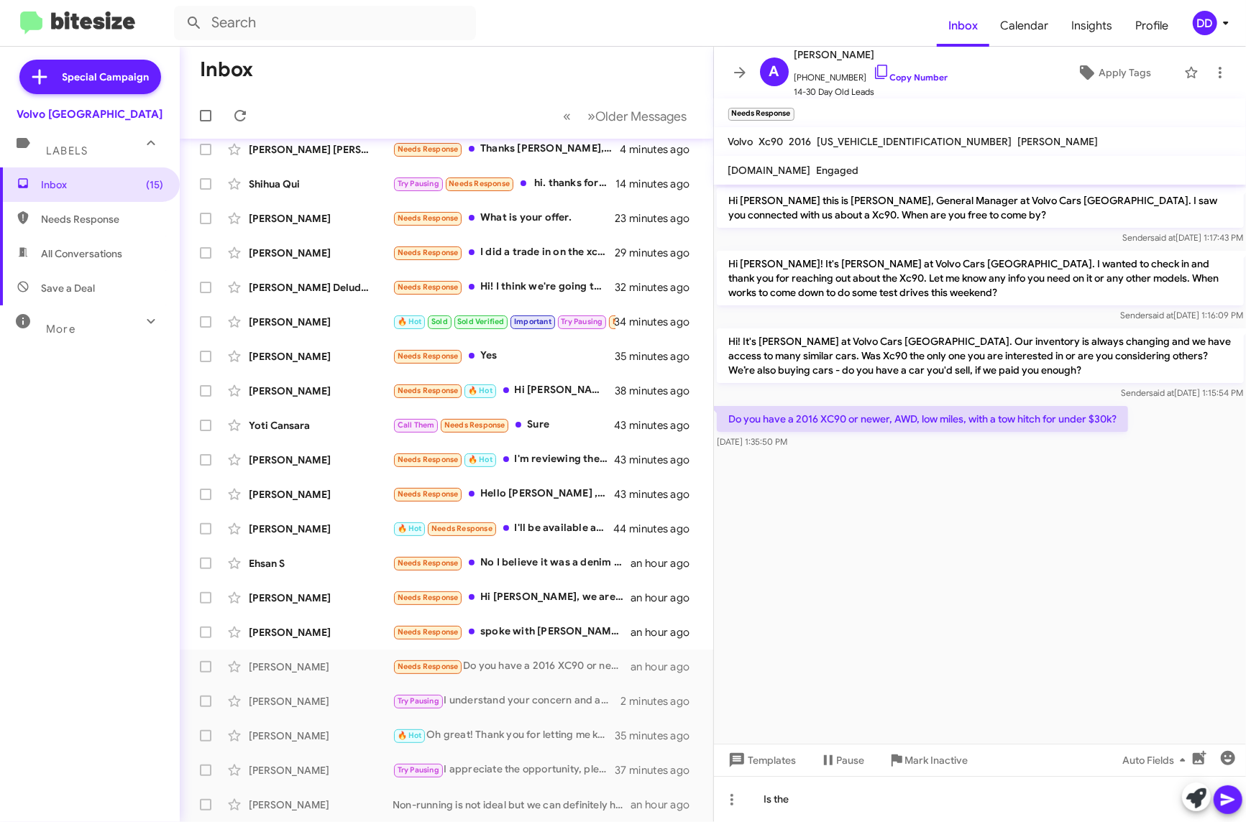
click at [943, 574] on cdk-virtual-scroll-viewport "Hi [PERSON_NAME] this is [PERSON_NAME], General Manager at Volvo Cars [GEOGRAPH…" at bounding box center [980, 464] width 533 height 559
click at [1102, 797] on div "Is the" at bounding box center [980, 799] width 533 height 46
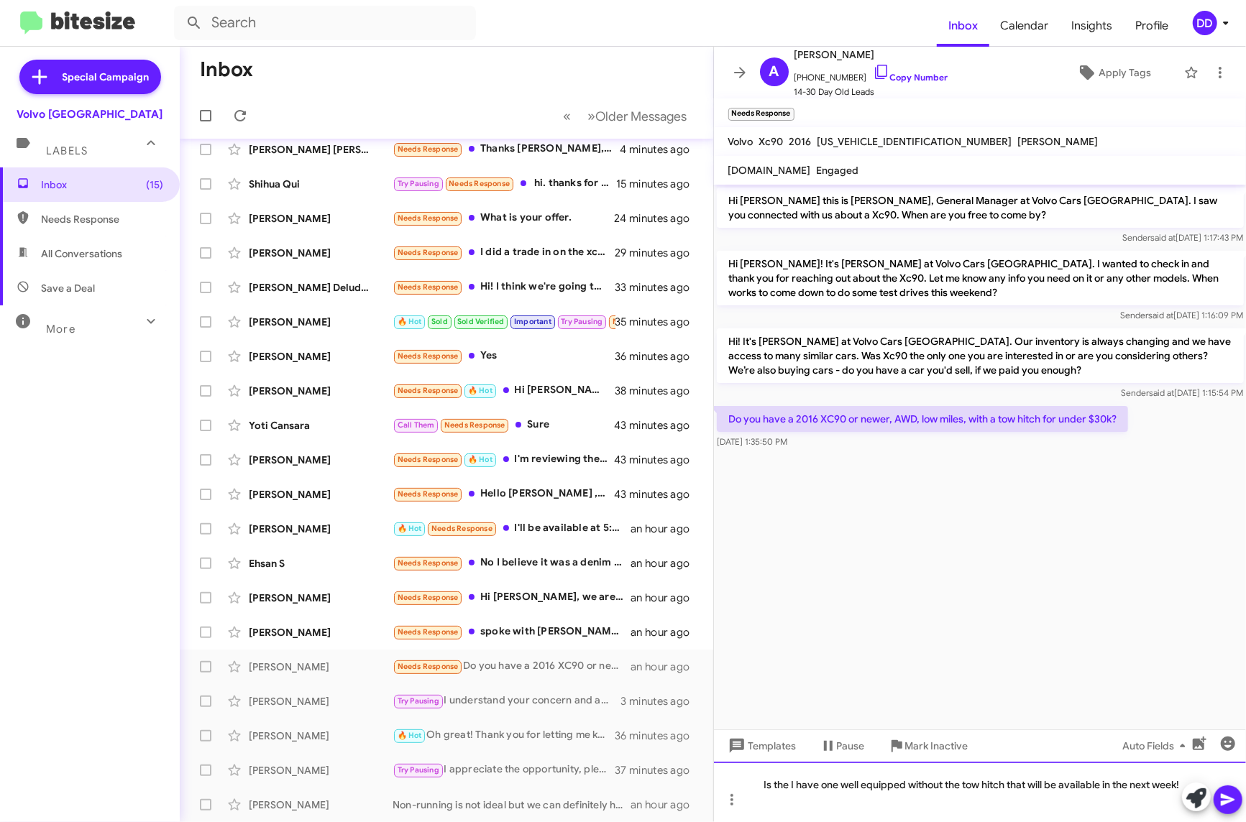
click at [877, 803] on div "Is the I have one well equipped without the tow hitch that will be available in…" at bounding box center [980, 792] width 533 height 60
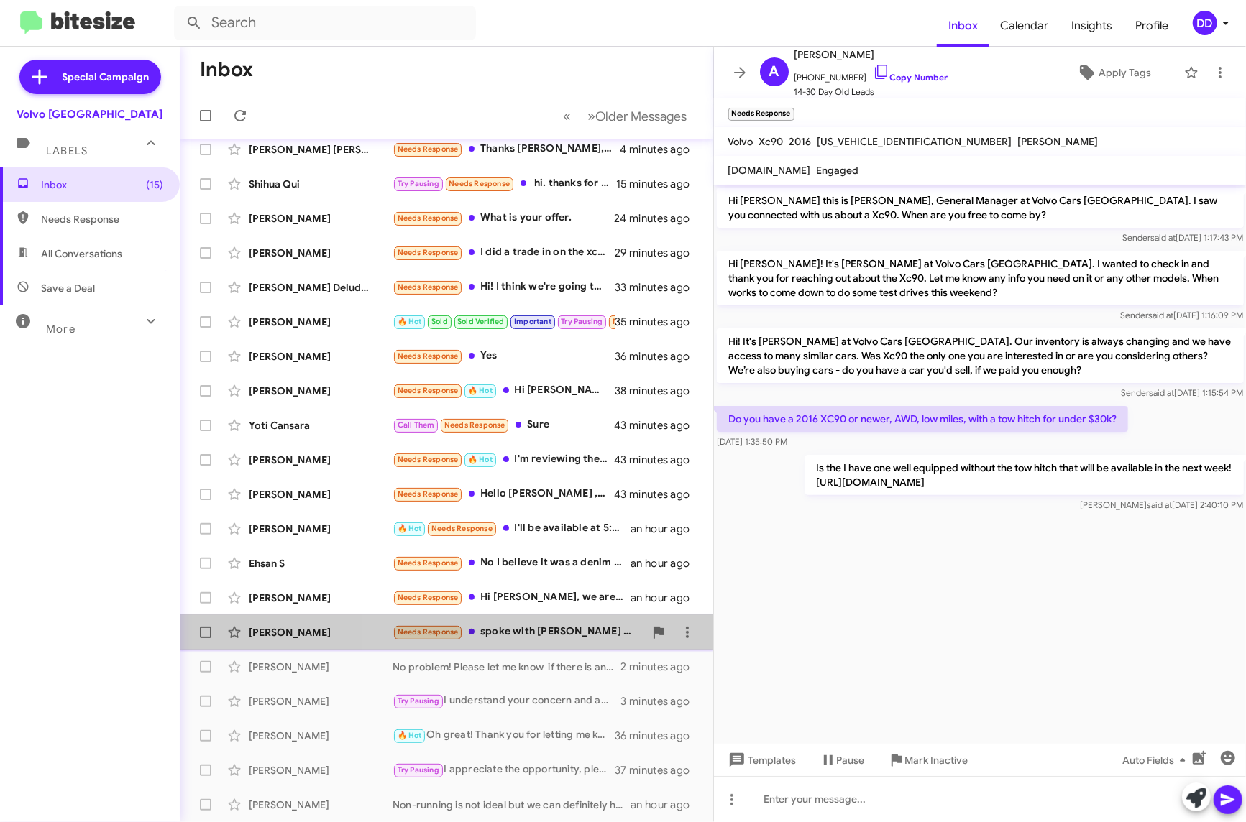
click at [538, 630] on div "Needs Response spoke with [PERSON_NAME] already thank you" at bounding box center [519, 632] width 252 height 17
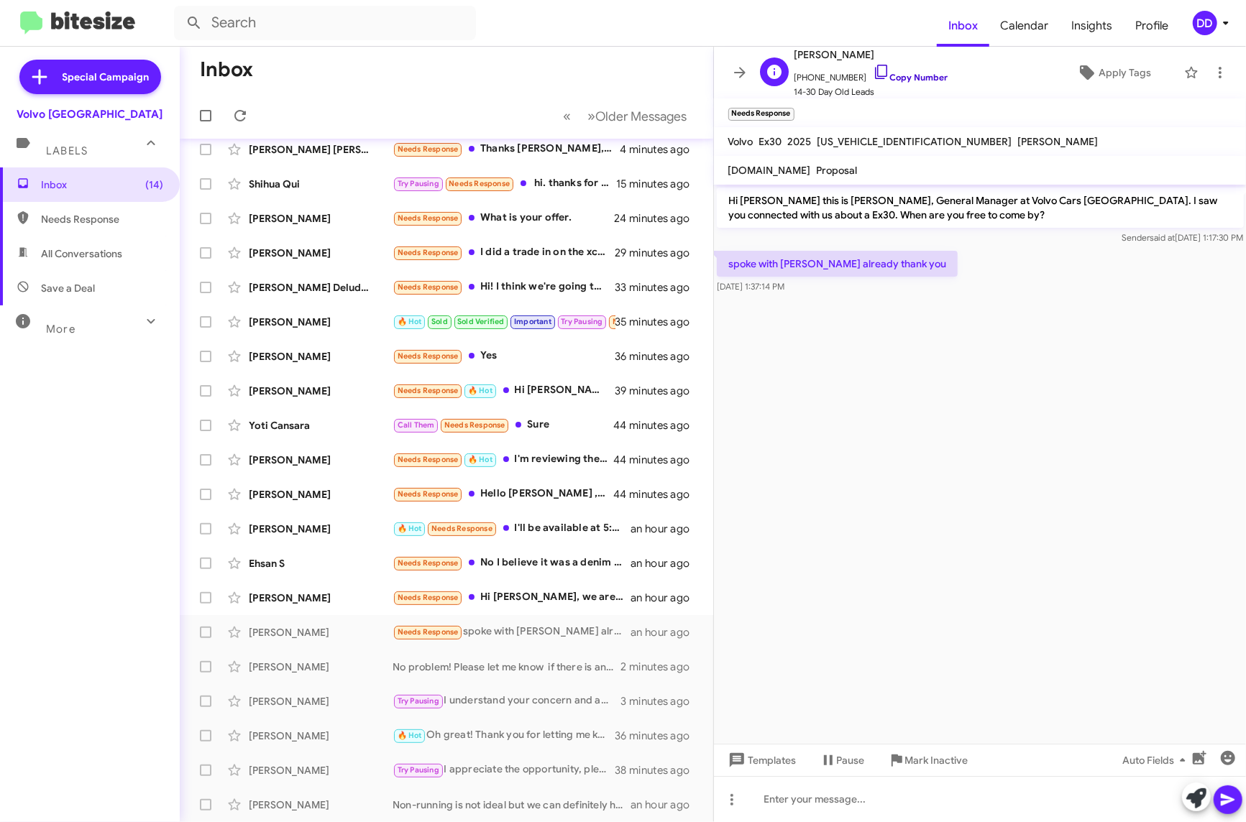
click at [903, 75] on link "Copy Number" at bounding box center [910, 77] width 75 height 11
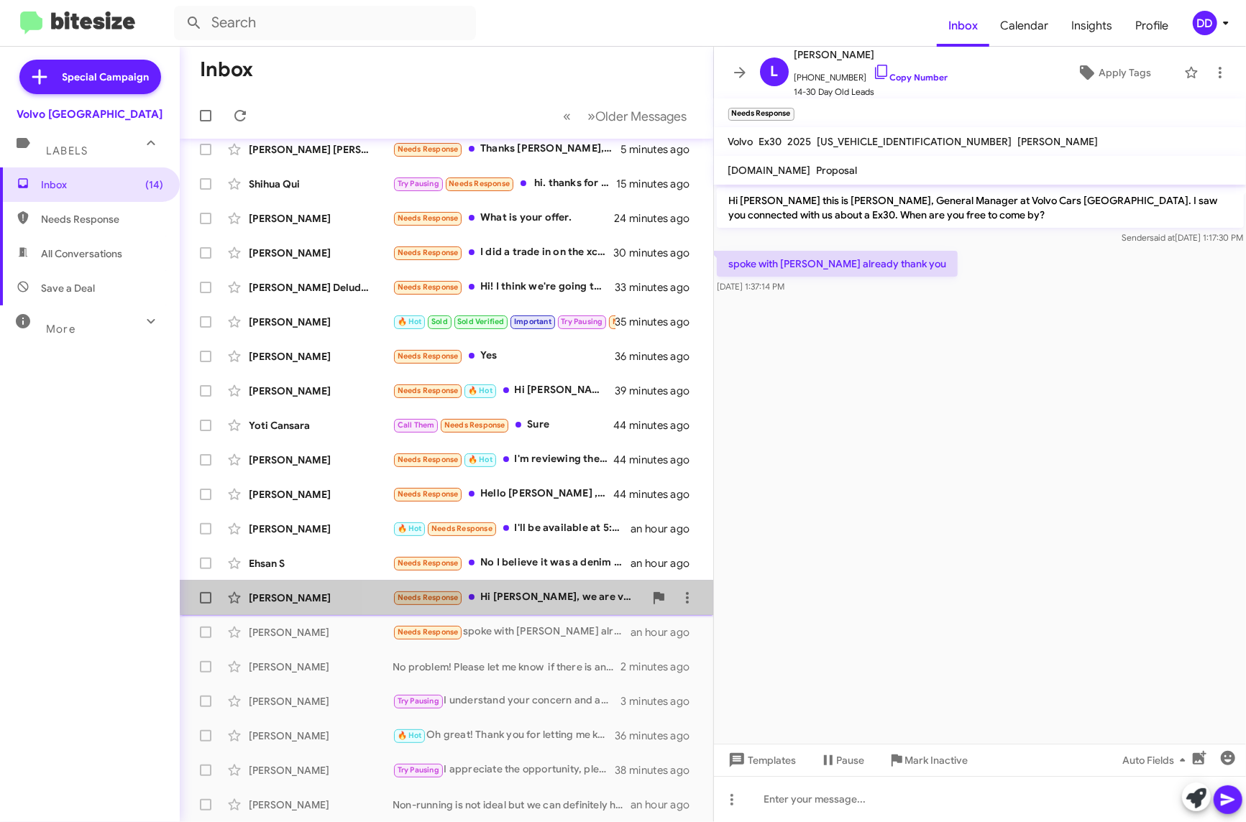
click at [506, 593] on div "Needs Response Hi [PERSON_NAME], we are very happy with our xc90 and do not pla…" at bounding box center [519, 598] width 252 height 17
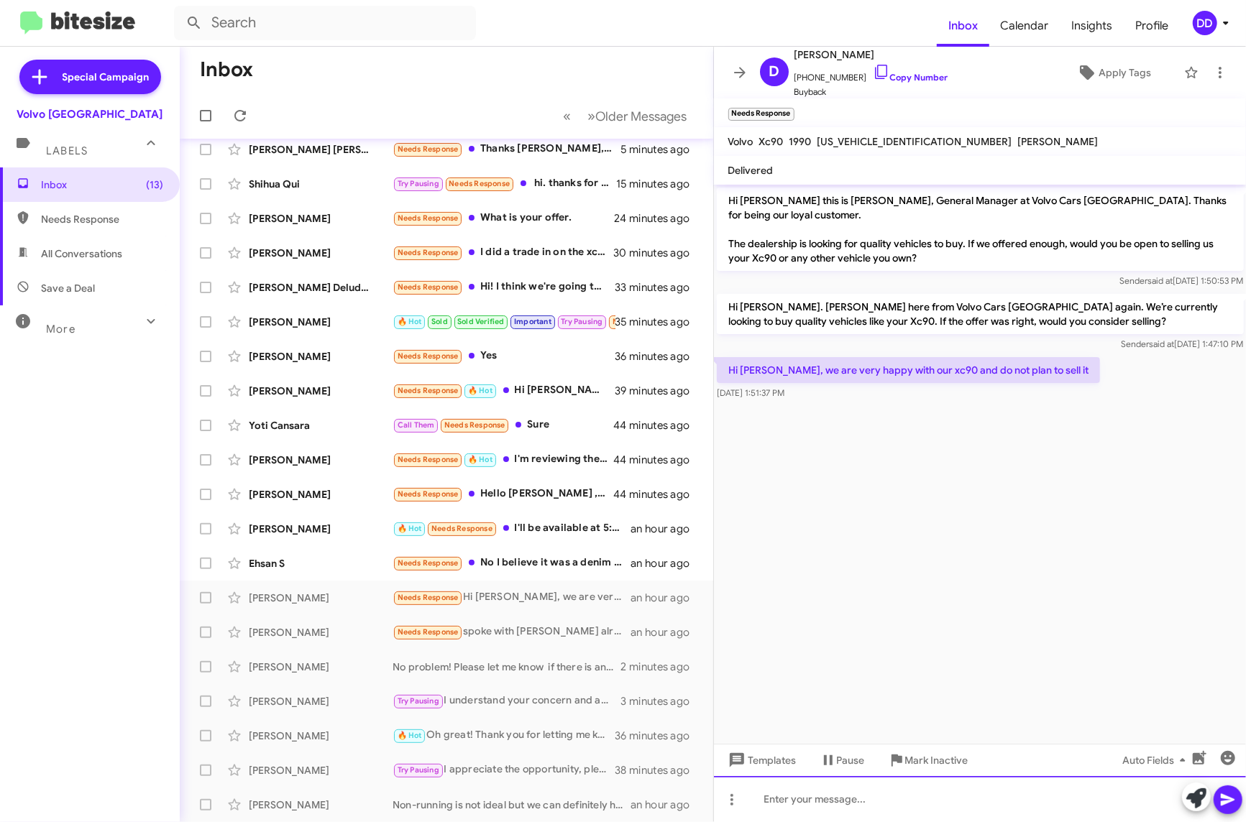
click at [973, 807] on div at bounding box center [980, 799] width 533 height 46
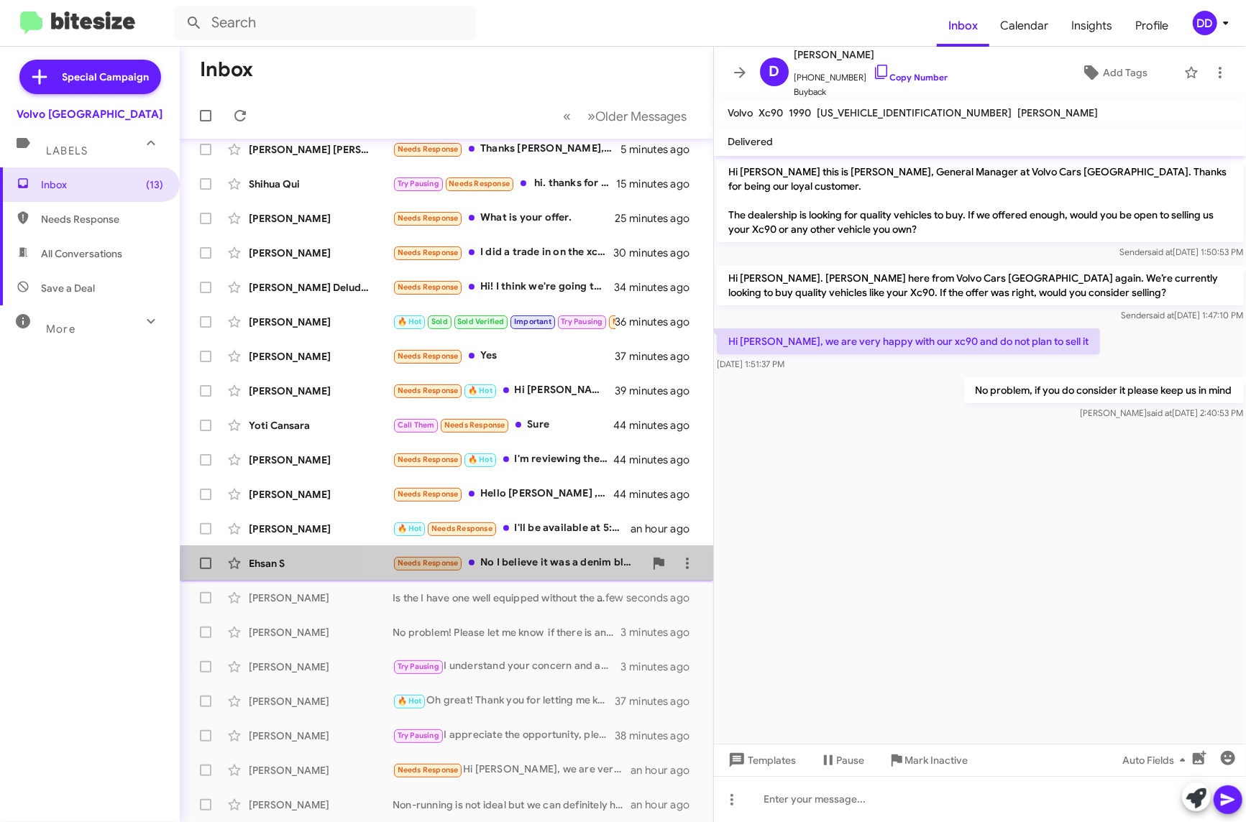
click at [535, 572] on div "Ehsan S Needs Response No I believe it was a denim blue XC90 inscription with B…" at bounding box center [446, 563] width 510 height 29
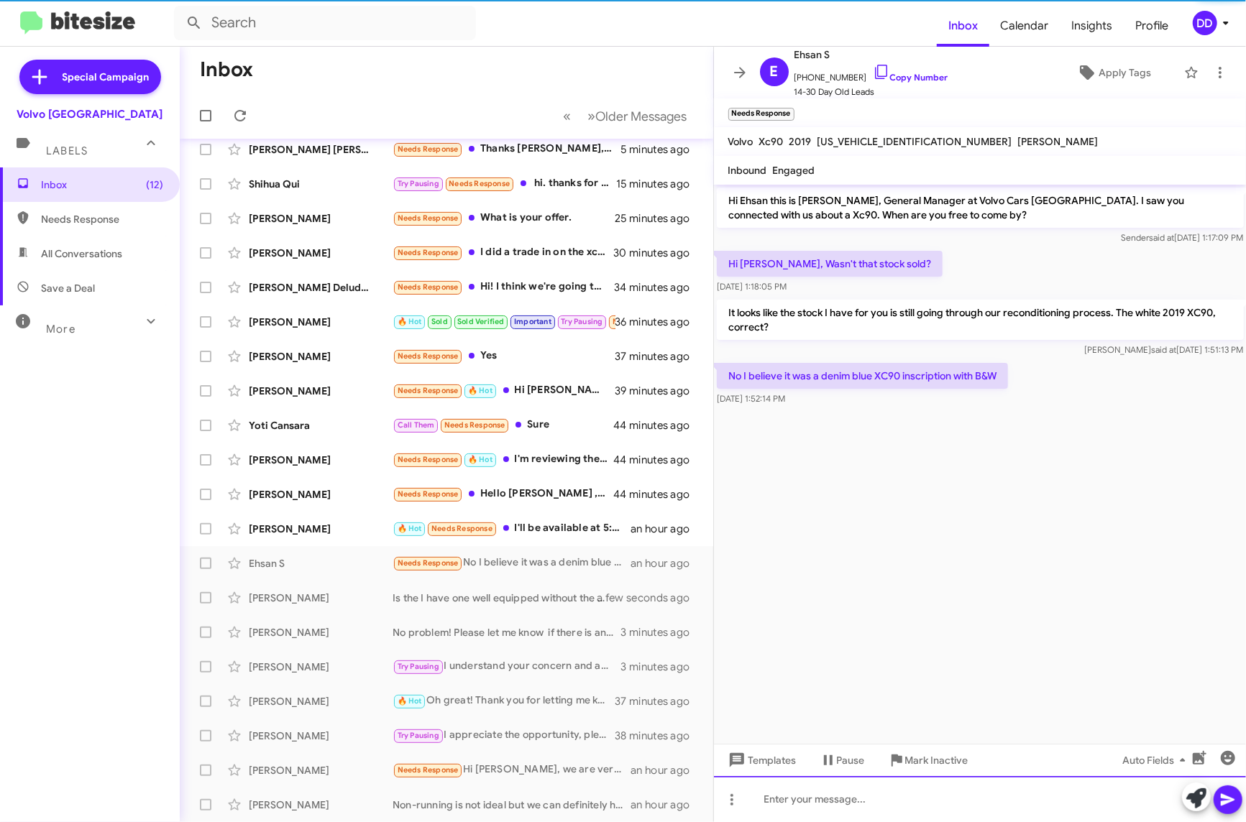
click at [982, 804] on div at bounding box center [980, 799] width 533 height 46
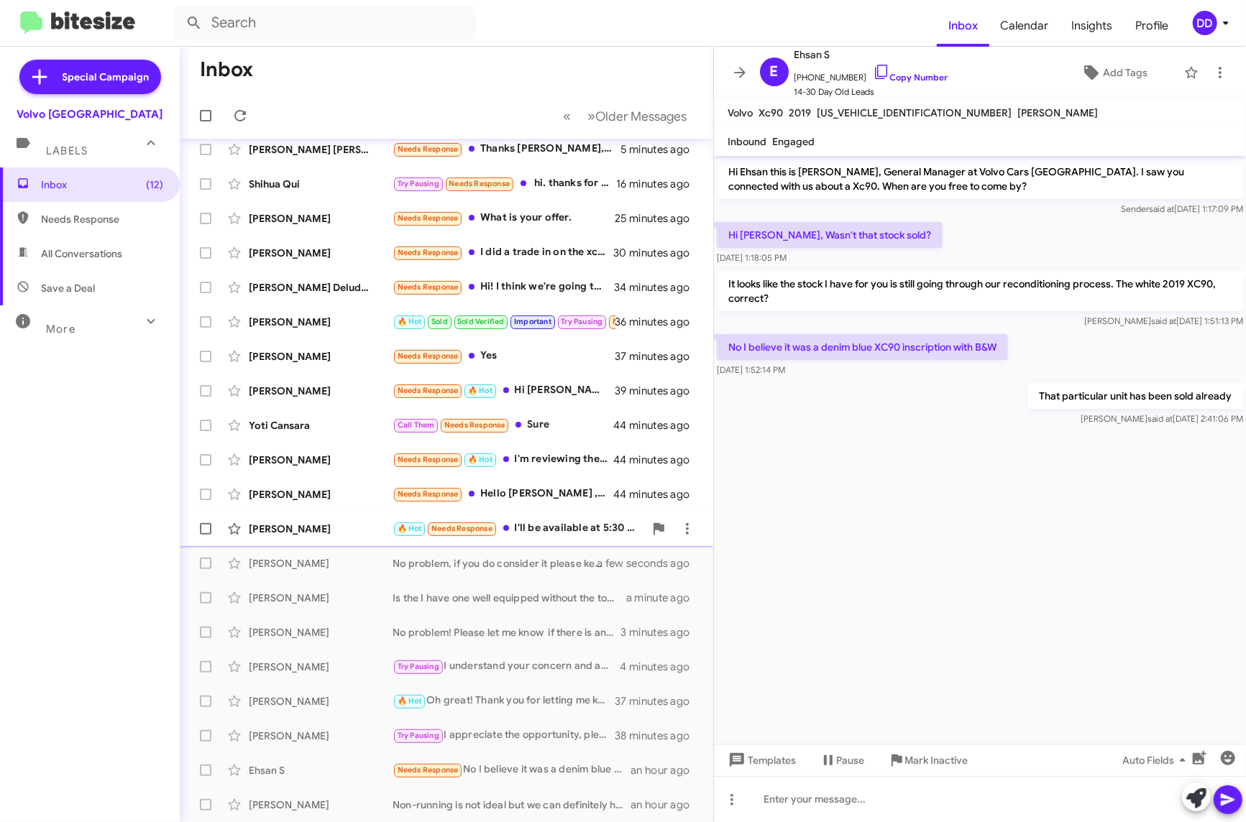
click at [528, 523] on div "🔥 Hot Needs Response I'll be available at 5:30 if that will work" at bounding box center [519, 528] width 252 height 17
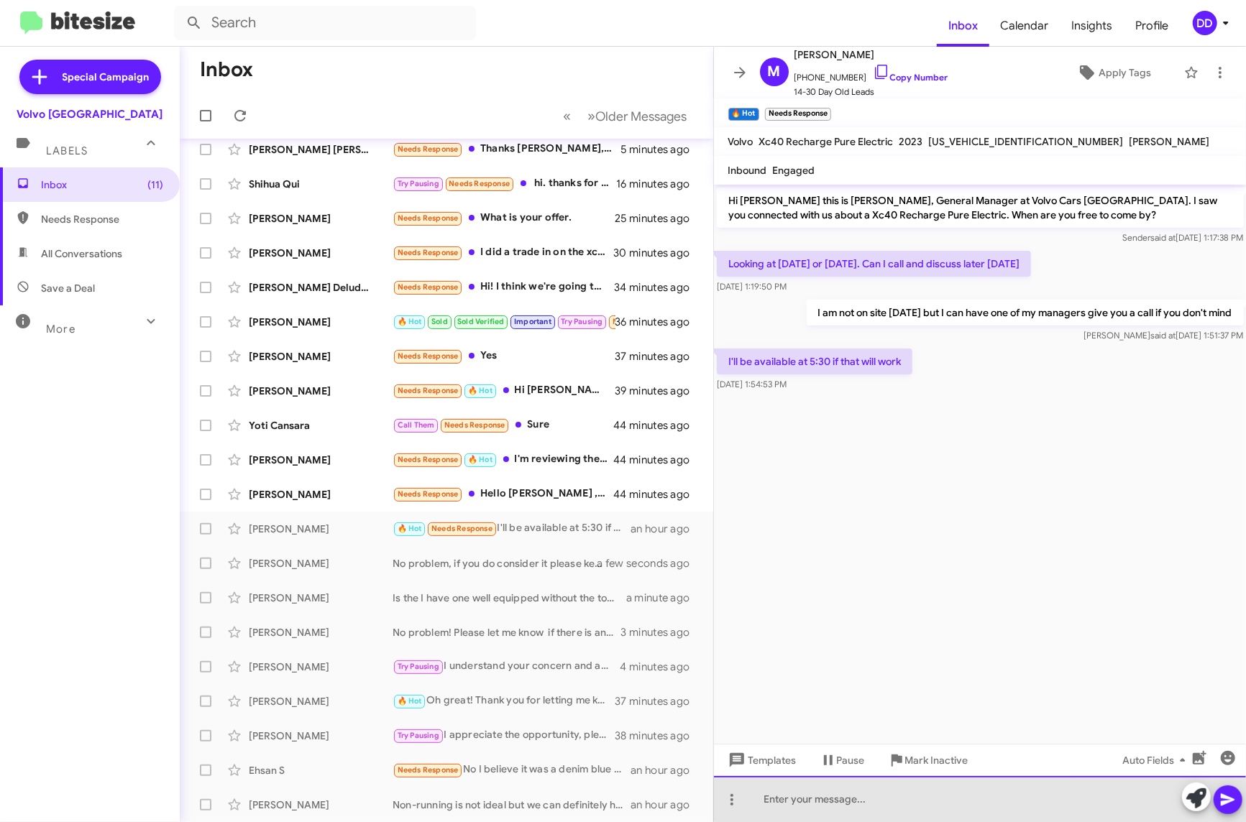
click at [996, 807] on div at bounding box center [980, 799] width 533 height 46
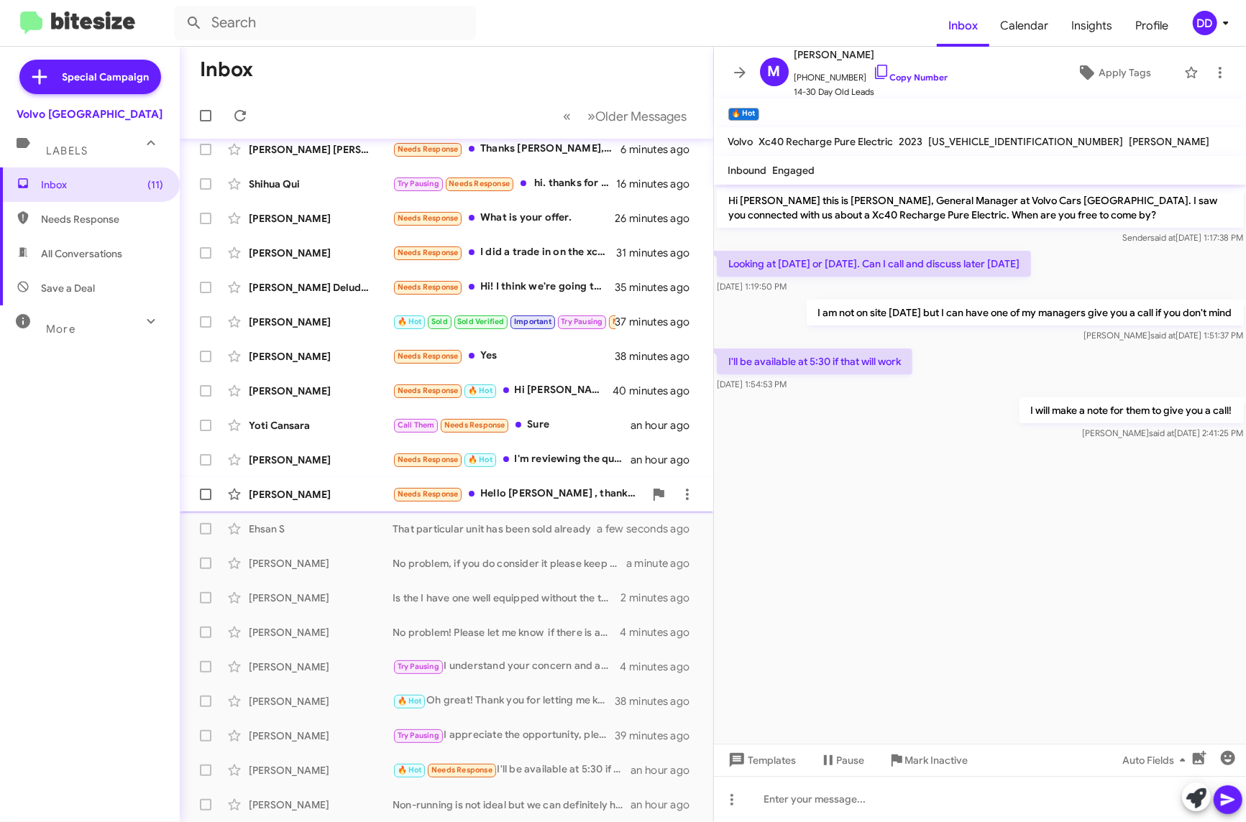
click at [545, 492] on div "Needs Response Hello [PERSON_NAME] , thanks for reaching me out . definitely I …" at bounding box center [519, 494] width 252 height 17
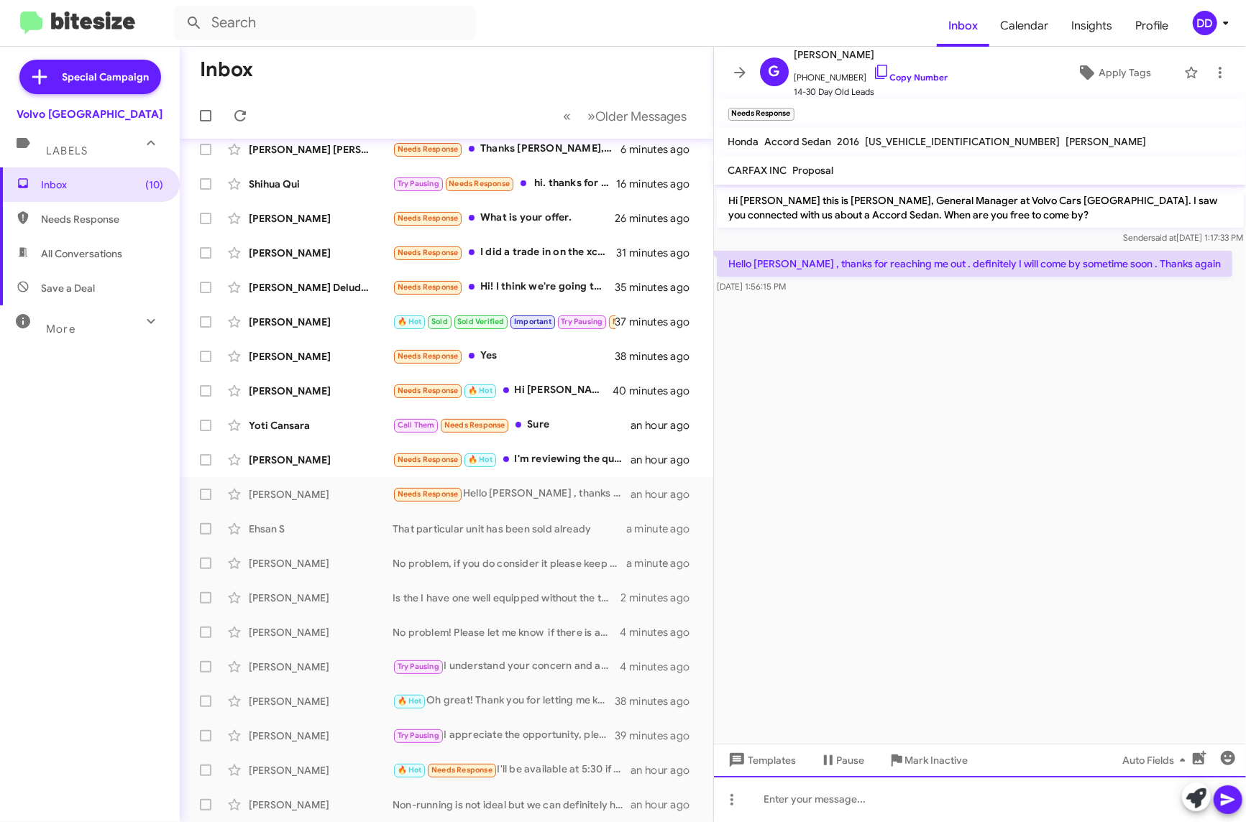
click at [892, 800] on div at bounding box center [980, 799] width 533 height 46
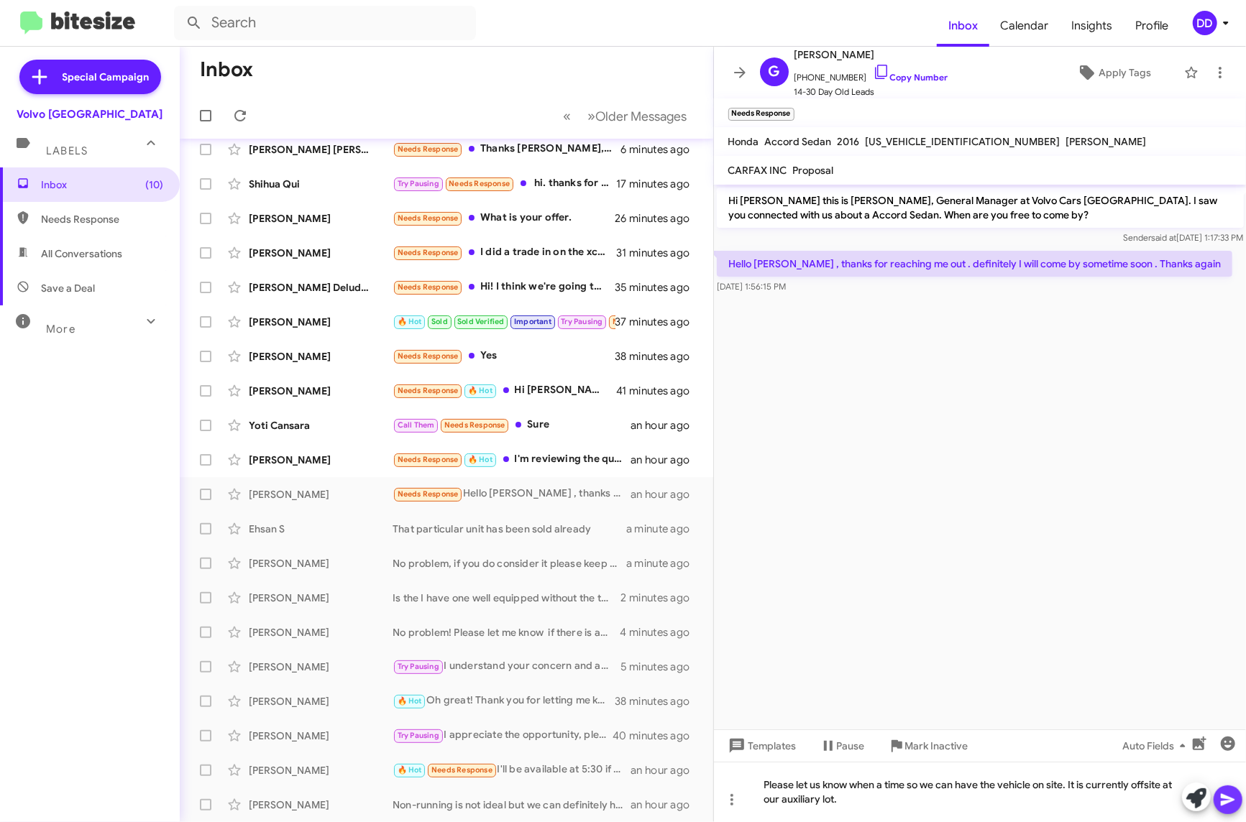
click at [1182, 799] on icon at bounding box center [1227, 800] width 17 height 17
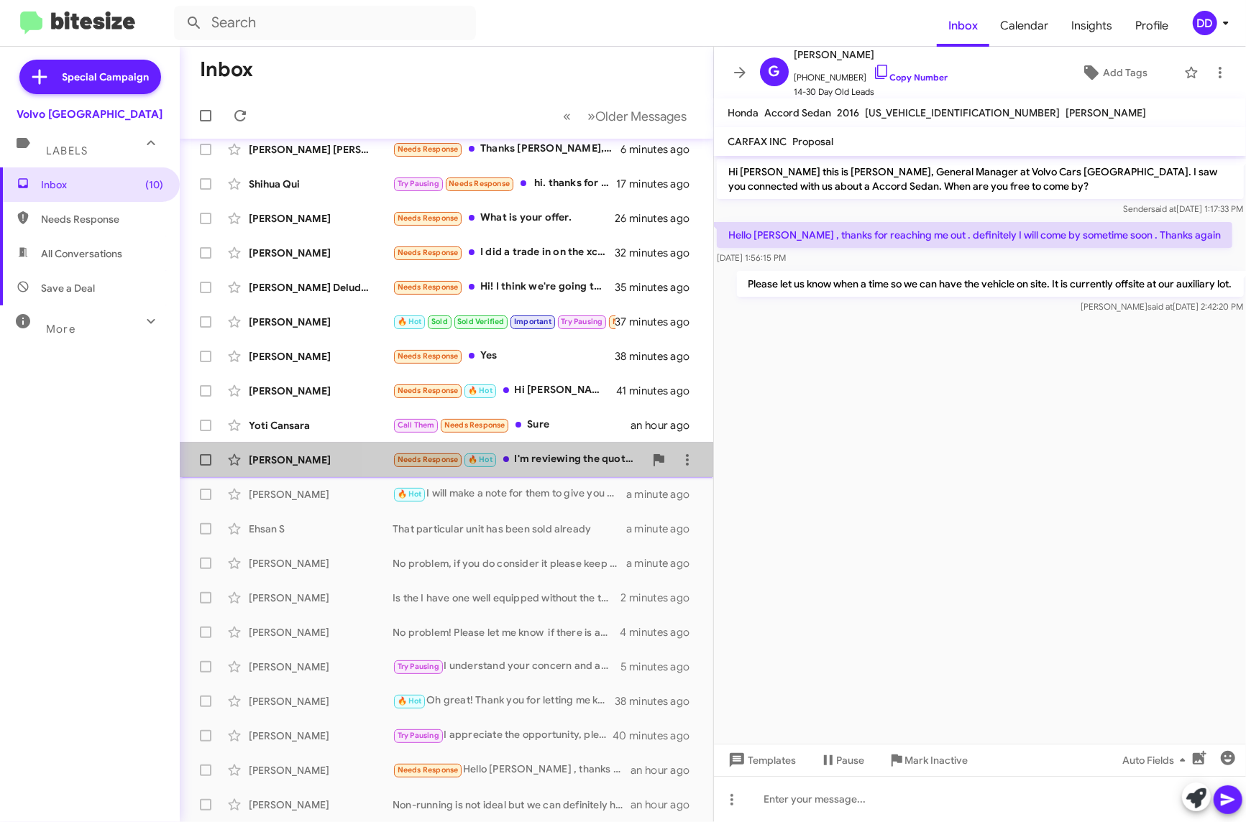
click at [554, 462] on div "Needs Response 🔥 Hot I'm reviewing the quotes [PERSON_NAME] gave me" at bounding box center [519, 459] width 252 height 17
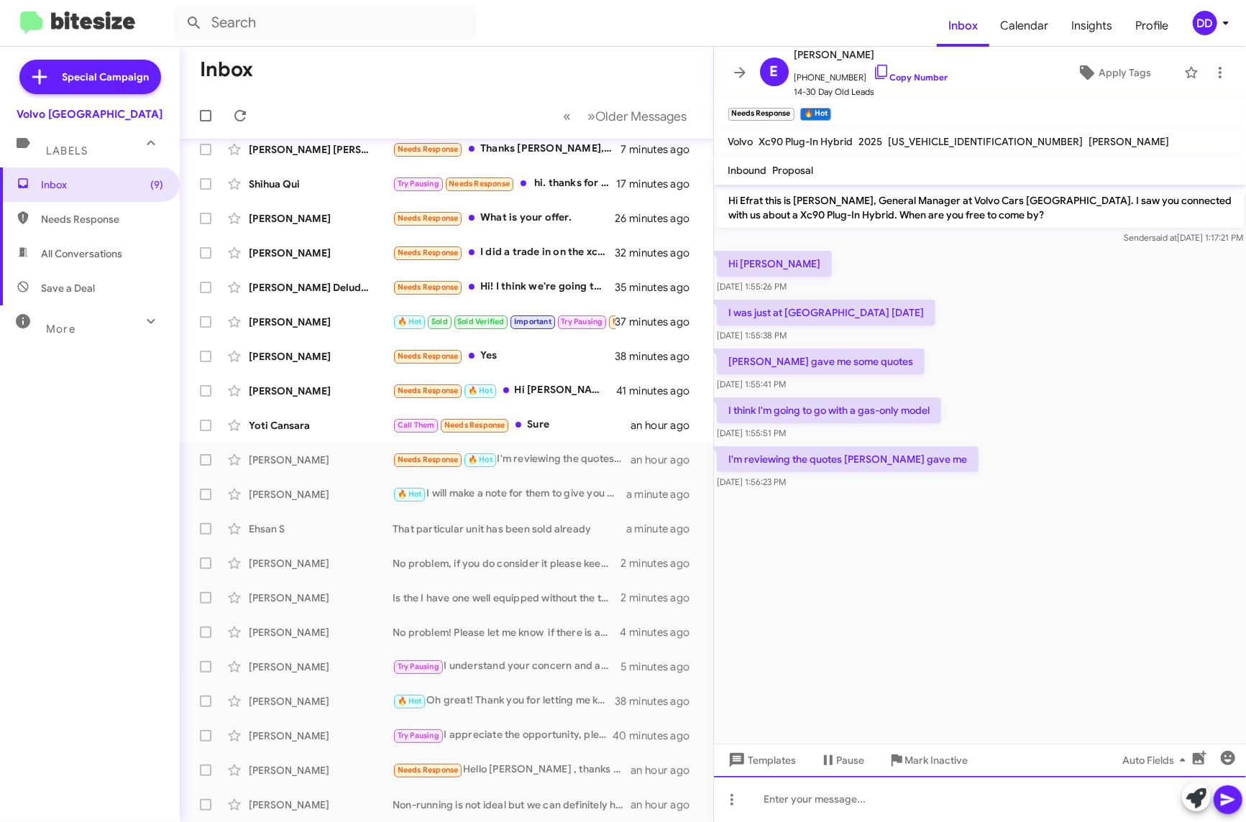
click at [973, 800] on div at bounding box center [980, 799] width 533 height 46
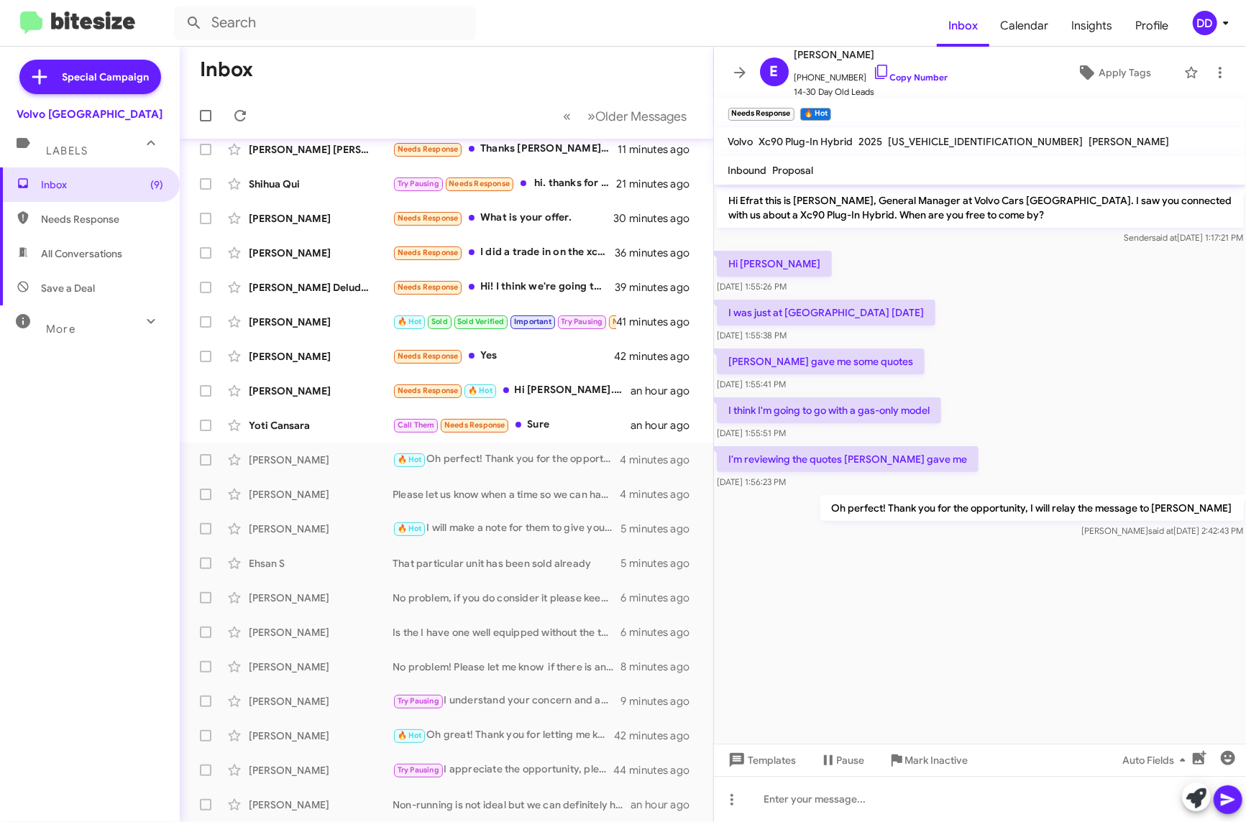
click at [999, 601] on cdk-virtual-scroll-viewport "Hi Efrat this is [PERSON_NAME], General Manager at Volvo Cars [GEOGRAPHIC_DATA]…" at bounding box center [980, 464] width 533 height 559
click at [562, 423] on div "Call Them Needs Response Sure" at bounding box center [519, 425] width 252 height 17
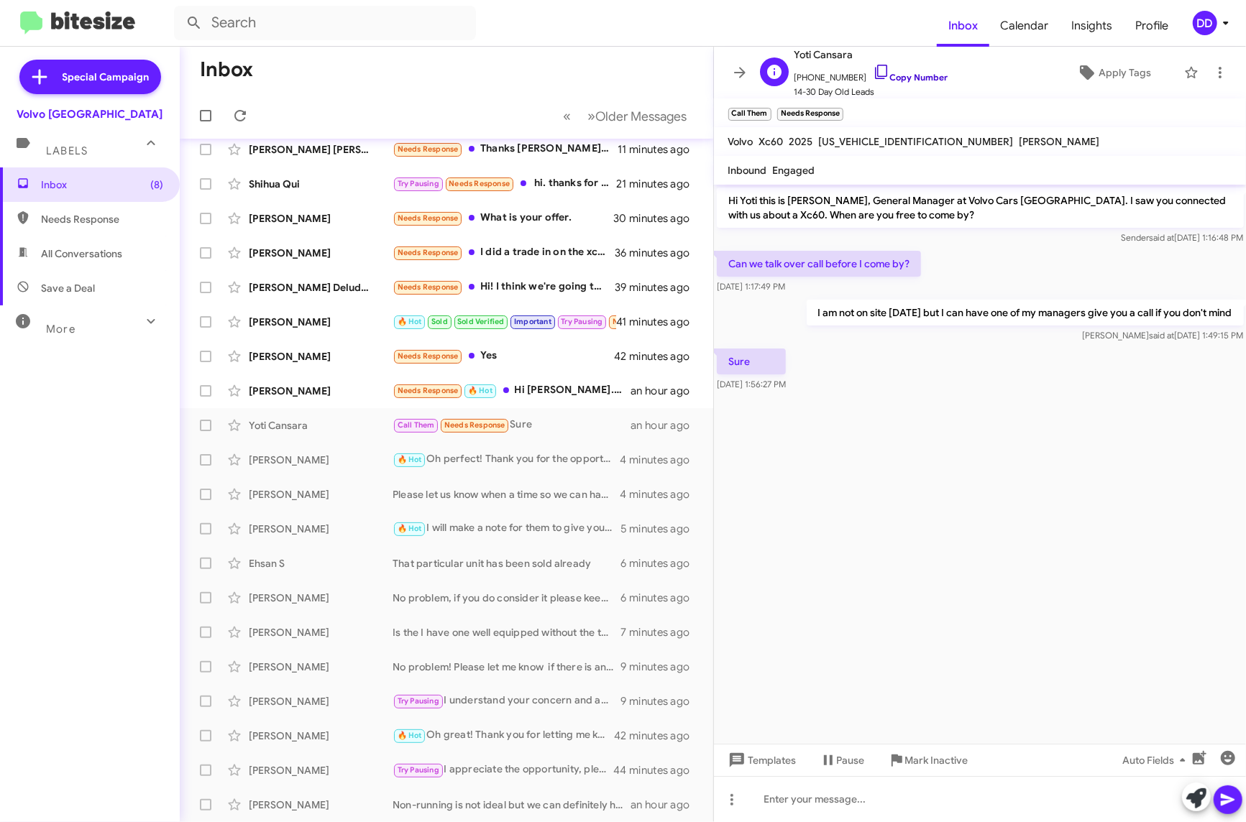
click at [900, 78] on link "Copy Number" at bounding box center [910, 77] width 75 height 11
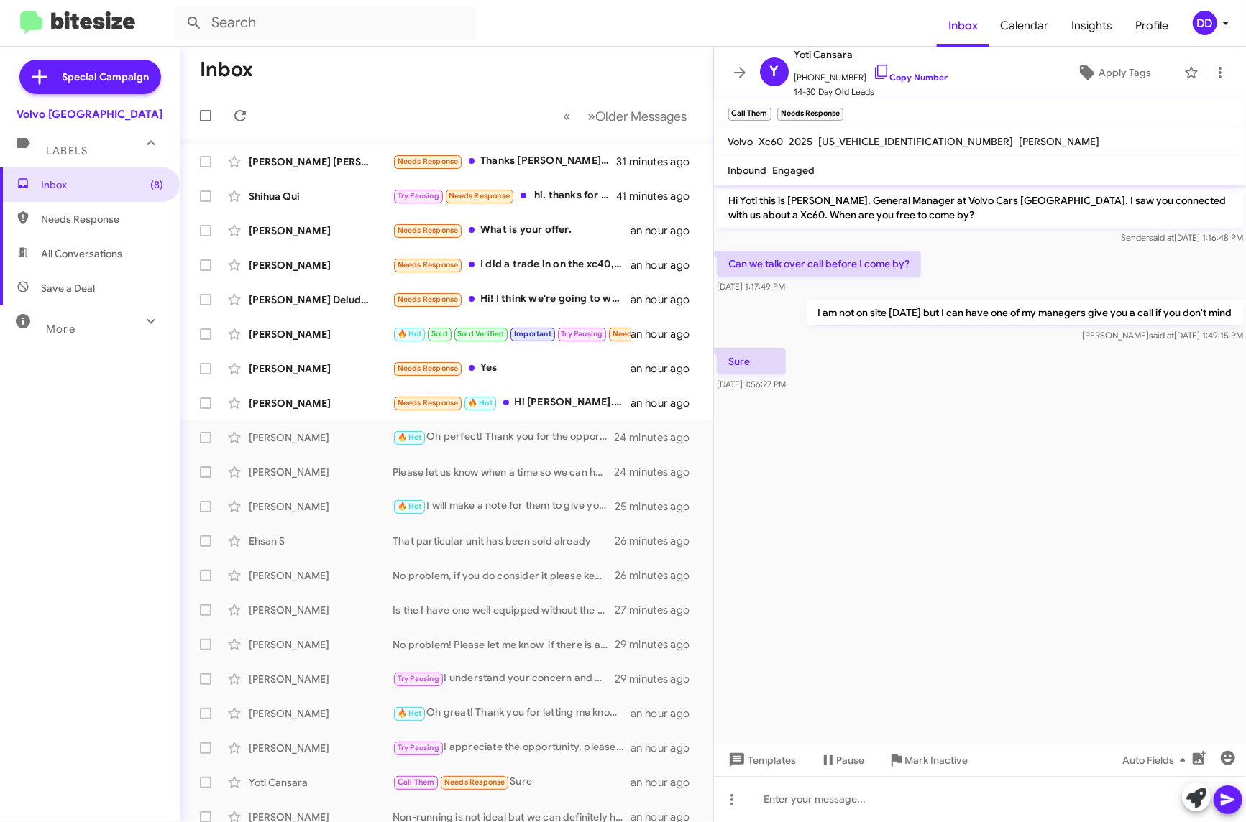
click at [878, 486] on cdk-virtual-scroll-viewport "Hi Yoti this is David Dupart, General Manager at Volvo Cars Palo Alto. I saw yo…" at bounding box center [980, 464] width 533 height 559
click at [984, 469] on cdk-virtual-scroll-viewport "Hi Yoti this is David Dupart, General Manager at Volvo Cars Palo Alto. I saw yo…" at bounding box center [980, 464] width 533 height 559
click at [23, 374] on div "Inbox (8) Needs Response All Conversations Save a Deal More Important 🔥 Hot App…" at bounding box center [90, 414] width 180 height 493
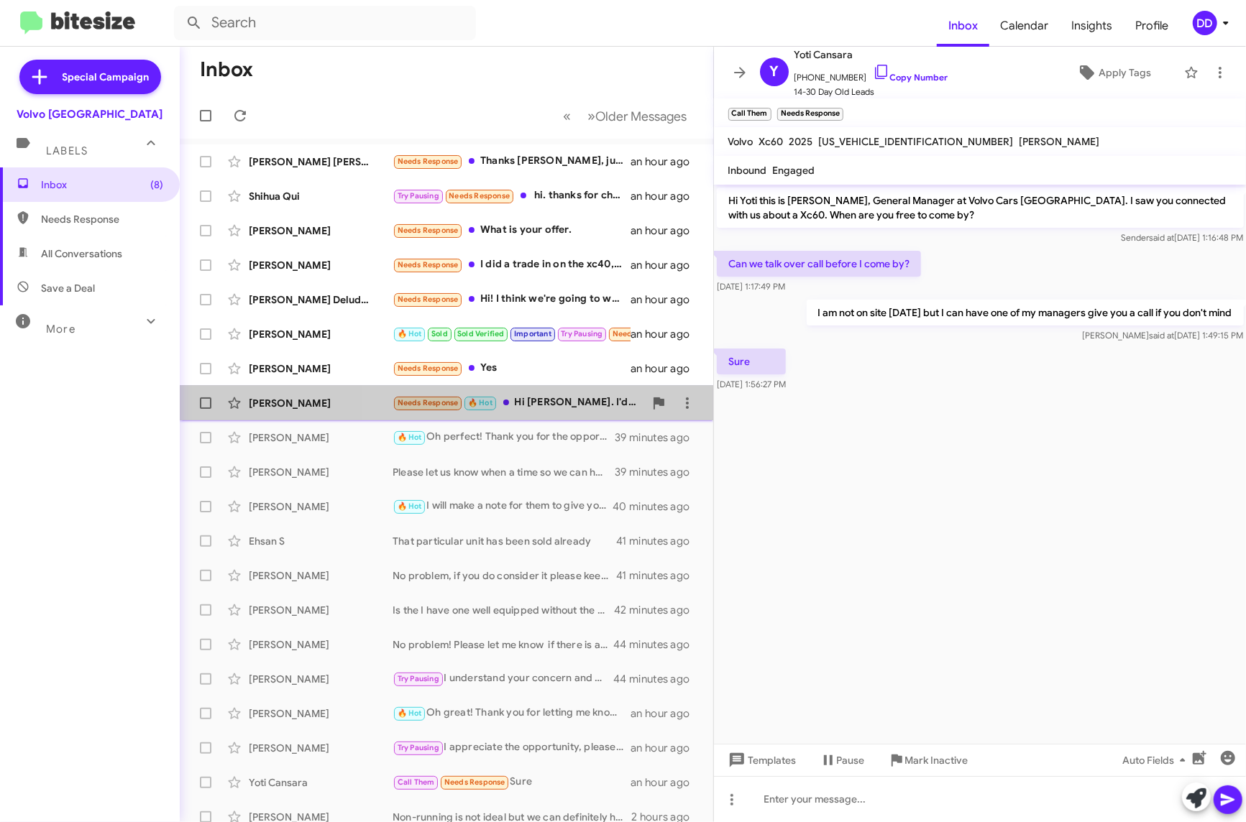
click at [538, 407] on div "Needs Response 🔥 Hot Hi David. I'd like to talk about this with you. The S60 is…" at bounding box center [519, 403] width 252 height 17
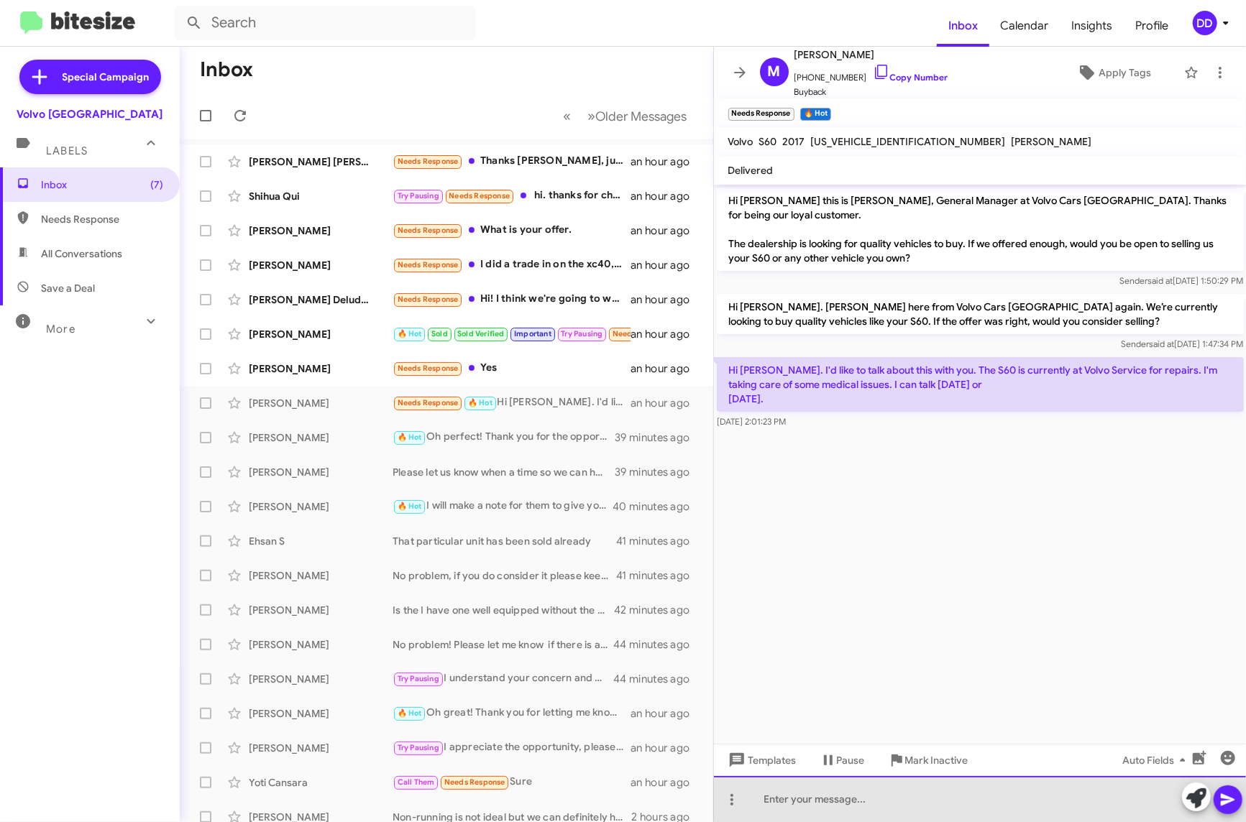
click at [1039, 800] on div at bounding box center [980, 799] width 533 height 46
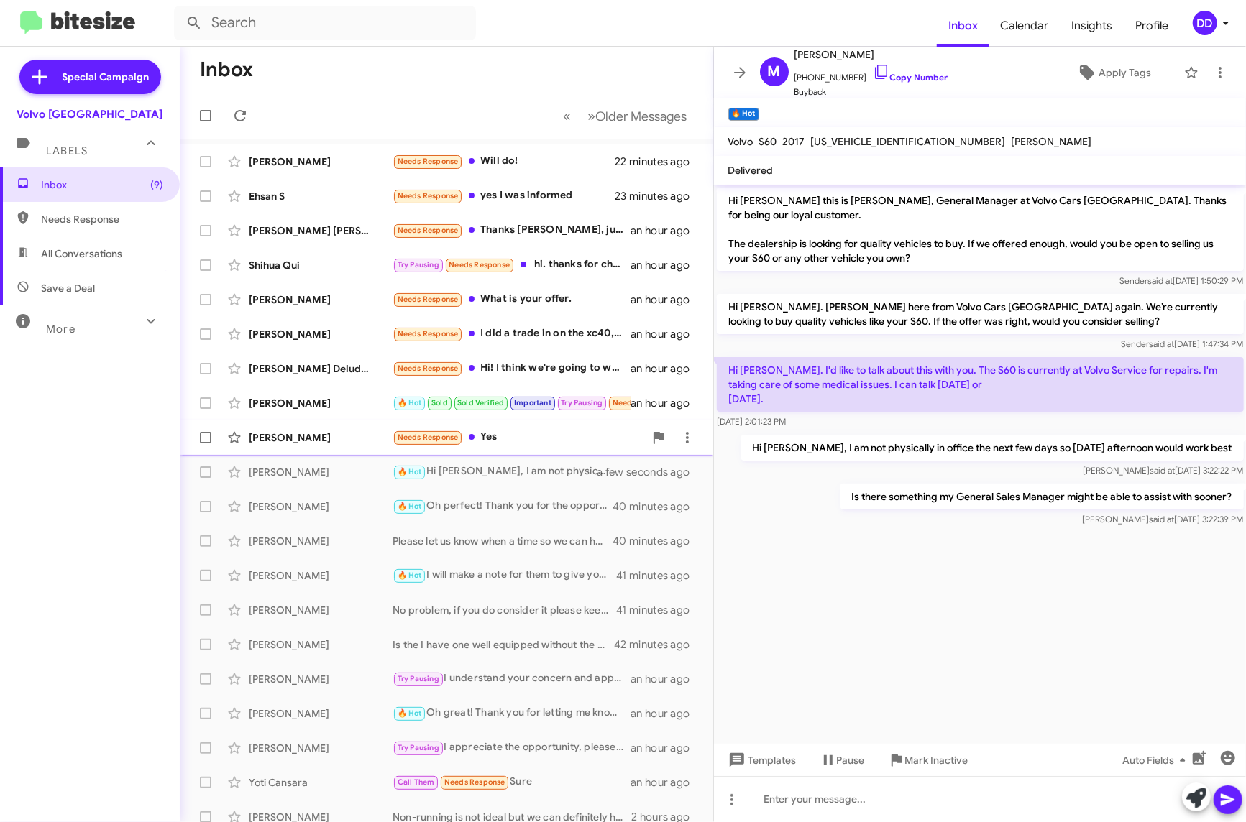
click at [510, 436] on div "Needs Response Yes" at bounding box center [519, 437] width 252 height 17
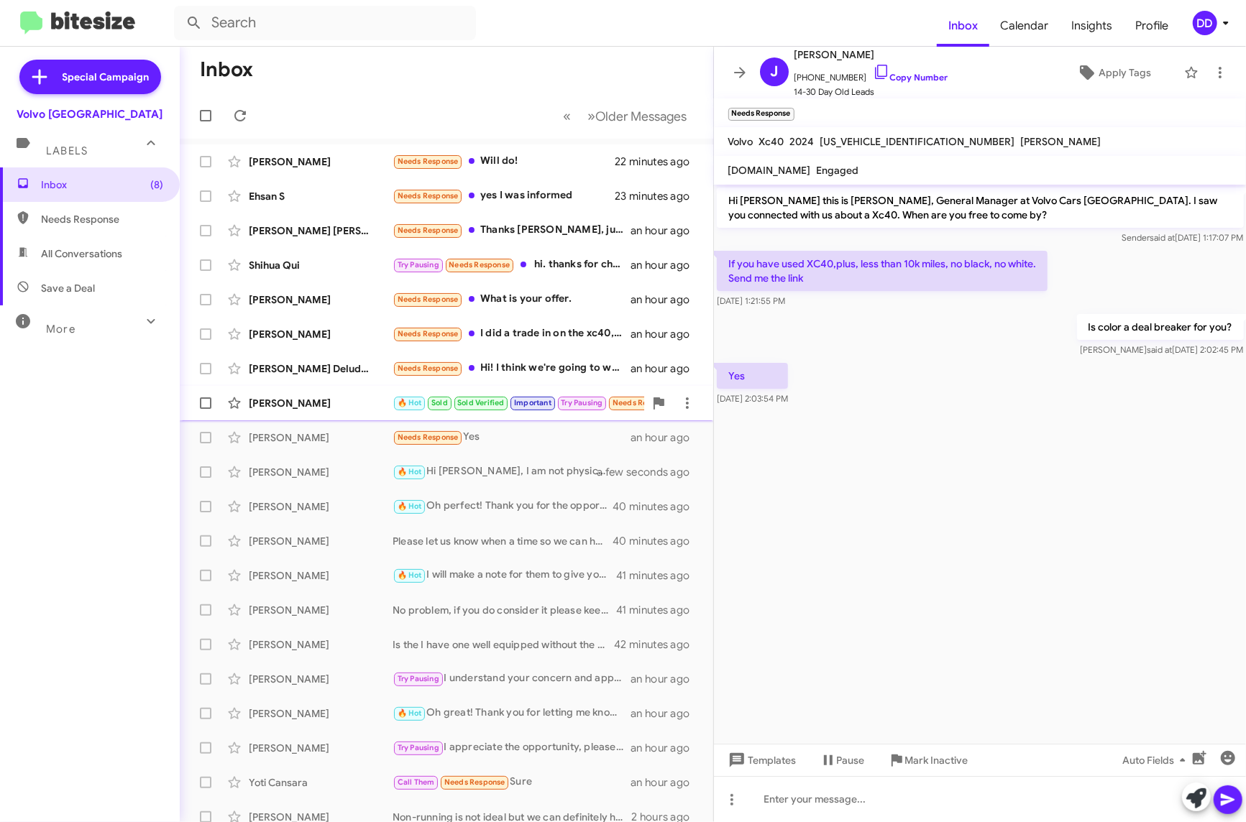
click at [357, 407] on div "[PERSON_NAME]" at bounding box center [321, 403] width 144 height 14
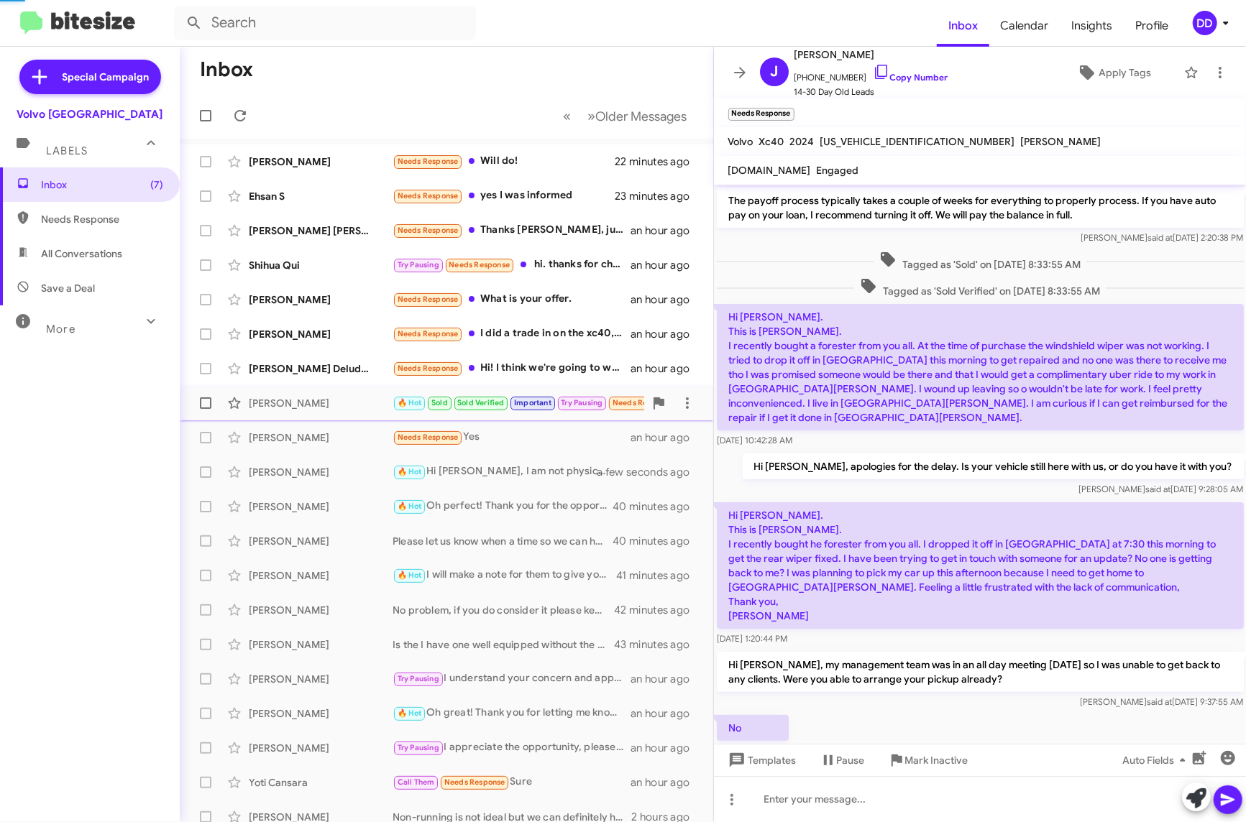
scroll to position [777, 0]
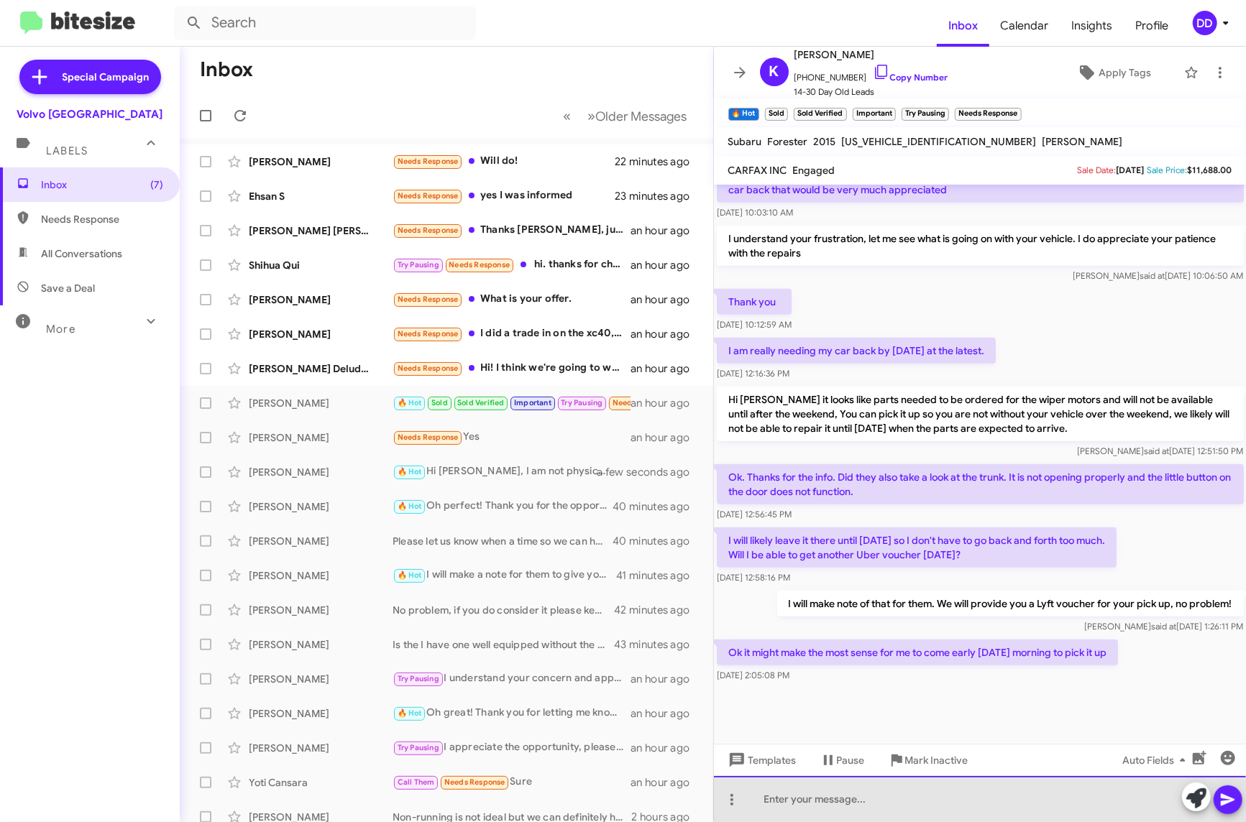
click at [989, 801] on div at bounding box center [980, 799] width 533 height 46
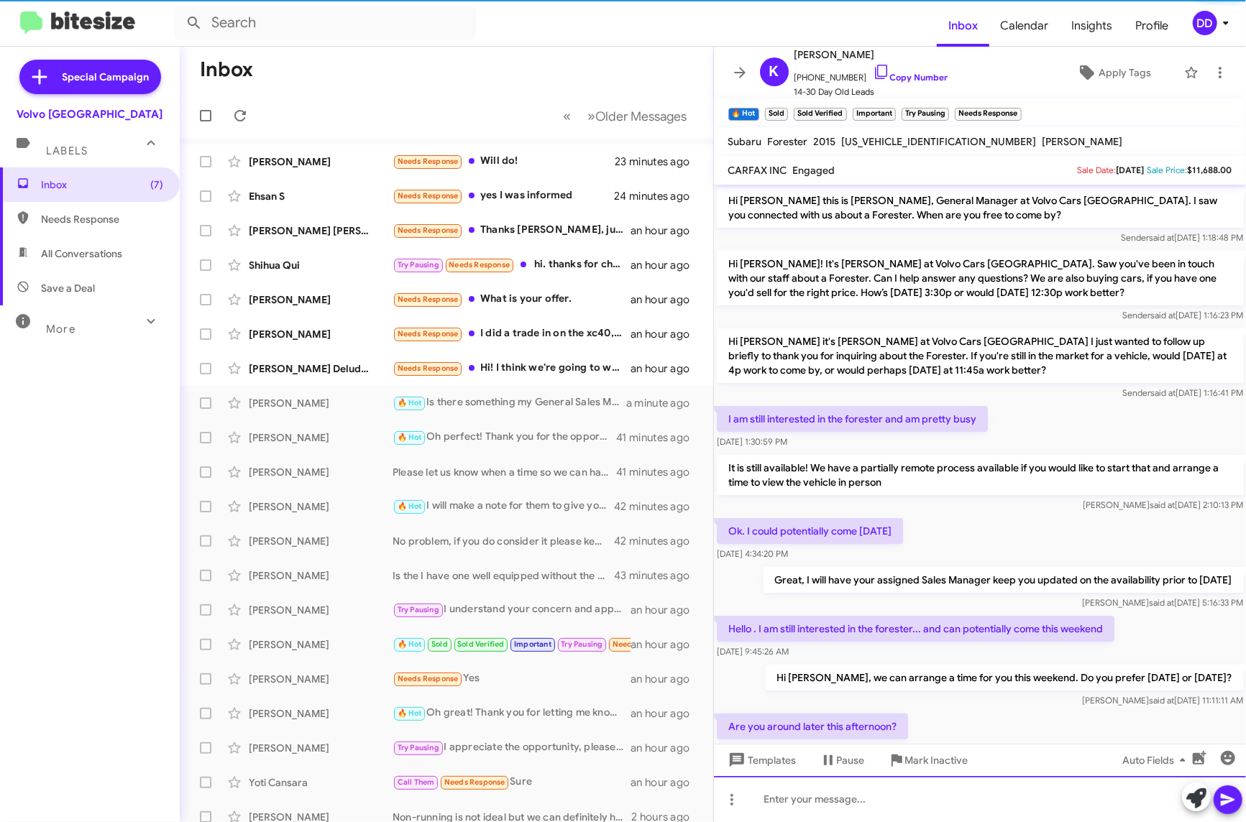
scroll to position [72, 0]
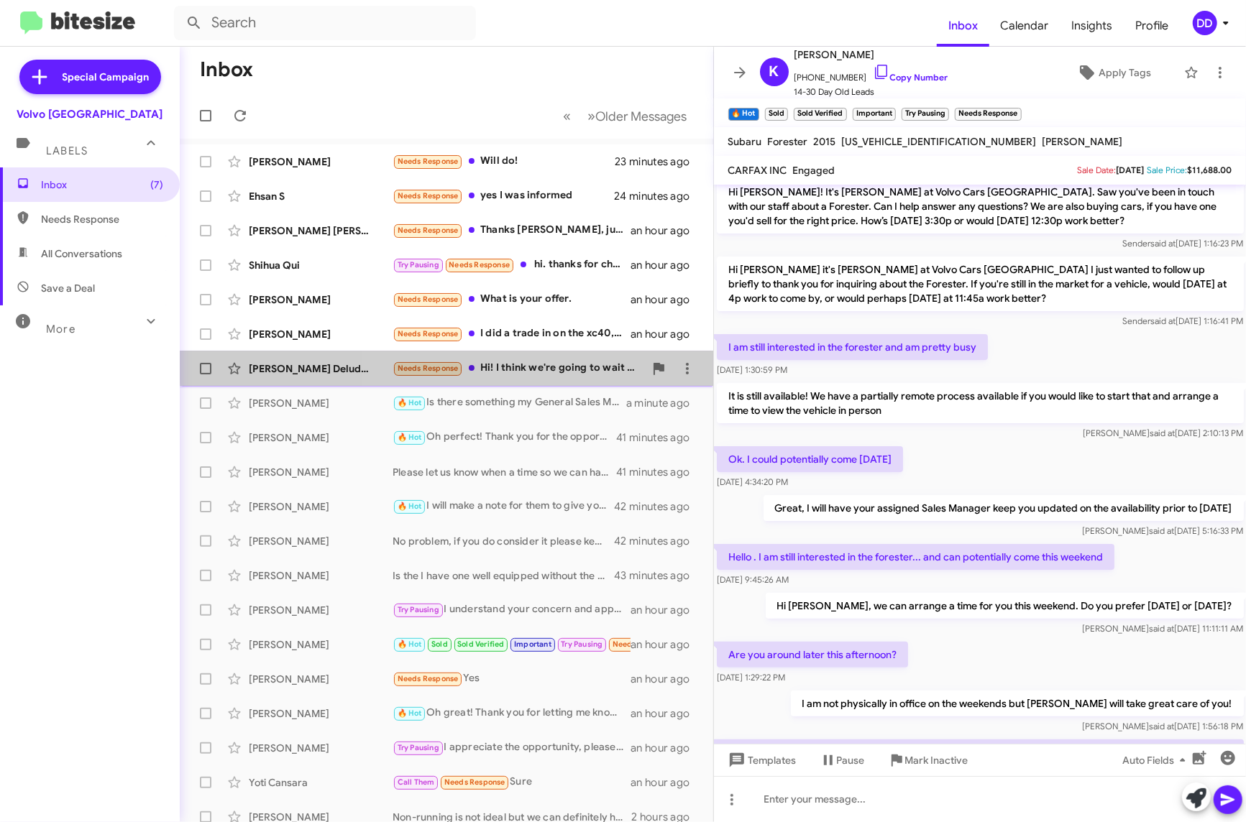
click at [518, 363] on div "Needs Response Hi! I think we're going to wait a little while so I can build so…" at bounding box center [519, 368] width 252 height 17
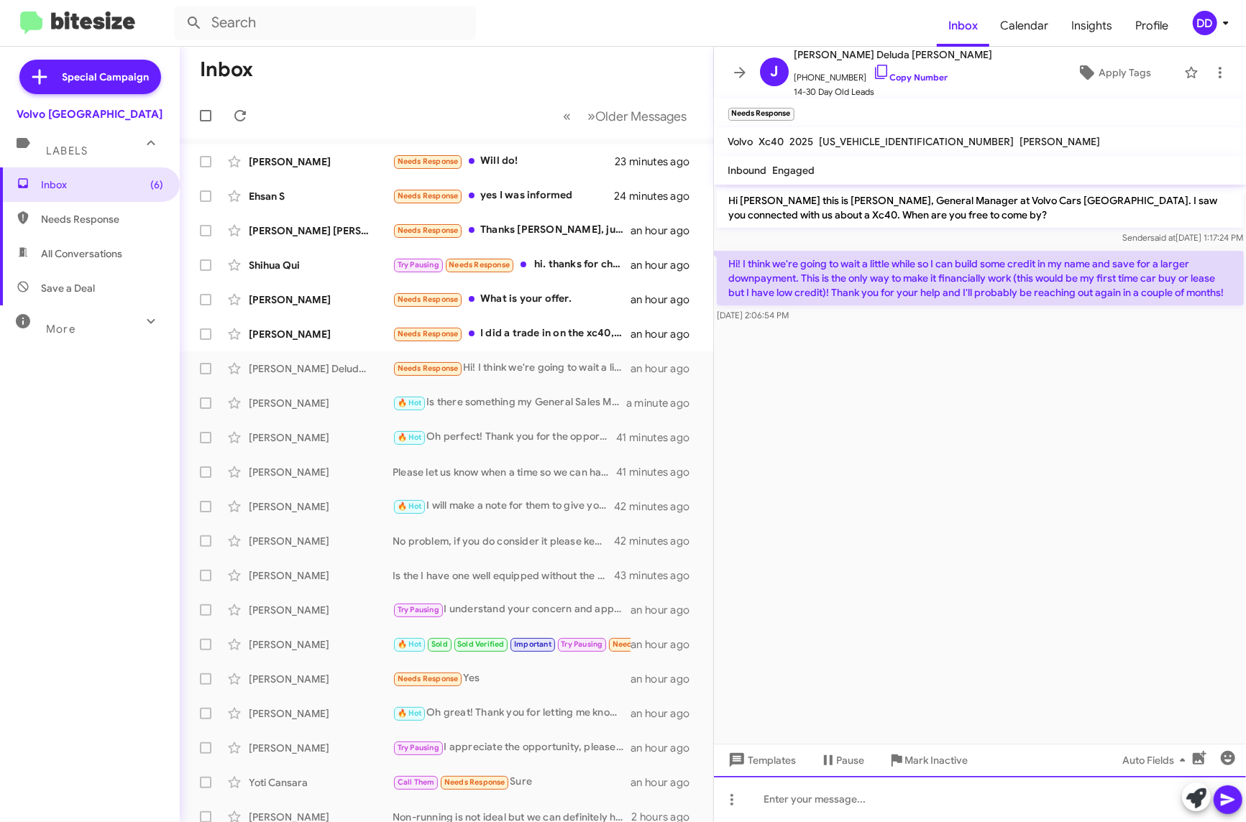
click at [1004, 794] on div at bounding box center [980, 799] width 533 height 46
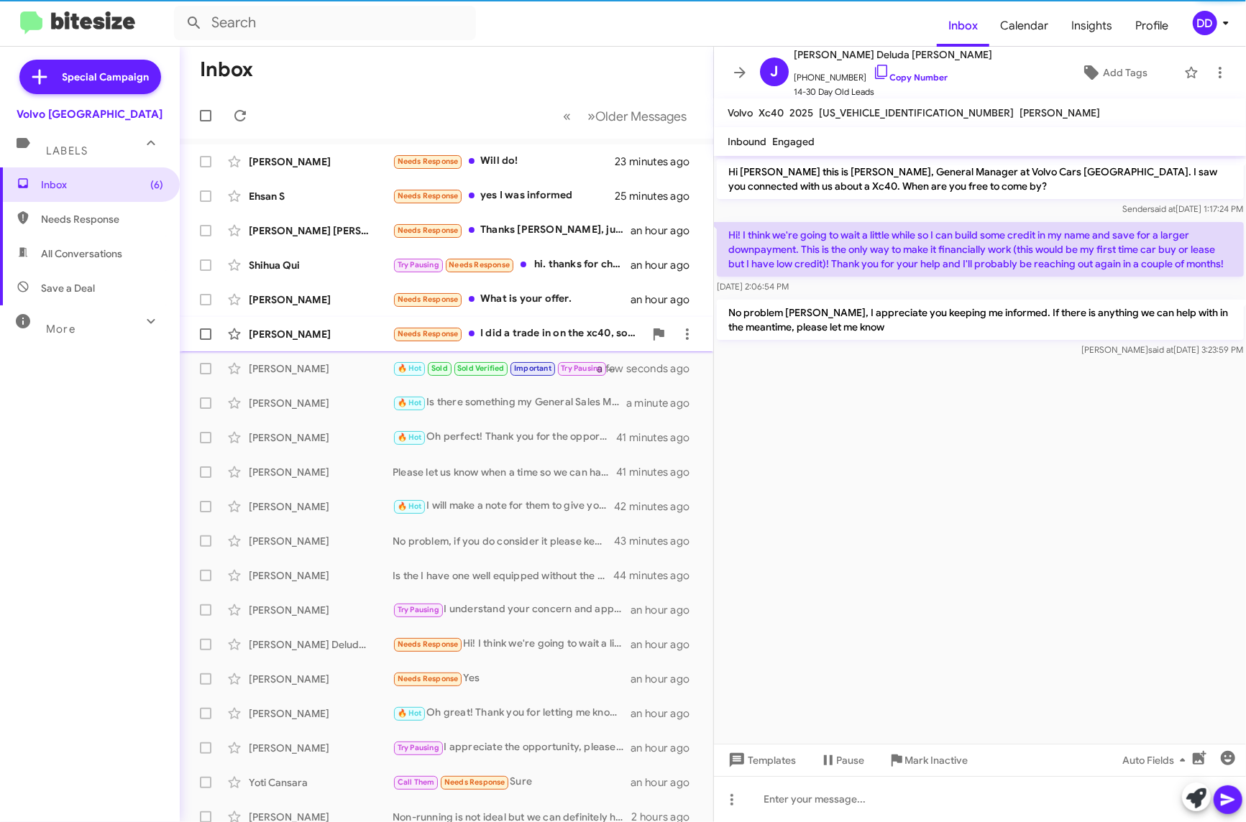
click at [515, 332] on div "Needs Response I did a trade in on the xc40, so I no longer have it." at bounding box center [519, 334] width 252 height 17
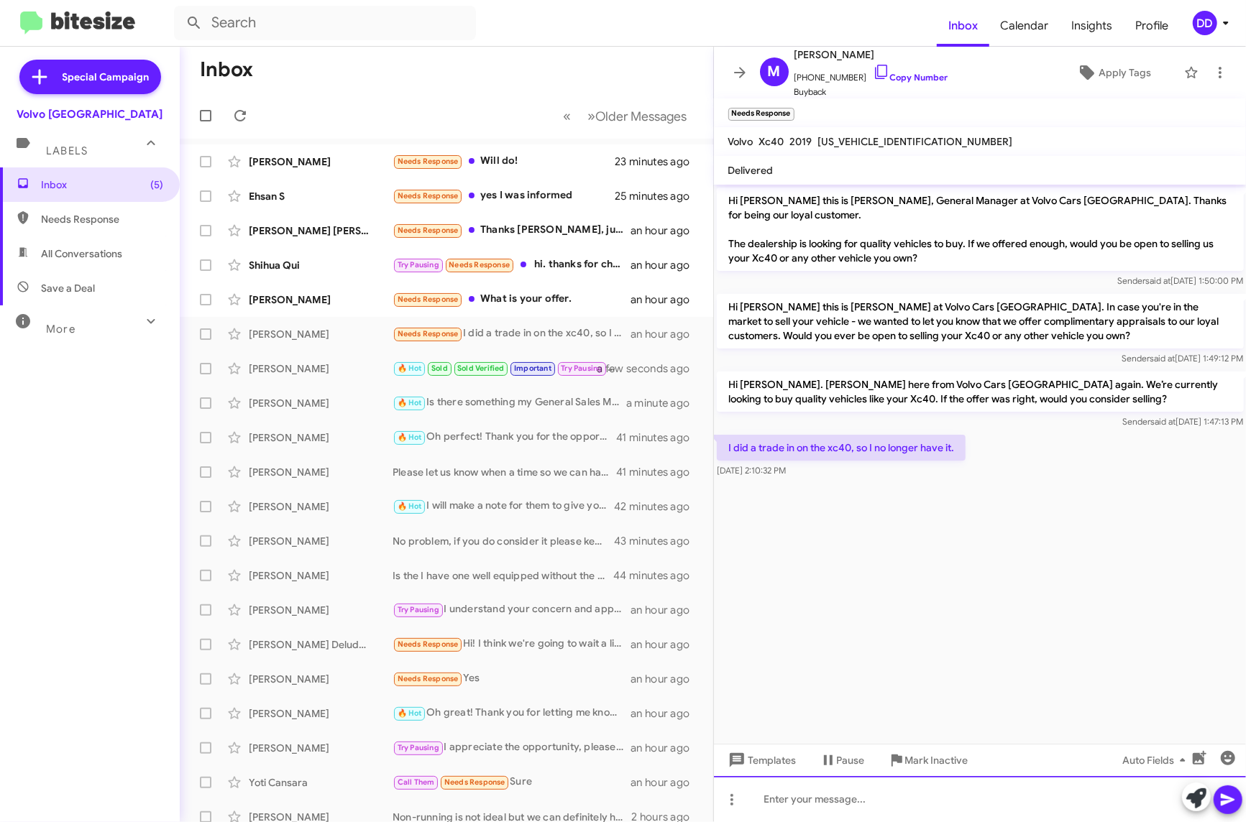
click at [1001, 805] on div at bounding box center [980, 799] width 533 height 46
click at [490, 298] on div "Needs Response What is your offer." at bounding box center [519, 299] width 252 height 17
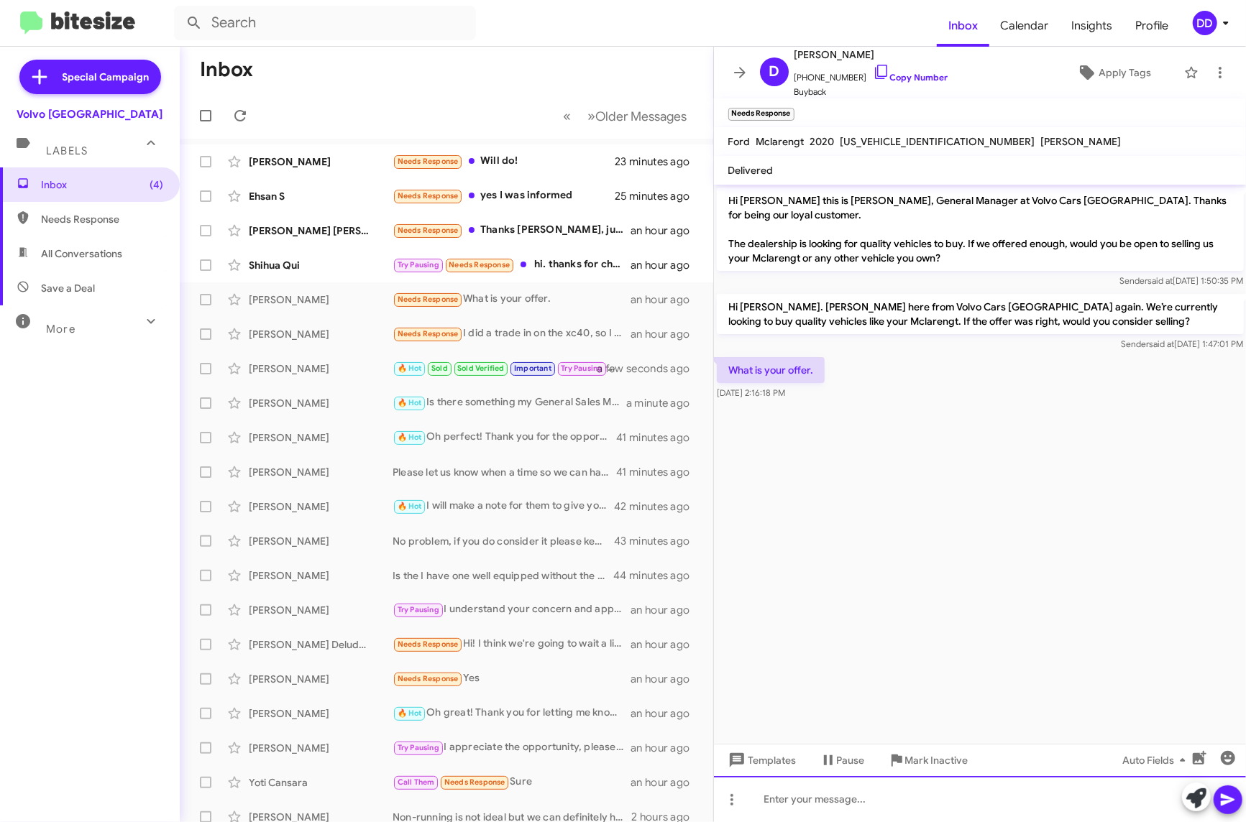
click at [916, 801] on div at bounding box center [980, 799] width 533 height 46
